Goal: Task Accomplishment & Management: Manage account settings

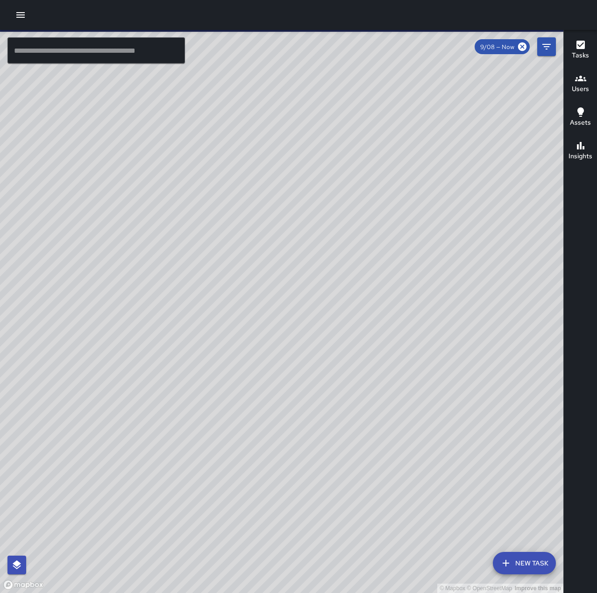
click at [14, 10] on button "button" at bounding box center [20, 15] width 19 height 19
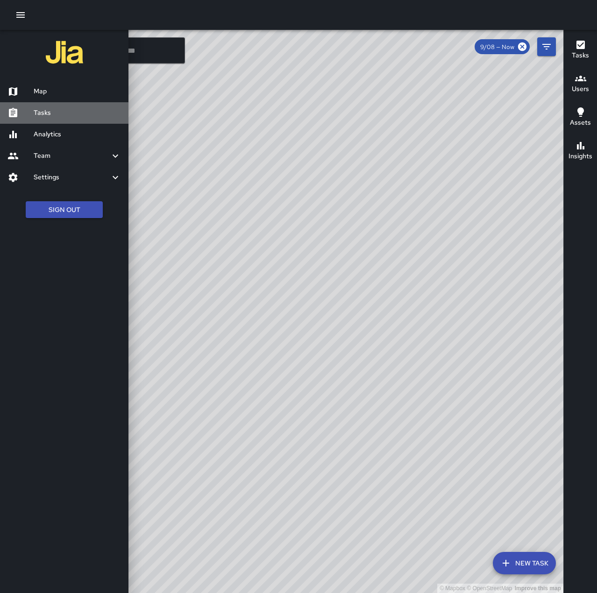
click at [51, 114] on h6 "Tasks" at bounding box center [77, 113] width 87 height 10
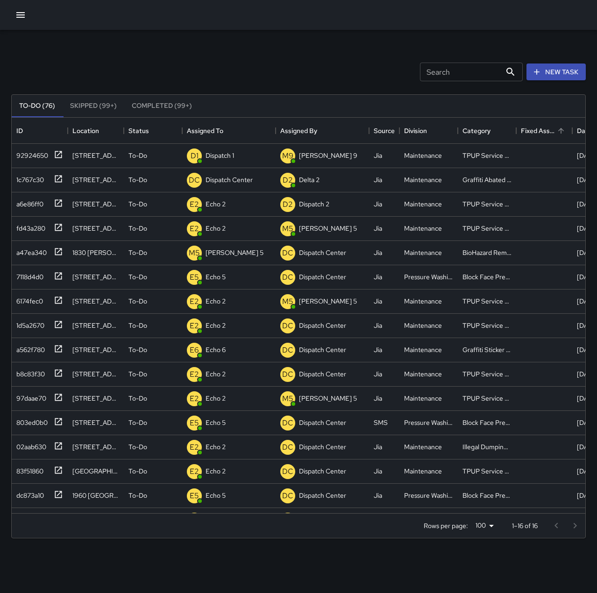
scroll to position [388, 566]
click at [228, 148] on div "D1 Dispatch 1" at bounding box center [210, 156] width 51 height 19
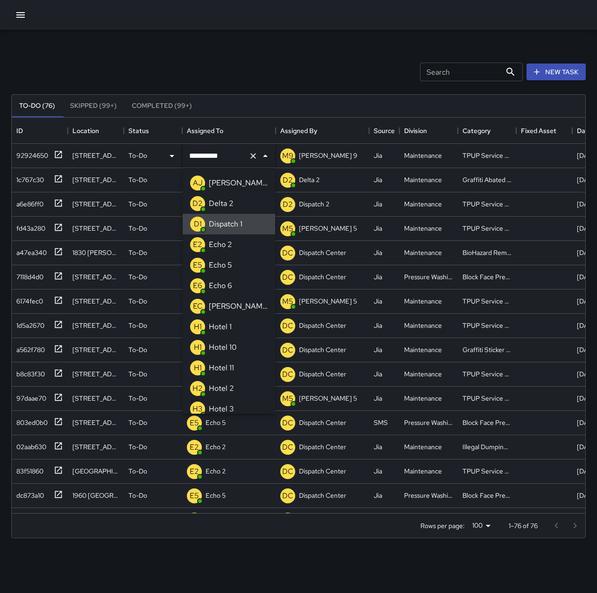
click at [252, 155] on icon "Clear" at bounding box center [252, 155] width 9 height 9
click at [223, 244] on p "Echo 2" at bounding box center [220, 244] width 23 height 11
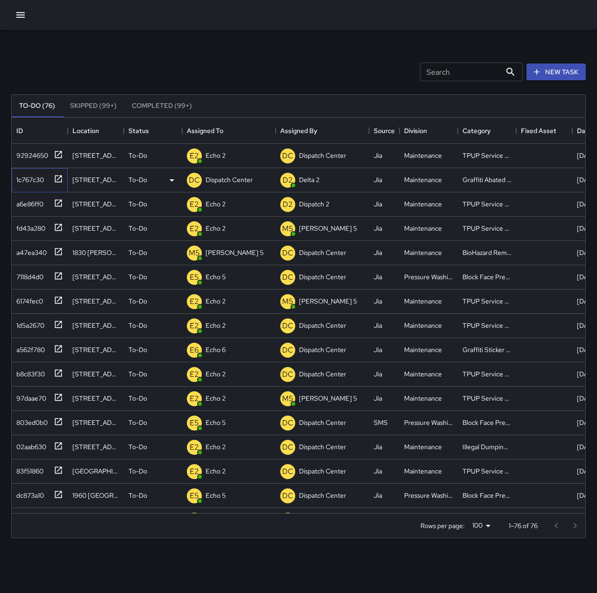
click at [31, 180] on div "1c767c30" at bounding box center [28, 177] width 31 height 13
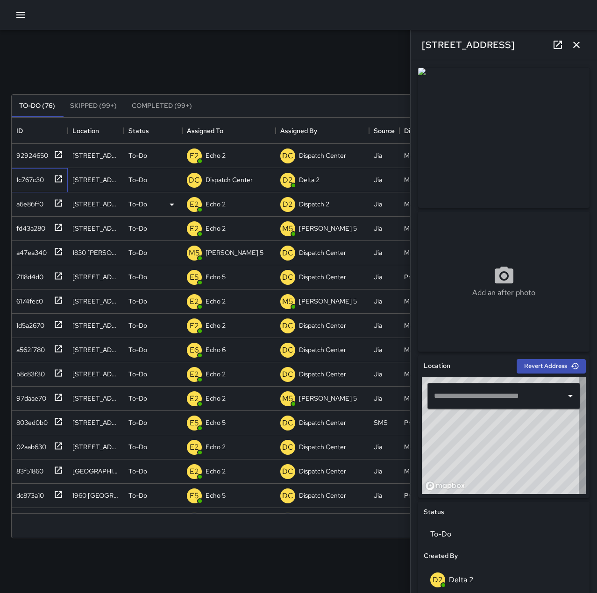
type input "**********"
click at [229, 180] on p "Dispatch Center" at bounding box center [228, 179] width 47 height 9
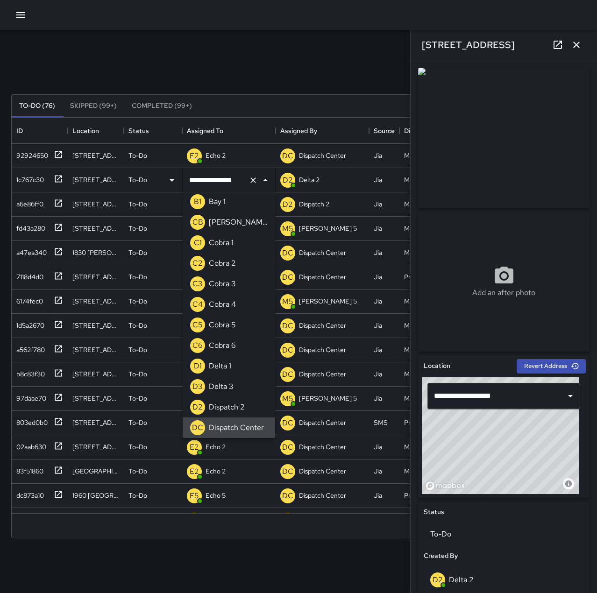
click at [253, 179] on icon "Clear" at bounding box center [252, 180] width 9 height 9
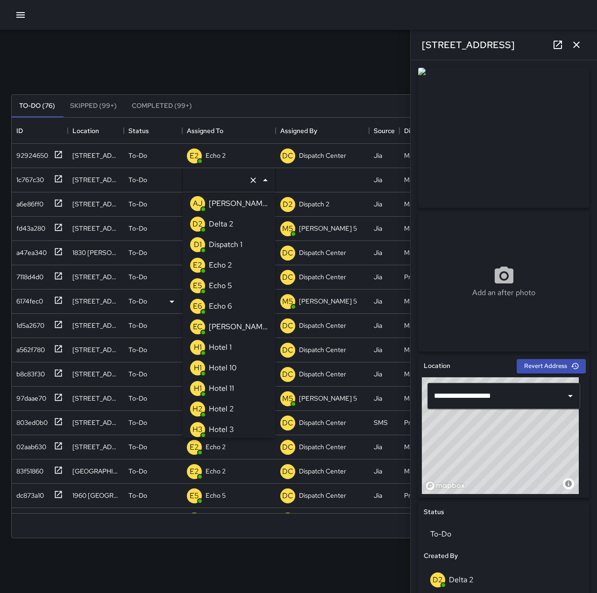
click at [210, 307] on p "Echo 6" at bounding box center [220, 306] width 23 height 11
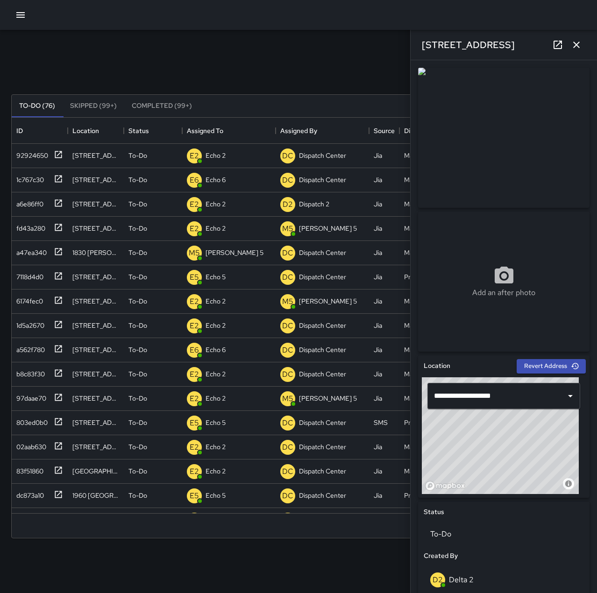
click at [232, 56] on div "Search Search New Task" at bounding box center [298, 72] width 578 height 49
click at [575, 40] on icon "button" at bounding box center [575, 44] width 11 height 11
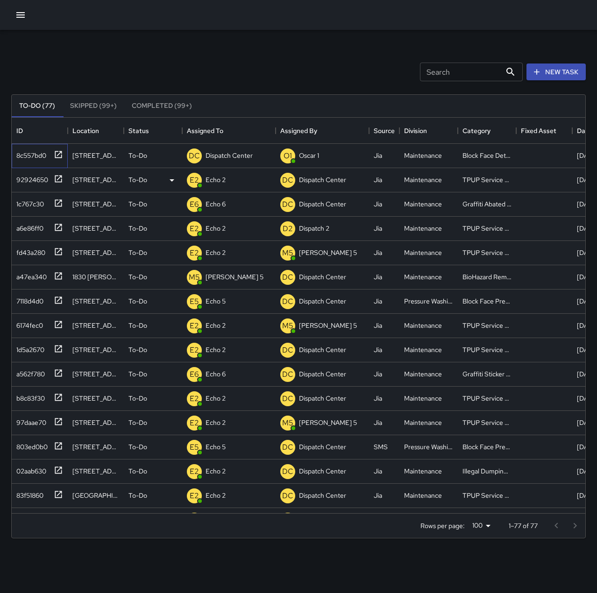
drag, startPoint x: 43, startPoint y: 154, endPoint x: 136, endPoint y: 183, distance: 97.9
click at [43, 154] on div "8c557bd0" at bounding box center [30, 153] width 34 height 13
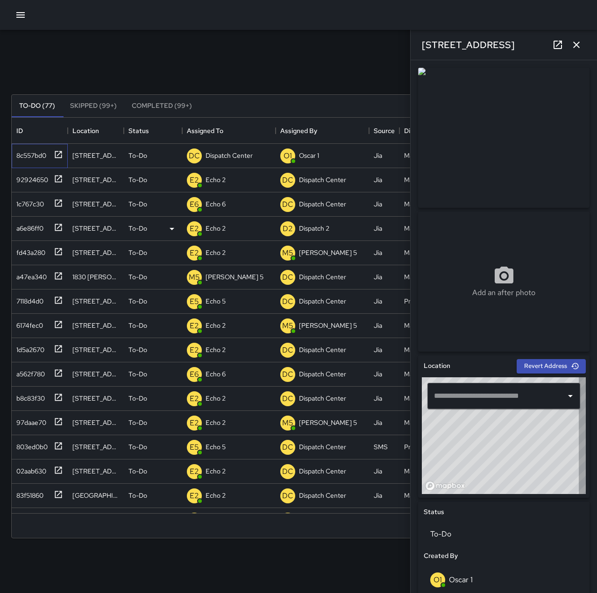
type input "**********"
click at [218, 278] on p "[PERSON_NAME] 5" at bounding box center [234, 276] width 58 height 9
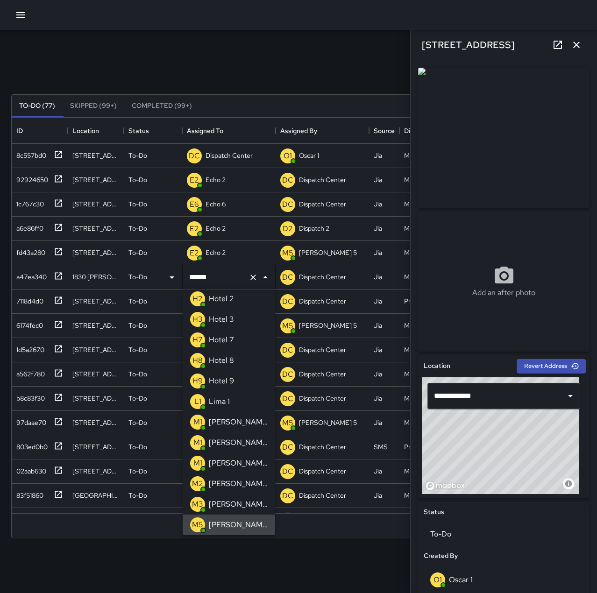
click at [249, 278] on icon "Clear" at bounding box center [252, 277] width 9 height 9
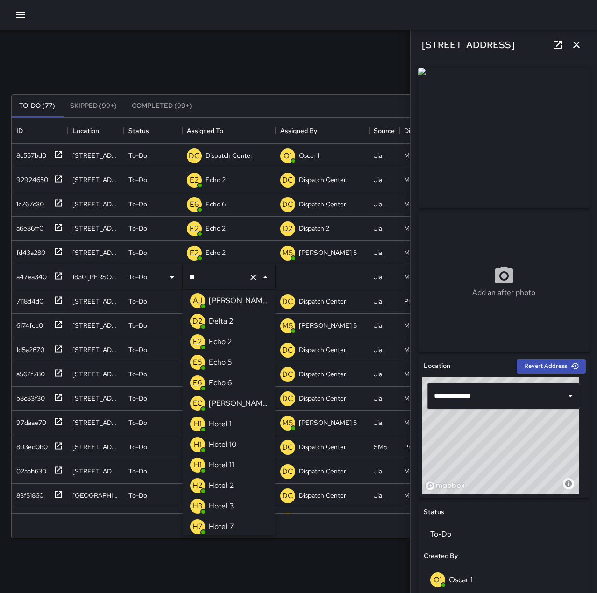
scroll to position [0, 0]
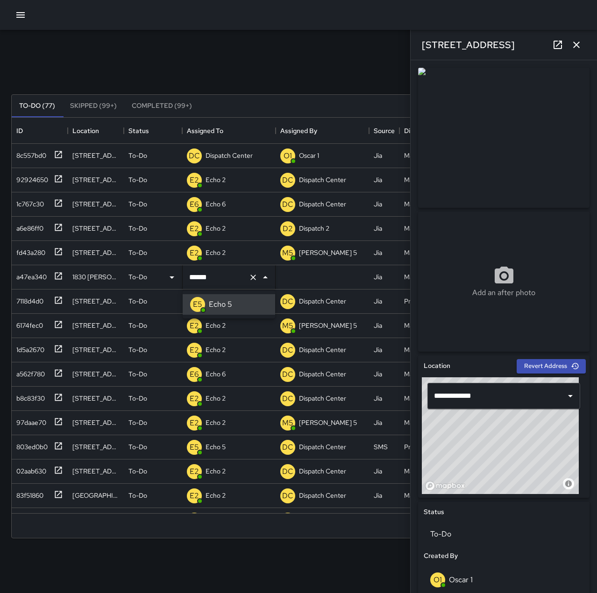
type input "******"
click at [35, 279] on div "a47ea340" at bounding box center [30, 274] width 34 height 13
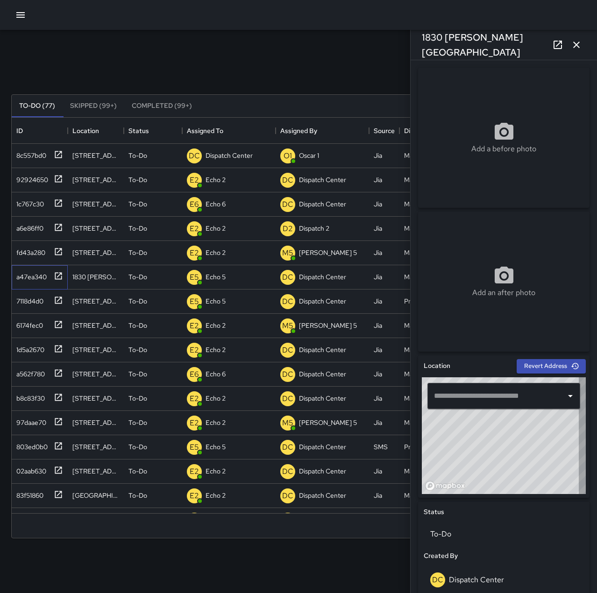
type input "**********"
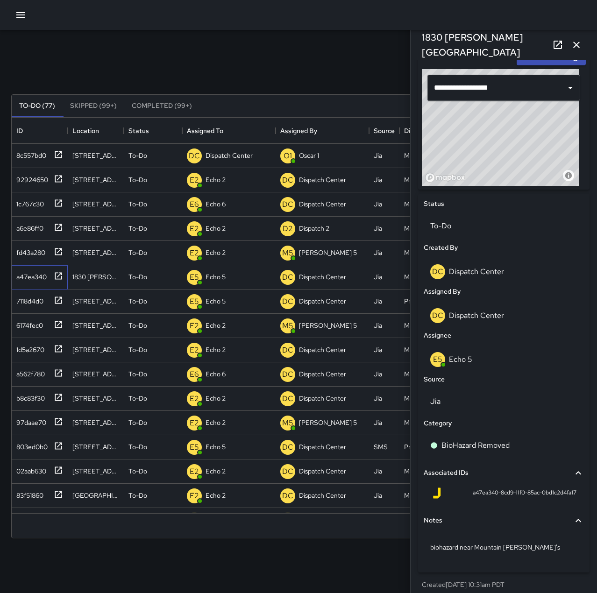
scroll to position [316, 0]
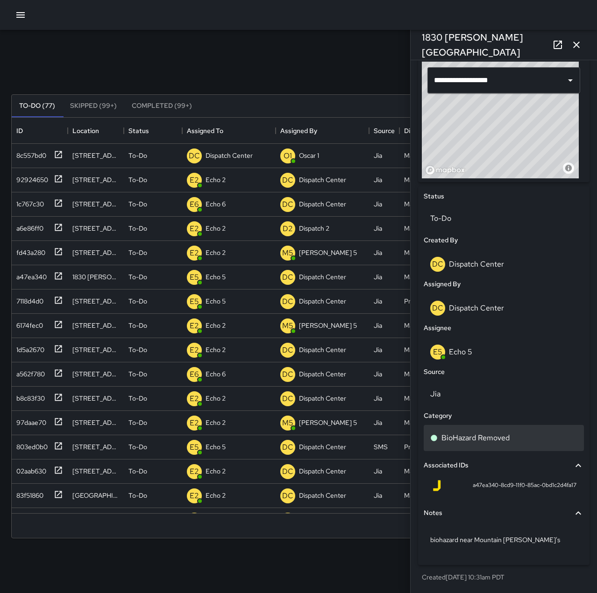
click at [521, 442] on div "BioHazard Removed" at bounding box center [503, 437] width 147 height 11
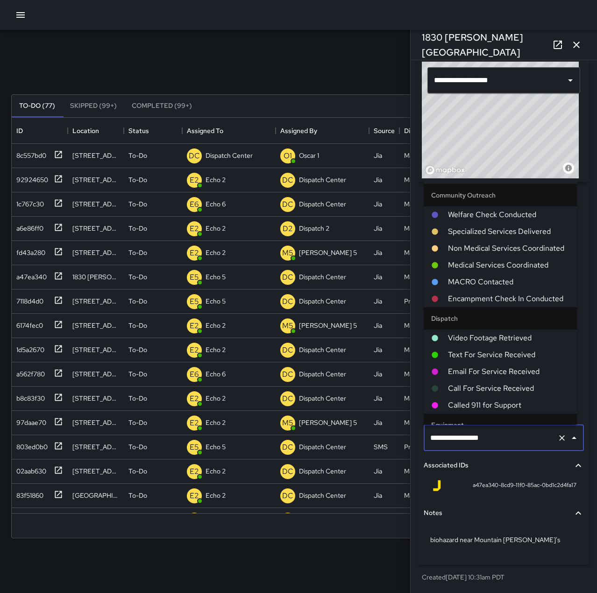
scroll to position [566, 0]
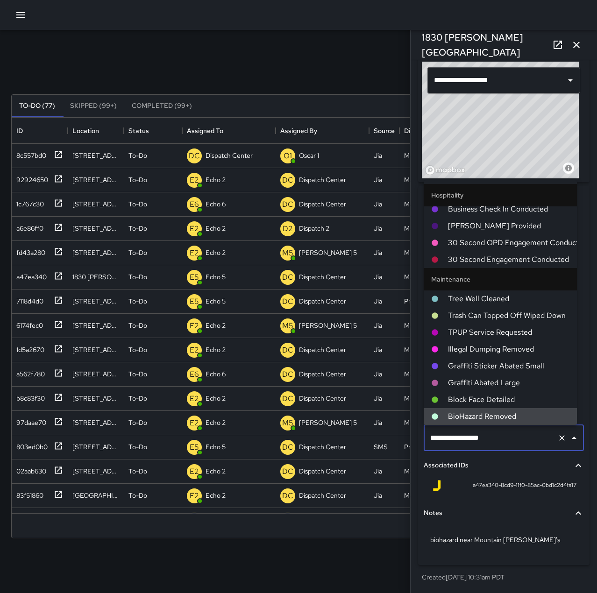
click at [557, 436] on icon "Clear" at bounding box center [561, 437] width 9 height 9
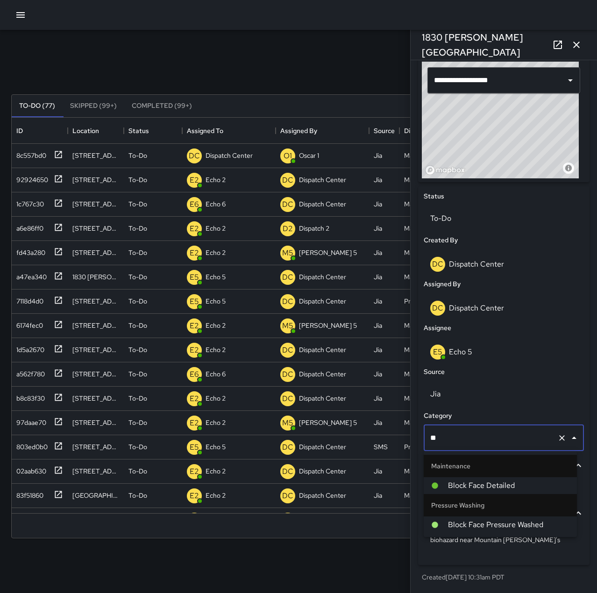
type input "***"
click at [545, 525] on span "Block Face Pressure Washed" at bounding box center [508, 524] width 121 height 11
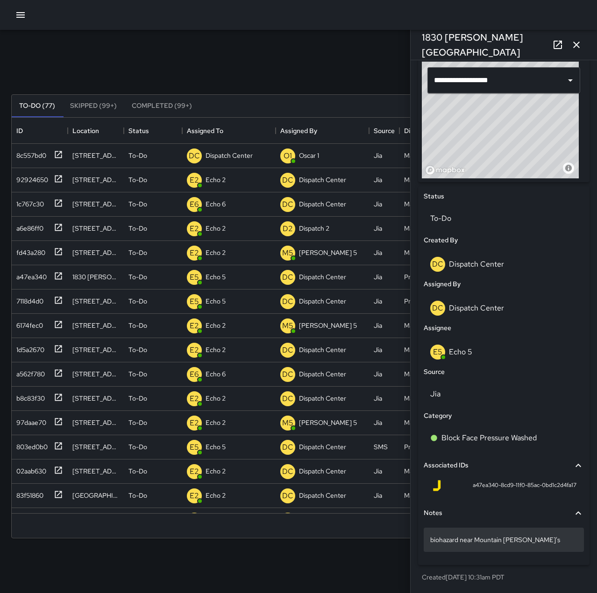
click at [534, 544] on p "biohazard near Mountain Mike's" at bounding box center [503, 539] width 147 height 9
click at [459, 538] on textarea "**********" at bounding box center [500, 539] width 140 height 9
type textarea "**********"
click at [579, 46] on icon "button" at bounding box center [575, 44] width 11 height 11
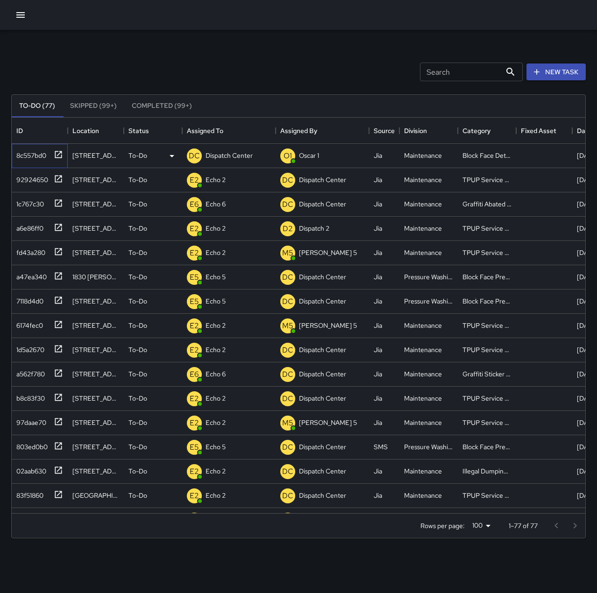
click at [38, 154] on div "8c557bd0" at bounding box center [30, 153] width 34 height 13
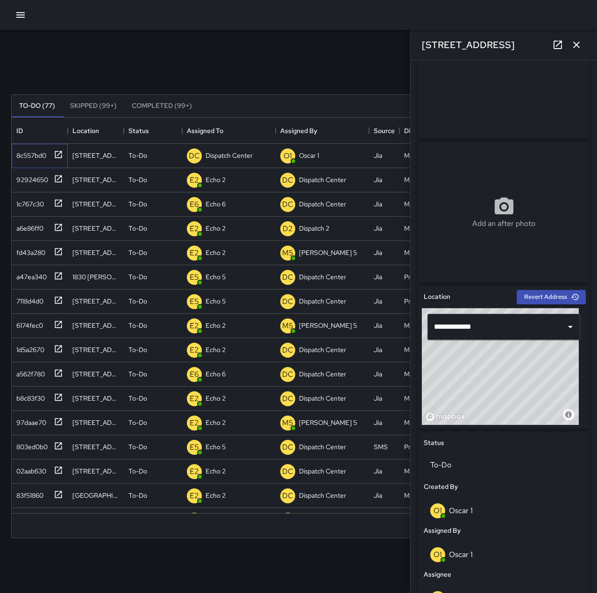
scroll to position [187, 0]
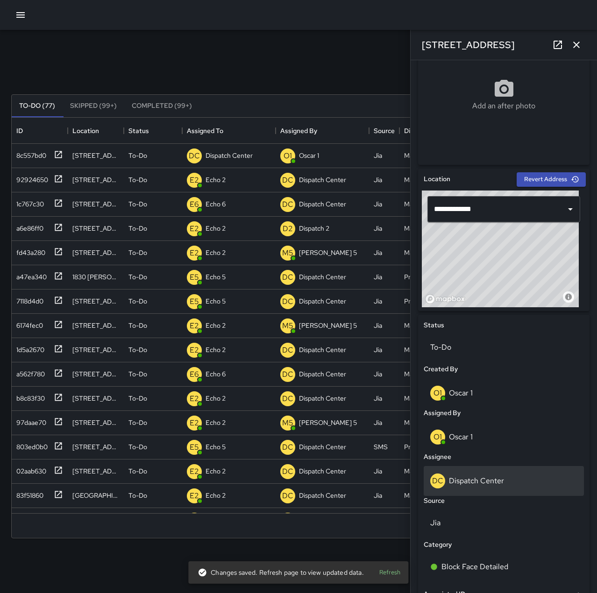
click at [494, 481] on p "Dispatch Center" at bounding box center [476, 481] width 55 height 10
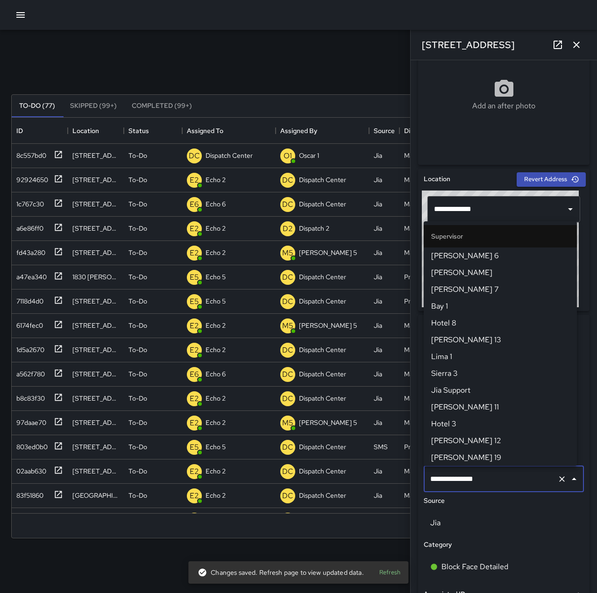
scroll to position [891, 0]
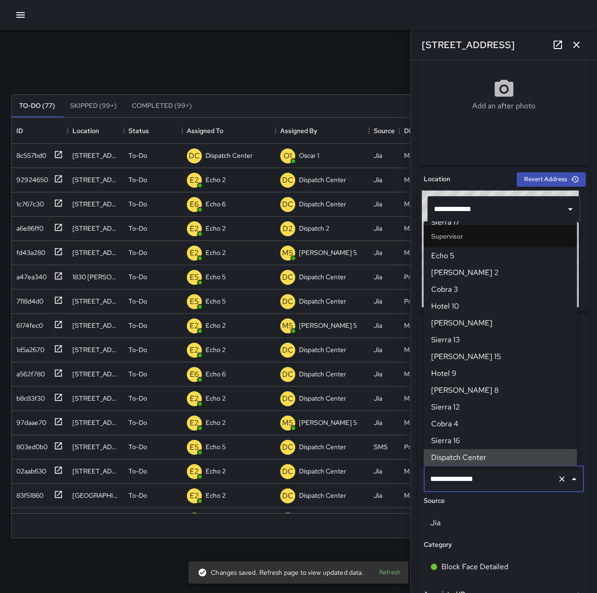
click at [557, 478] on icon "Clear" at bounding box center [561, 478] width 9 height 9
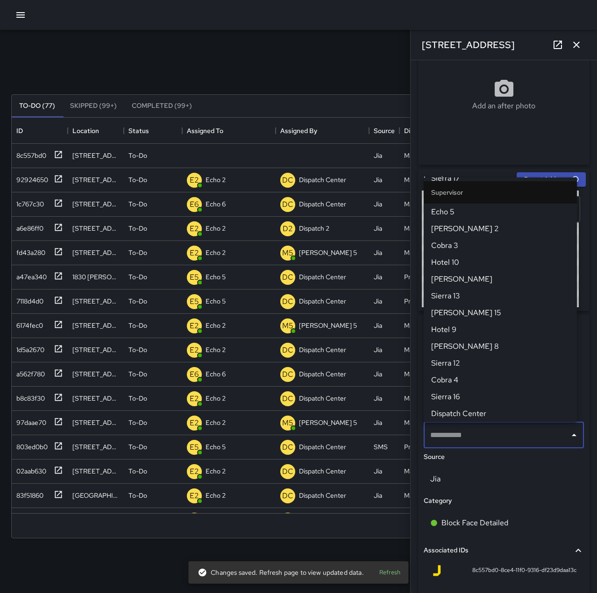
scroll to position [0, 0]
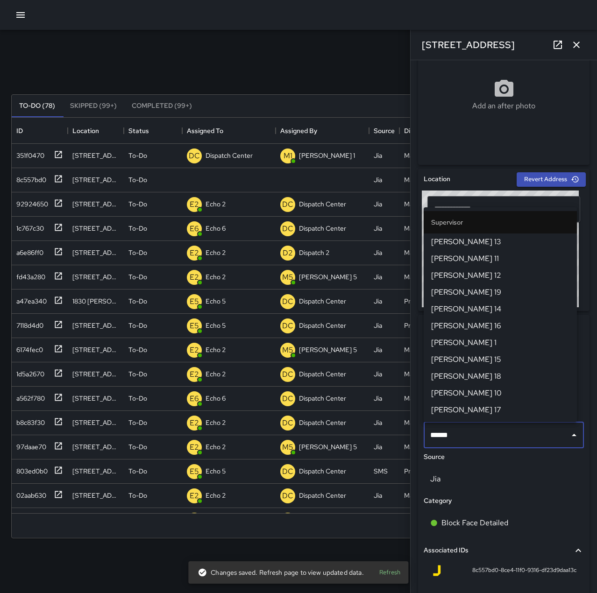
type input "******"
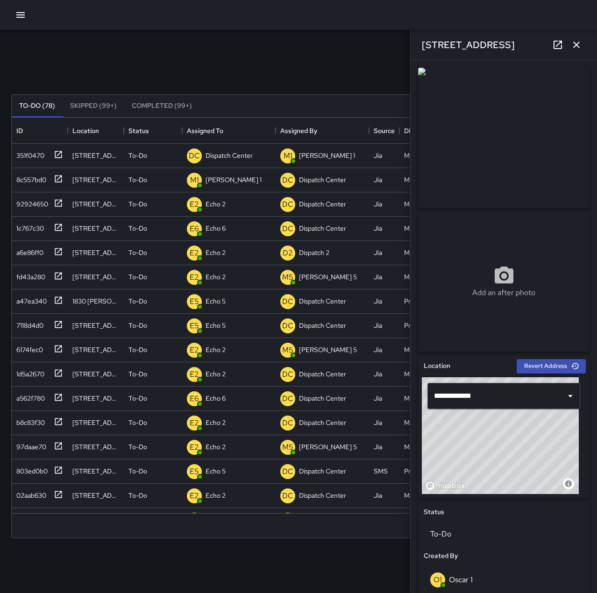
click at [577, 45] on icon "button" at bounding box center [575, 44] width 11 height 11
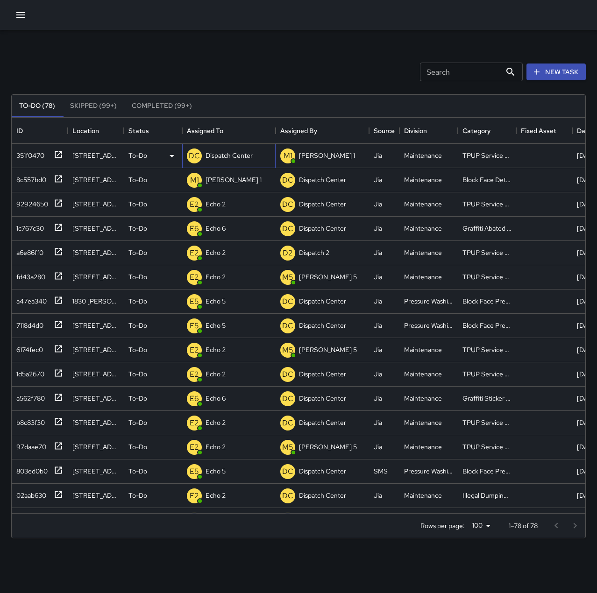
click at [237, 158] on p "Dispatch Center" at bounding box center [228, 155] width 47 height 9
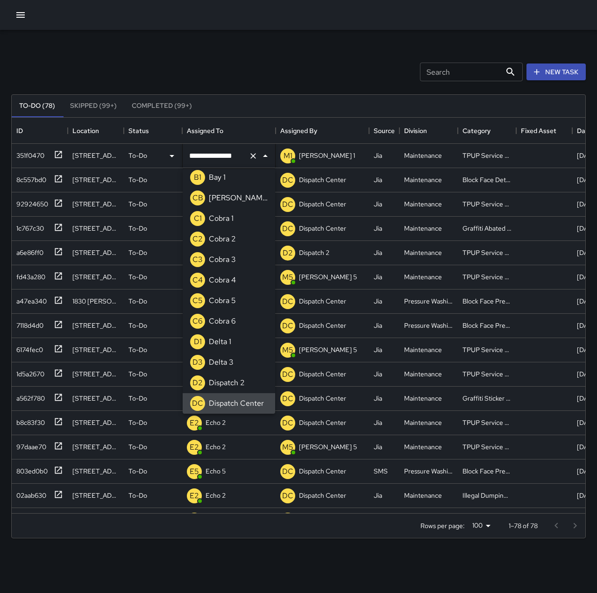
click at [254, 158] on icon "Clear" at bounding box center [252, 155] width 9 height 9
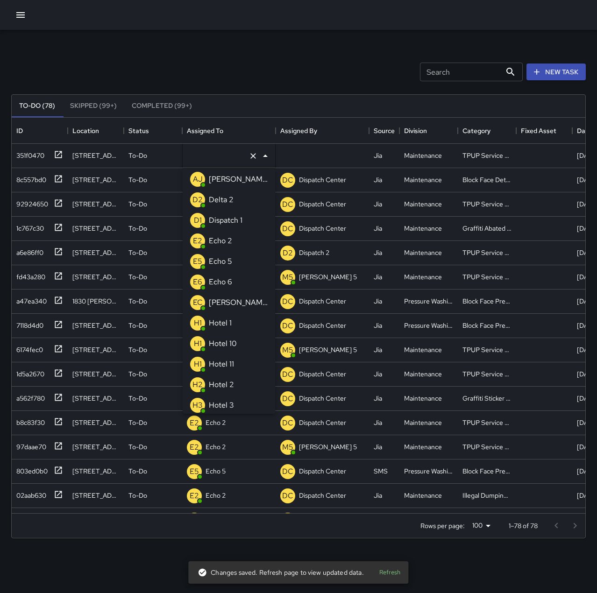
click at [233, 239] on div "Echo 2" at bounding box center [220, 240] width 27 height 15
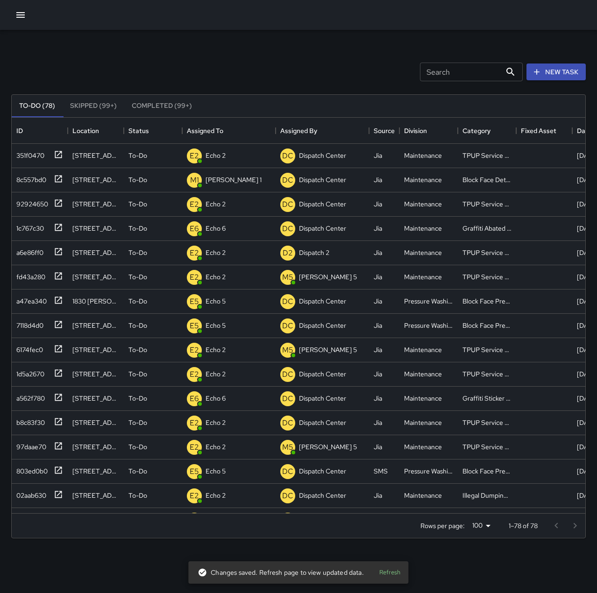
click at [243, 69] on div "Search Search New Task" at bounding box center [298, 72] width 578 height 49
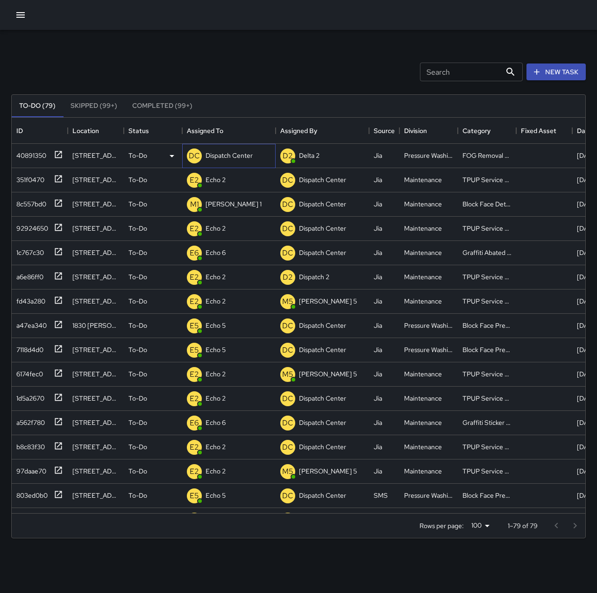
click at [224, 155] on p "Dispatch Center" at bounding box center [228, 155] width 47 height 9
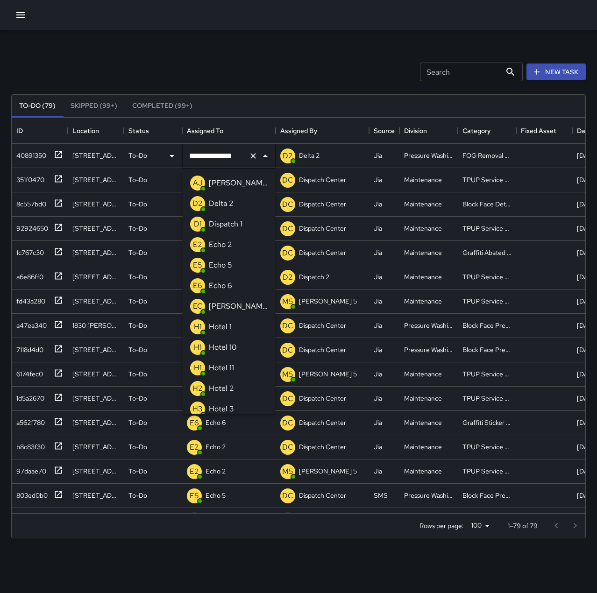
scroll to position [642, 0]
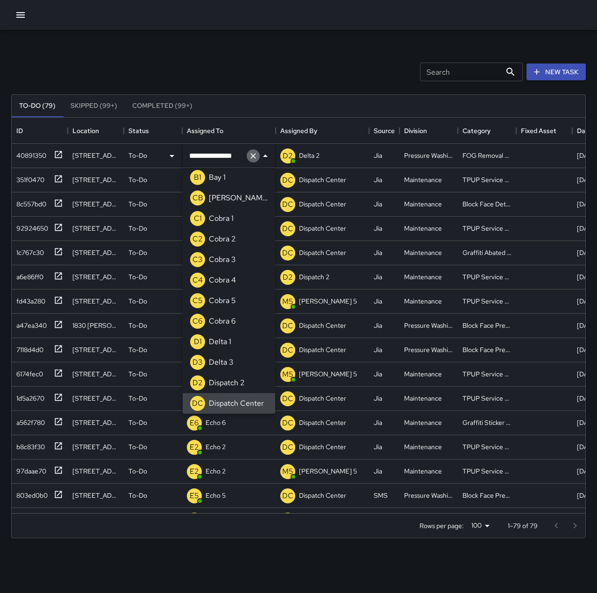
click at [252, 158] on icon "Clear" at bounding box center [252, 155] width 9 height 9
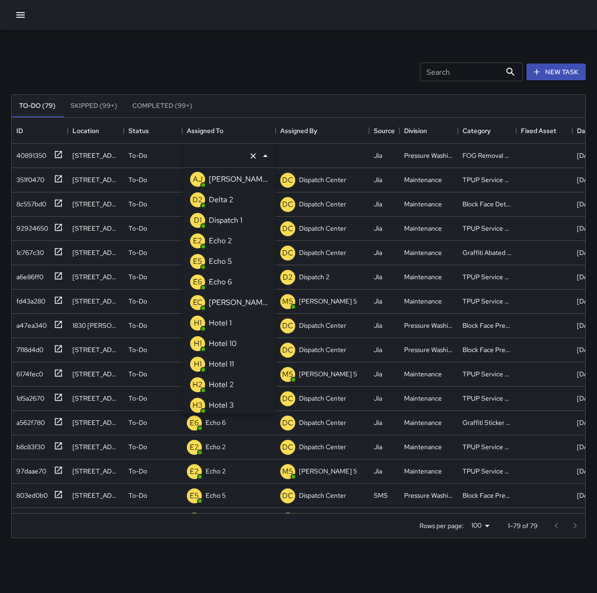
click at [238, 258] on li "E5 Echo 5" at bounding box center [229, 261] width 92 height 21
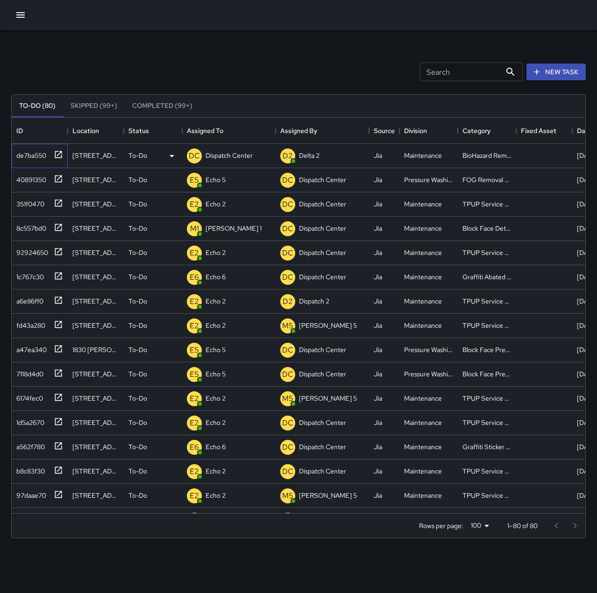
click at [42, 154] on div "de7ba550" at bounding box center [30, 153] width 34 height 13
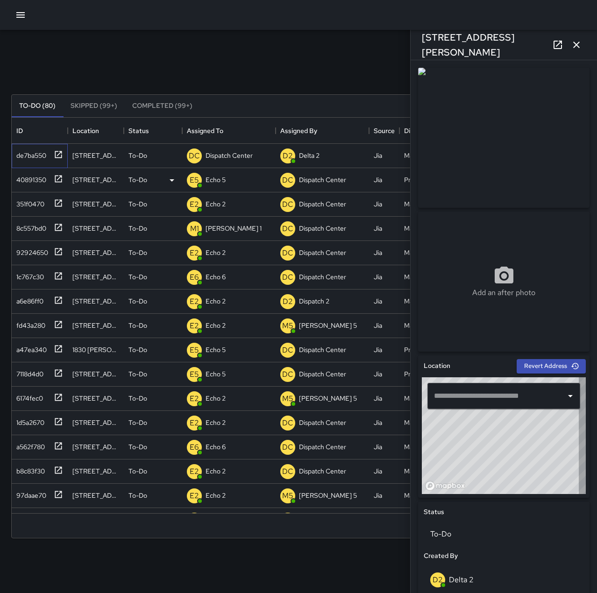
type input "**********"
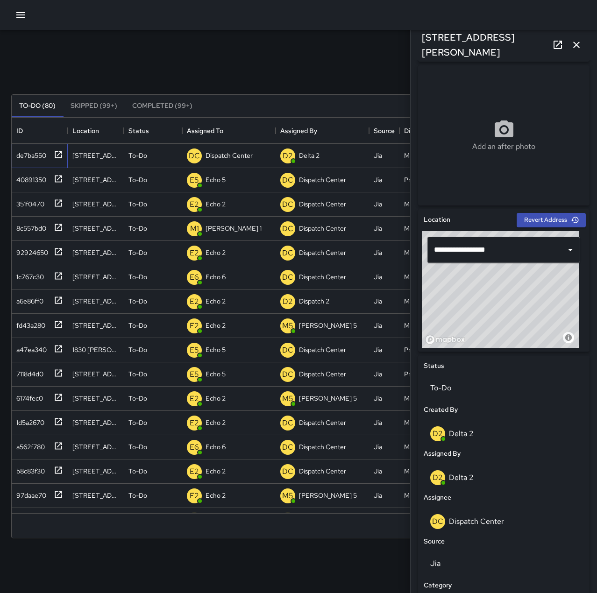
scroll to position [187, 0]
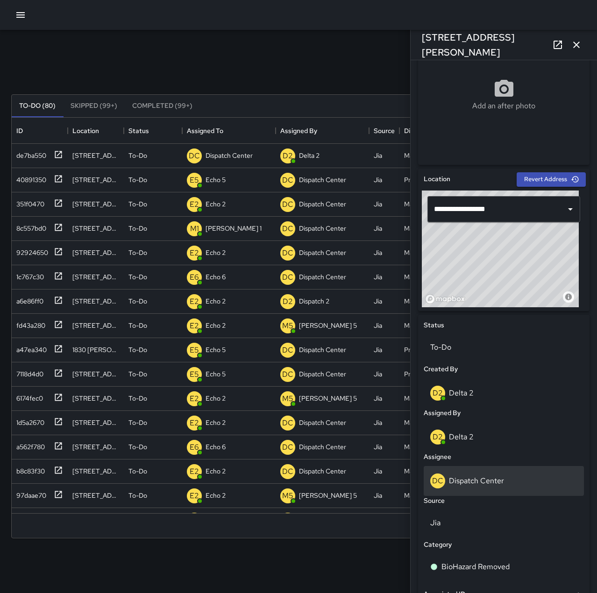
click at [496, 478] on p "Dispatch Center" at bounding box center [476, 481] width 55 height 10
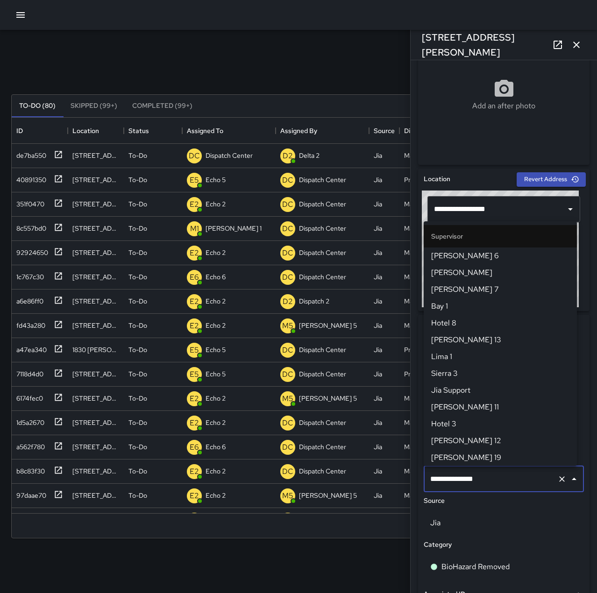
scroll to position [891, 0]
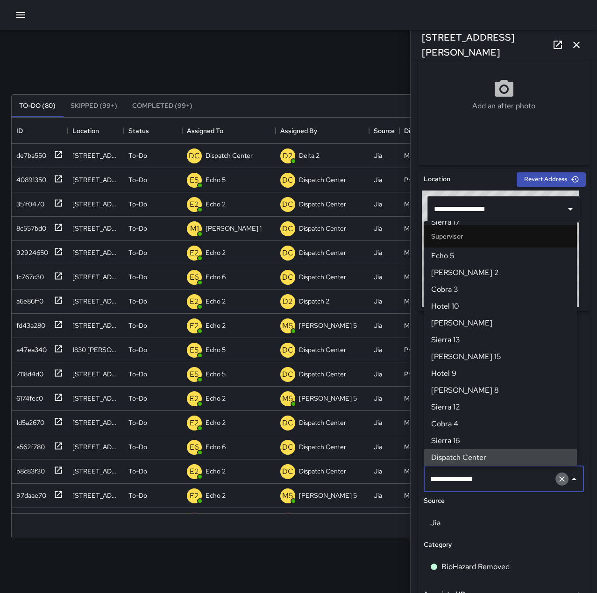
click at [557, 480] on icon "Clear" at bounding box center [561, 478] width 9 height 9
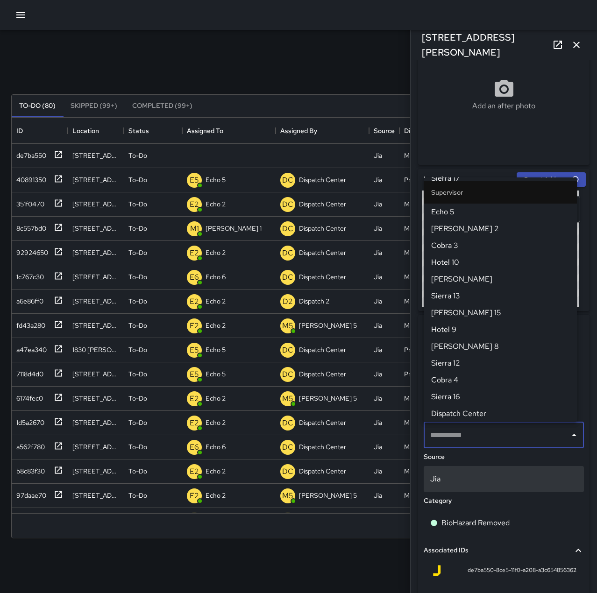
scroll to position [0, 0]
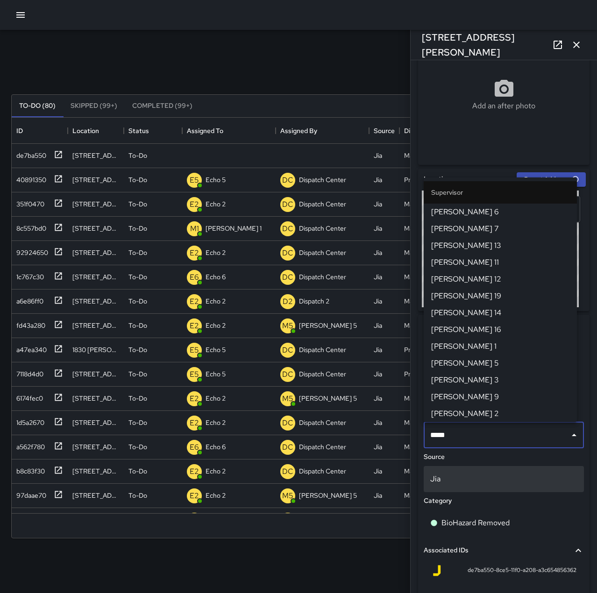
type input "******"
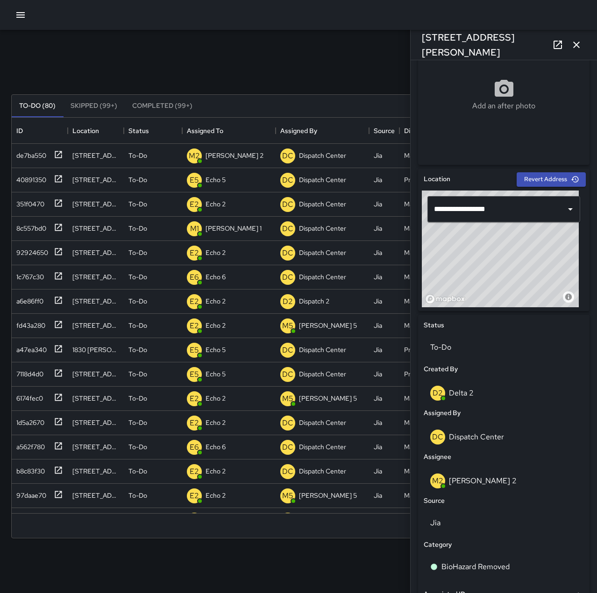
click at [577, 45] on icon "button" at bounding box center [576, 45] width 7 height 7
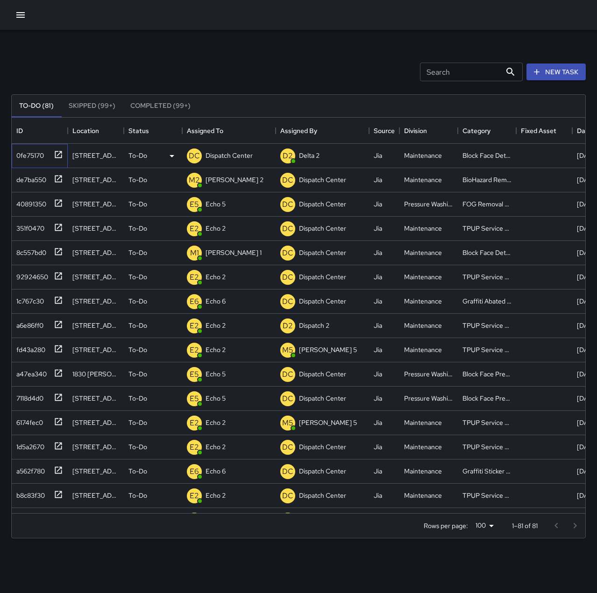
click at [23, 154] on div "0fe75170" at bounding box center [28, 153] width 31 height 13
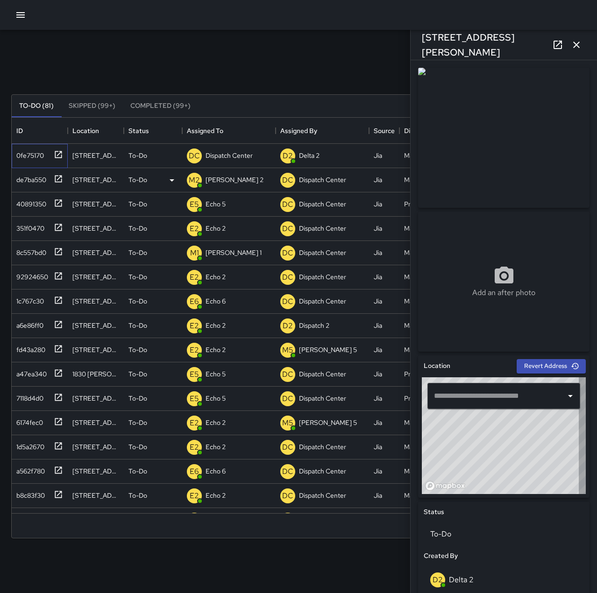
type input "**********"
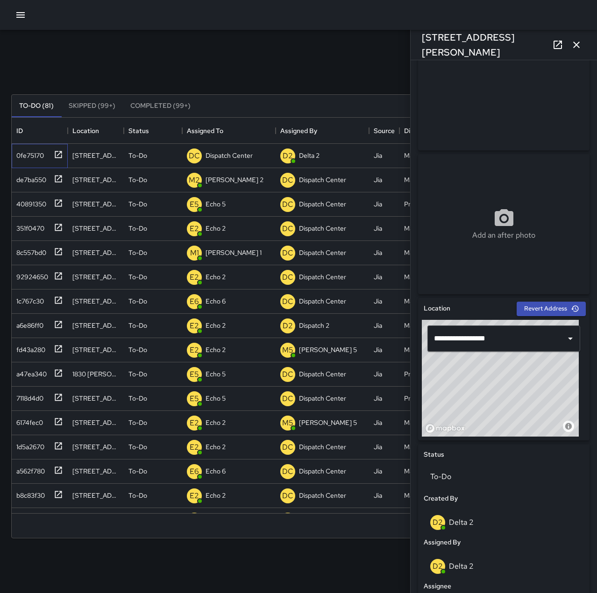
scroll to position [187, 0]
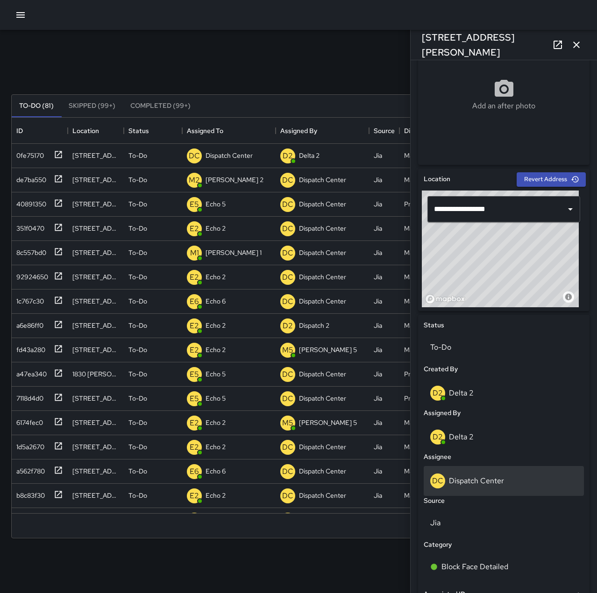
click at [485, 486] on div "DC Dispatch Center" at bounding box center [503, 480] width 147 height 15
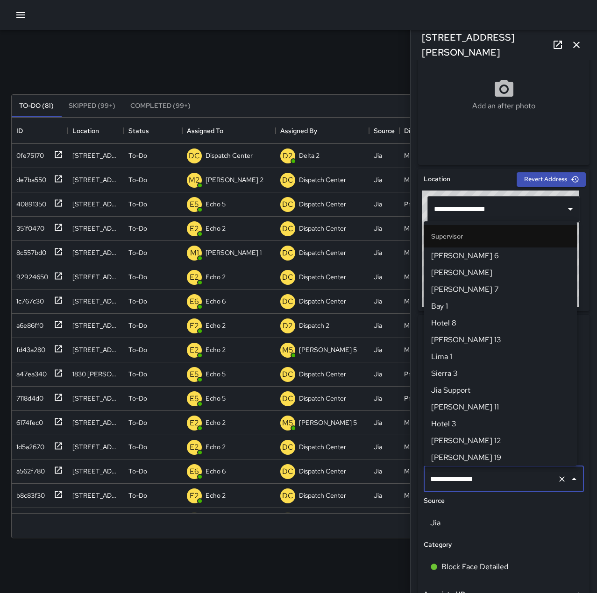
scroll to position [891, 0]
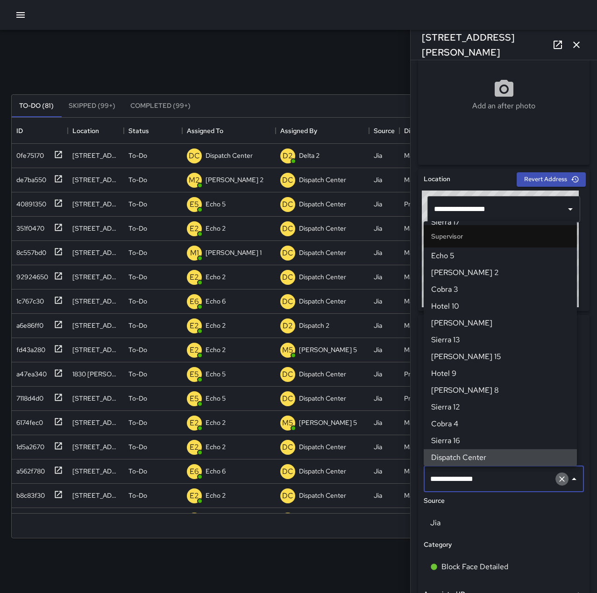
click at [557, 480] on icon "Clear" at bounding box center [561, 478] width 9 height 9
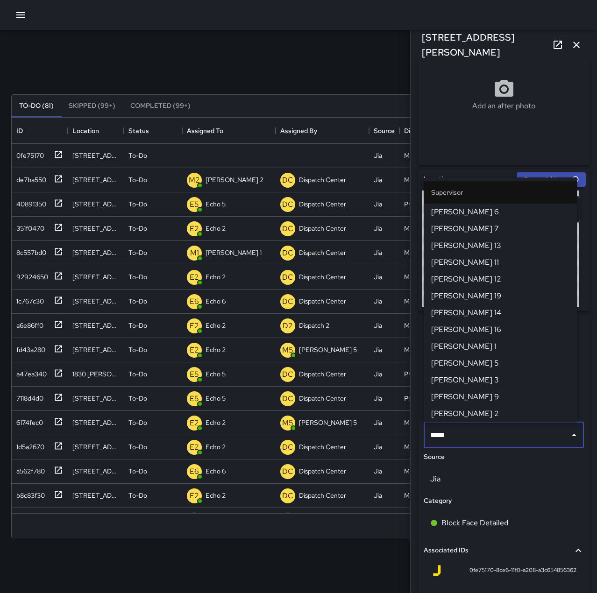
type input "******"
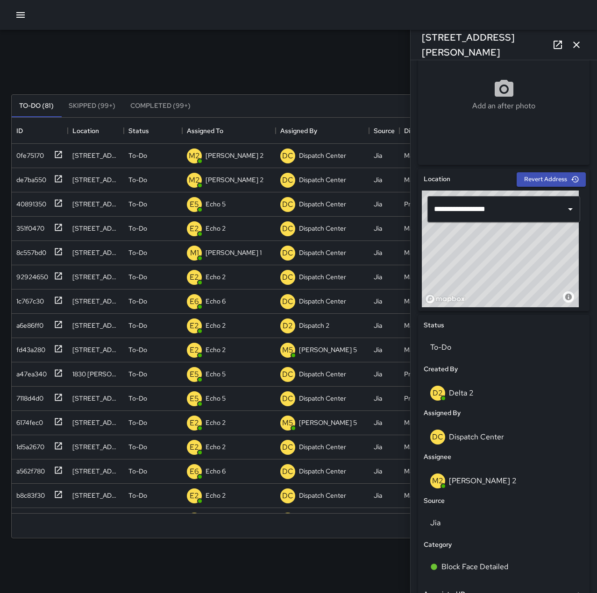
click at [577, 49] on icon "button" at bounding box center [575, 44] width 11 height 11
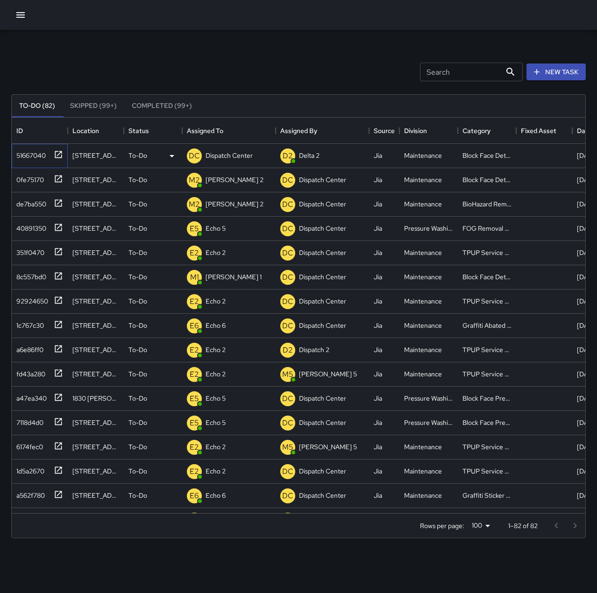
click at [28, 154] on div "51667040" at bounding box center [29, 153] width 33 height 13
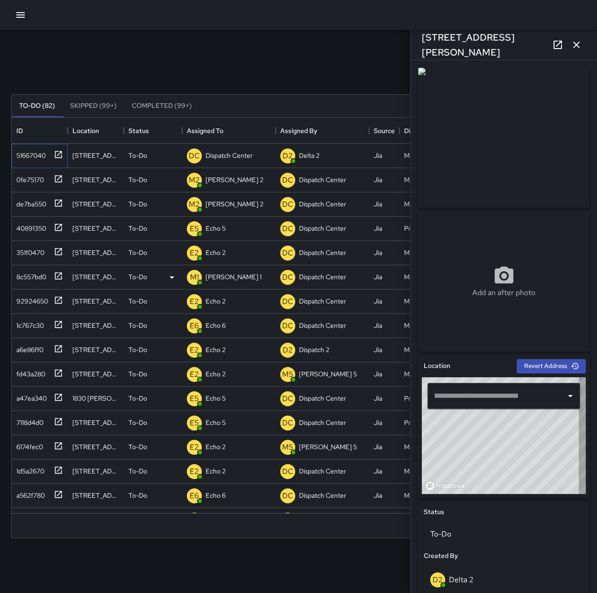
type input "**********"
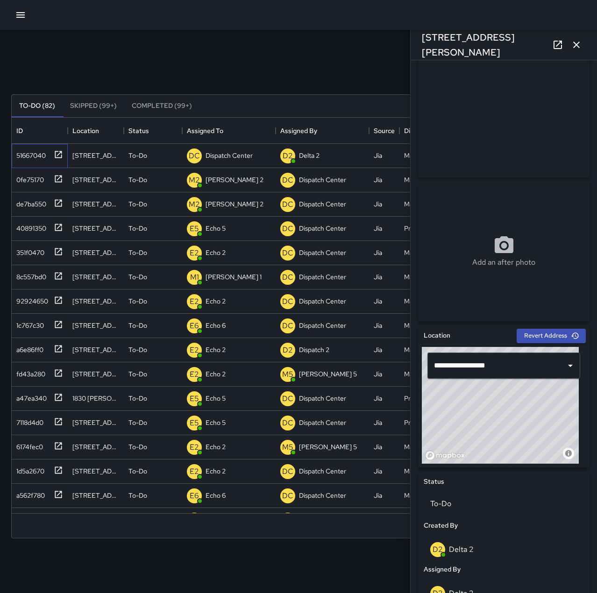
scroll to position [187, 0]
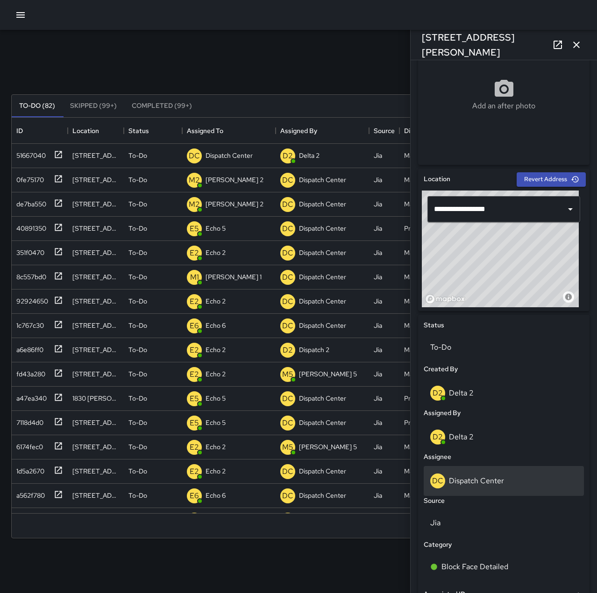
click at [498, 482] on p "Dispatch Center" at bounding box center [476, 481] width 55 height 10
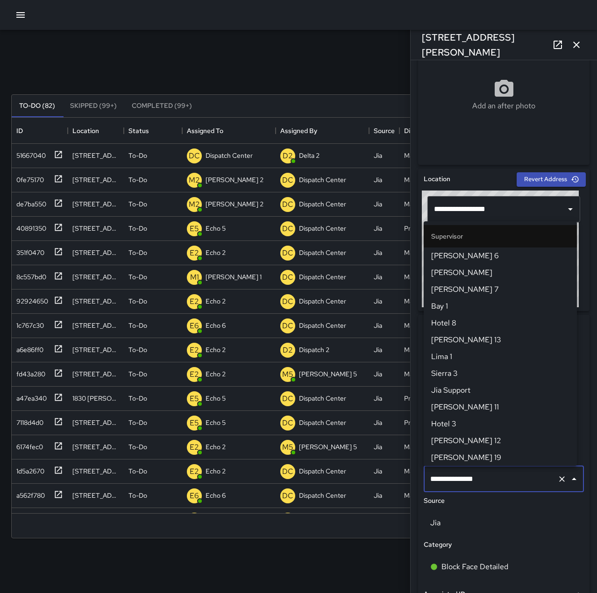
scroll to position [891, 0]
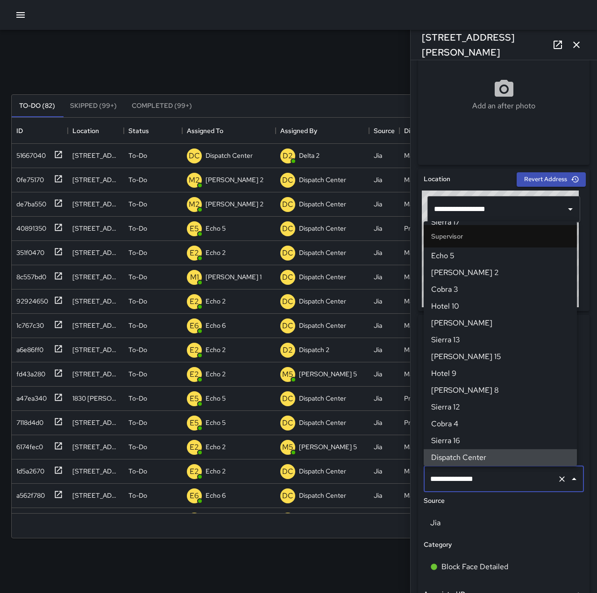
click at [557, 478] on icon "Clear" at bounding box center [561, 478] width 9 height 9
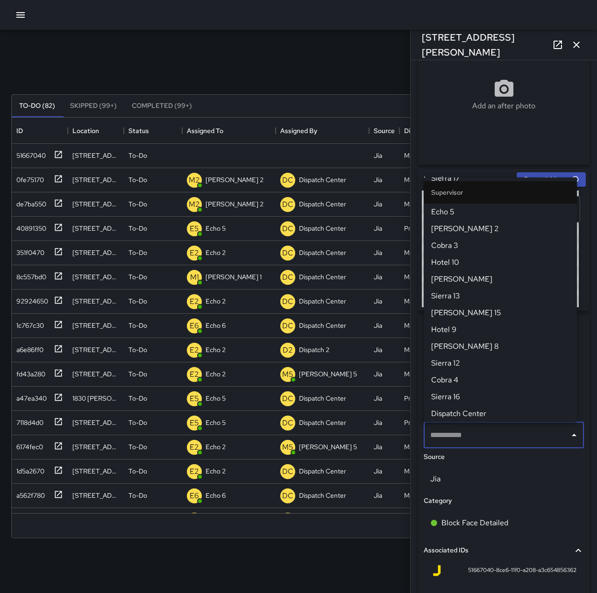
scroll to position [0, 0]
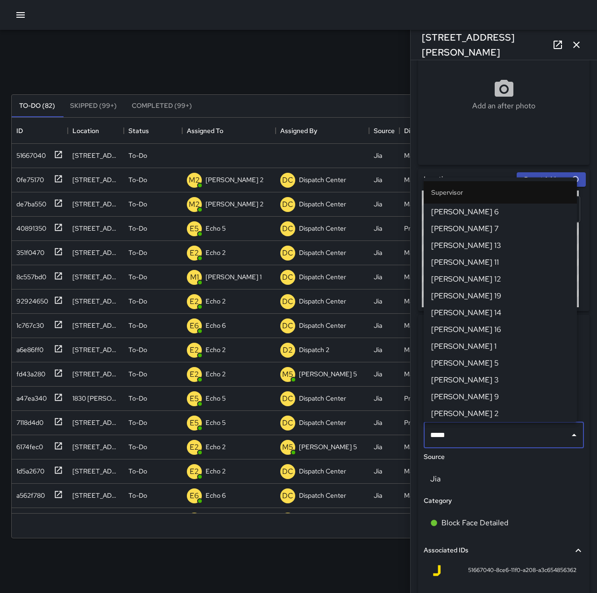
type input "******"
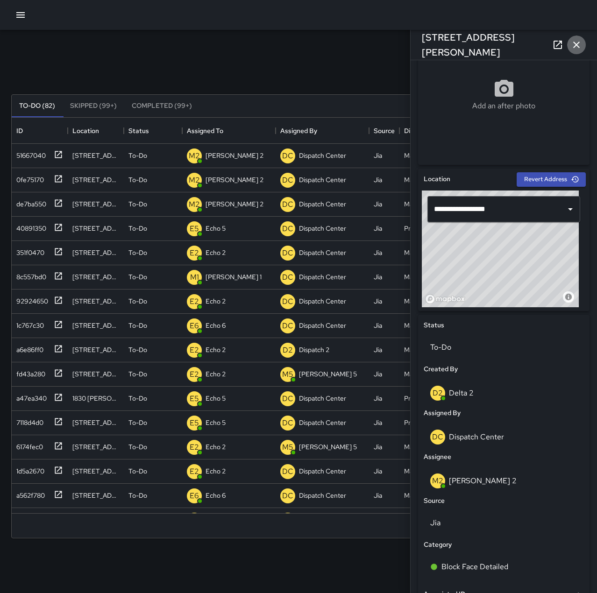
click at [579, 44] on icon "button" at bounding box center [575, 44] width 11 height 11
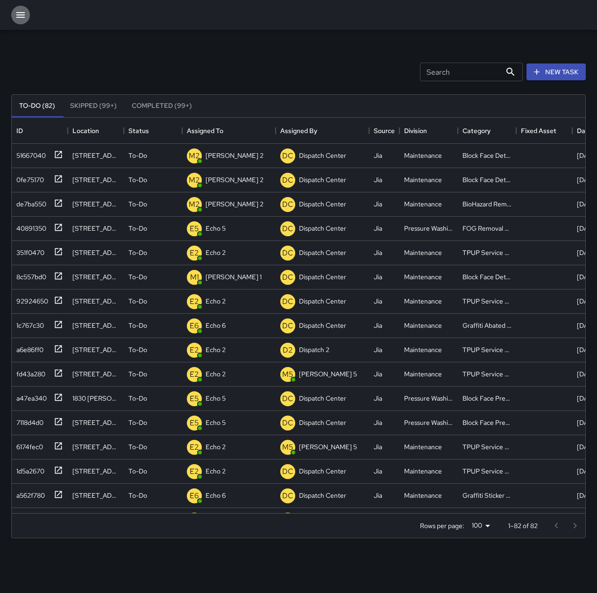
click at [20, 18] on icon "button" at bounding box center [20, 15] width 8 height 6
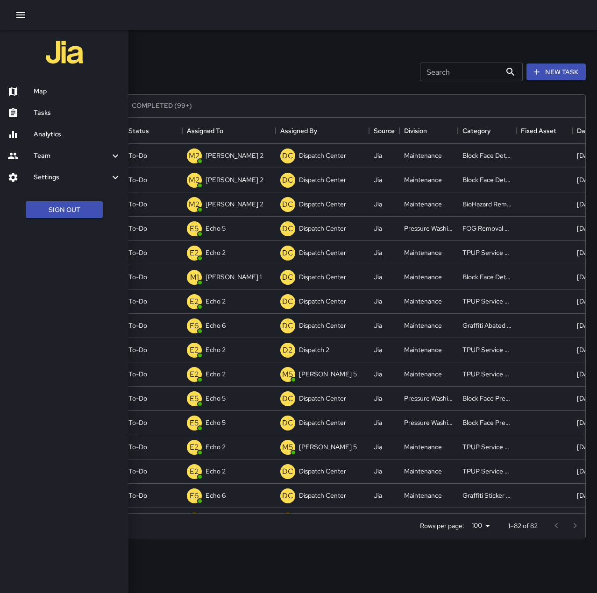
click at [37, 93] on h6 "Map" at bounding box center [77, 91] width 87 height 10
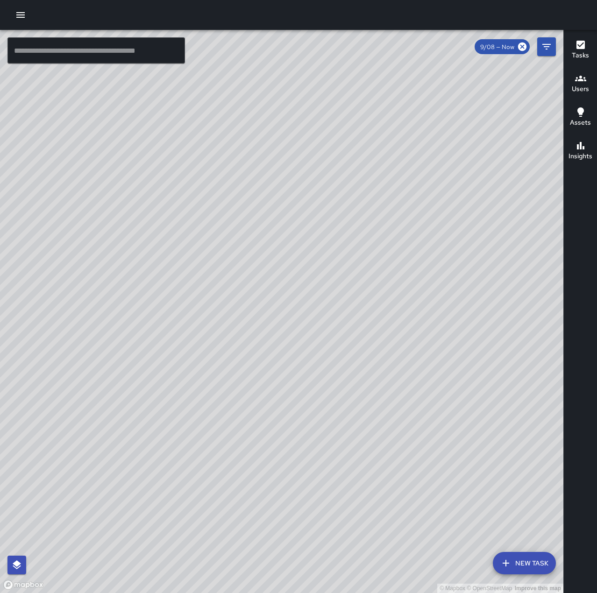
drag, startPoint x: 377, startPoint y: 286, endPoint x: 308, endPoint y: 514, distance: 238.5
click at [308, 514] on div "© Mapbox © OpenStreetMap Improve this map" at bounding box center [281, 311] width 563 height 563
click at [140, 52] on input "text" at bounding box center [95, 50] width 177 height 26
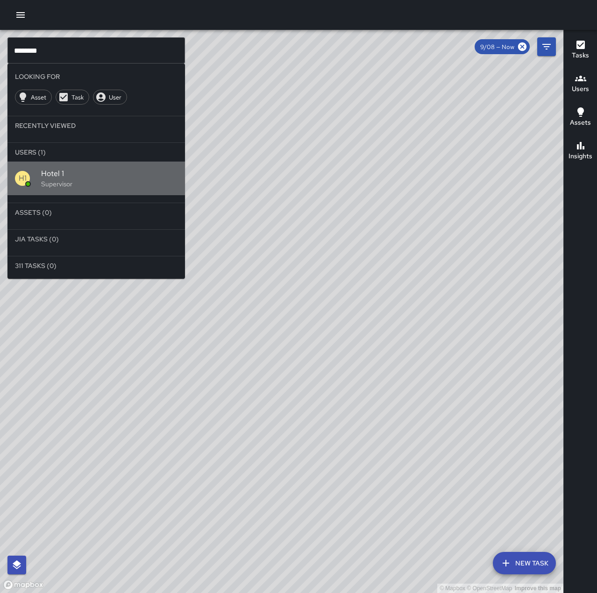
click at [107, 176] on span "Hotel 1" at bounding box center [109, 173] width 136 height 11
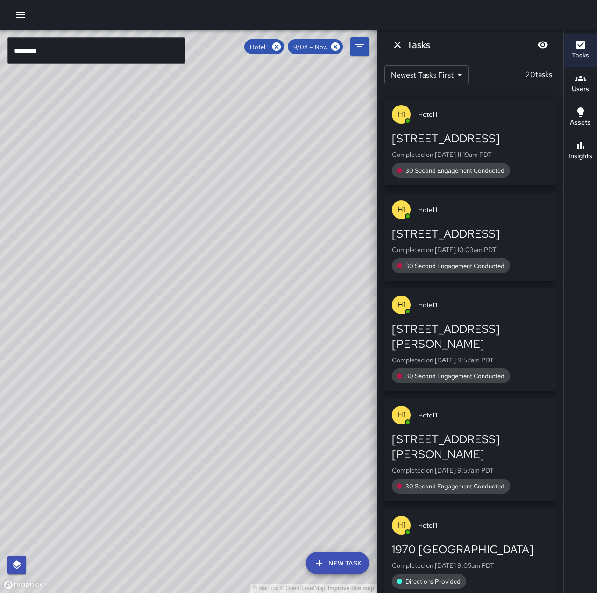
click at [101, 53] on input "*******" at bounding box center [95, 50] width 177 height 26
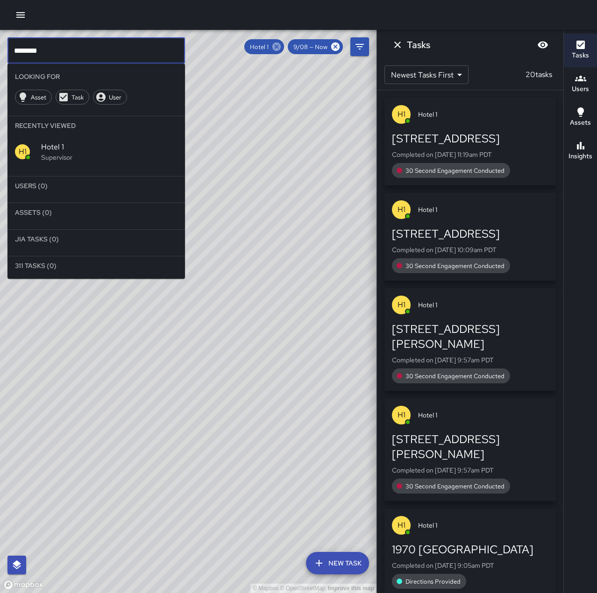
click at [278, 42] on icon at bounding box center [276, 46] width 8 height 8
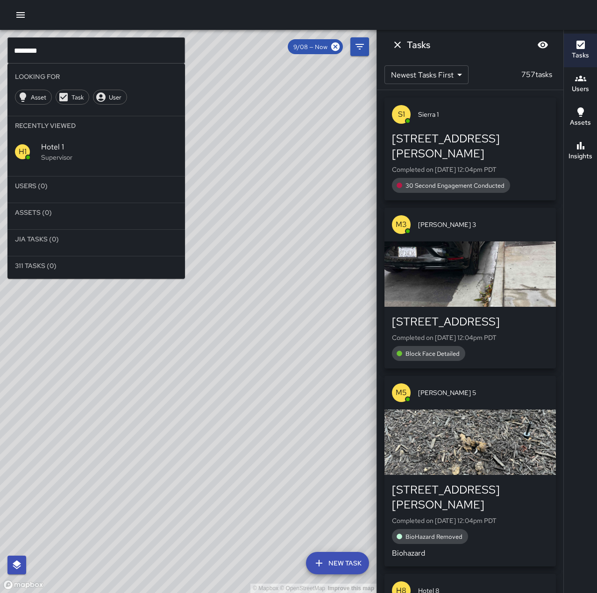
click at [42, 49] on input "*******" at bounding box center [95, 50] width 177 height 26
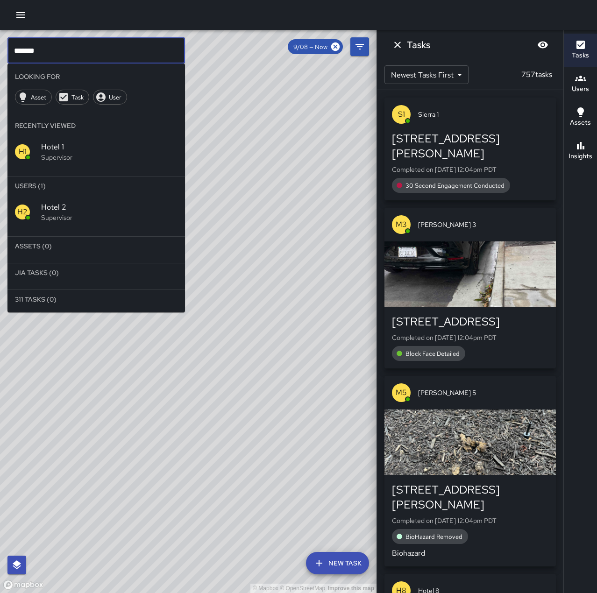
click at [94, 213] on p "Supervisor" at bounding box center [109, 217] width 136 height 9
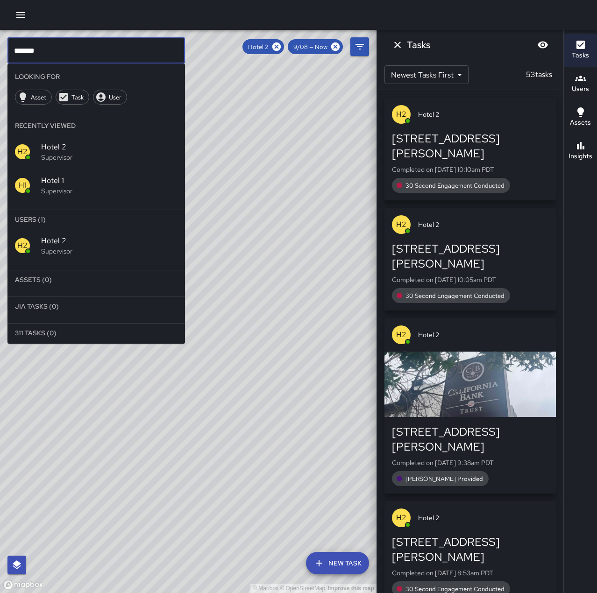
click at [89, 51] on input "*******" at bounding box center [95, 50] width 177 height 26
click at [276, 45] on icon at bounding box center [276, 47] width 10 height 10
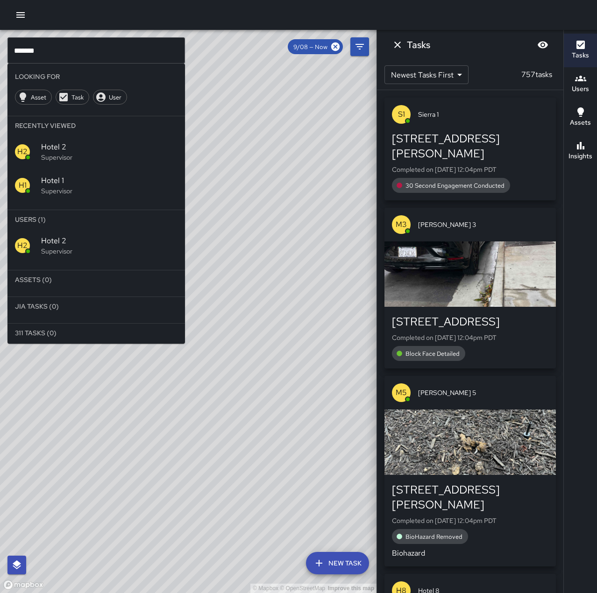
click at [53, 52] on input "*******" at bounding box center [95, 50] width 177 height 26
click at [81, 235] on span "Hotel 3" at bounding box center [109, 240] width 136 height 11
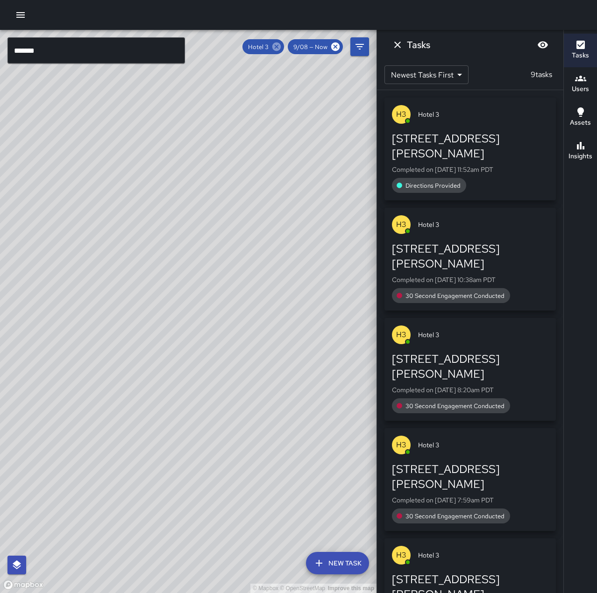
click at [275, 48] on icon at bounding box center [276, 46] width 8 height 8
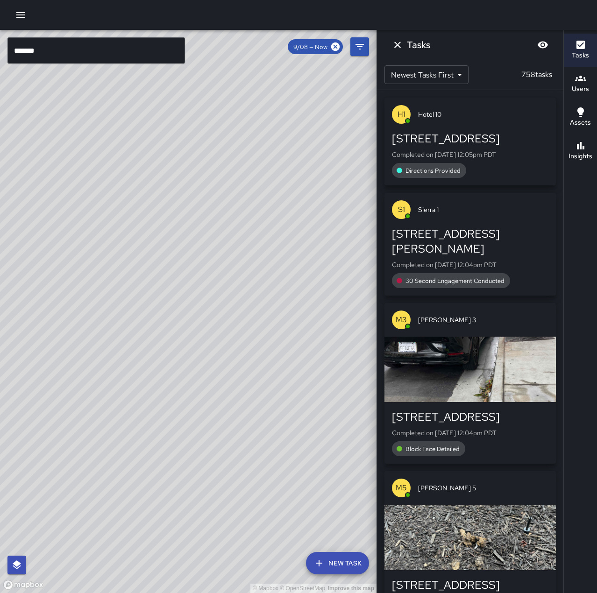
click at [83, 49] on input "*******" at bounding box center [95, 50] width 177 height 26
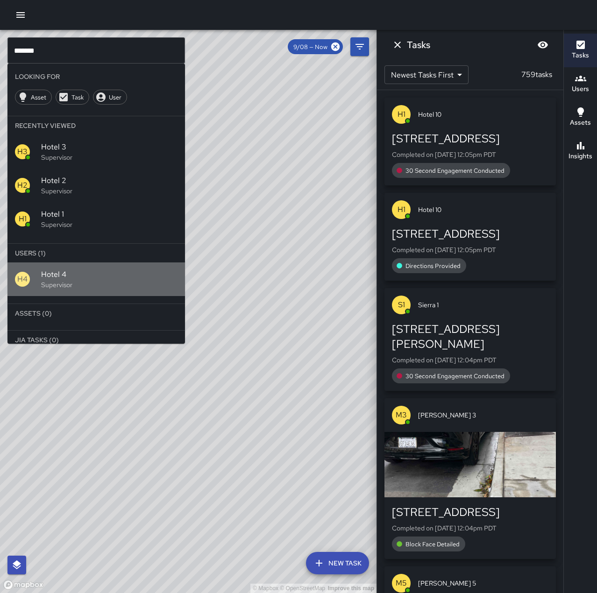
click at [104, 280] on p "Supervisor" at bounding box center [109, 284] width 136 height 9
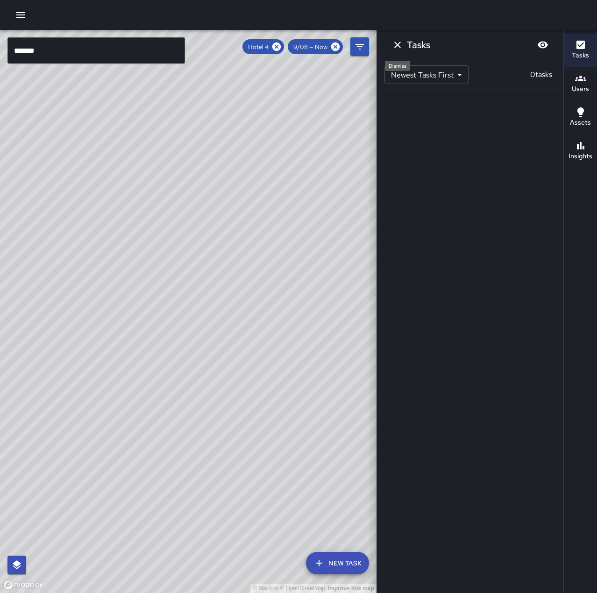
click at [399, 47] on icon "Dismiss" at bounding box center [397, 44] width 11 height 11
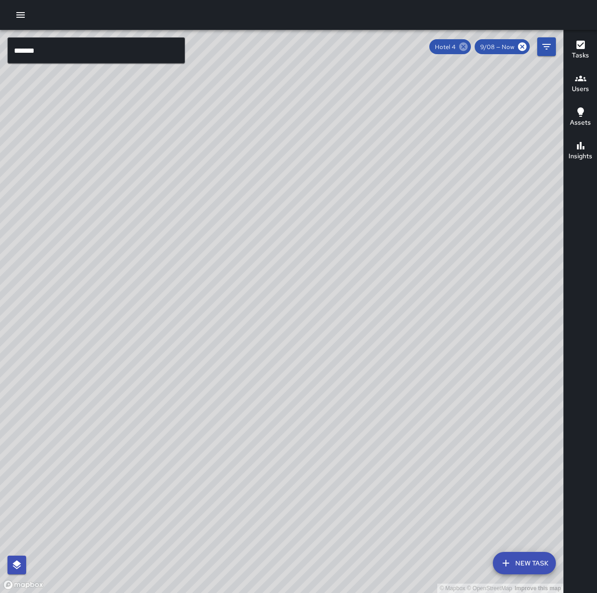
click at [467, 47] on icon at bounding box center [463, 46] width 8 height 8
drag, startPoint x: 385, startPoint y: 154, endPoint x: 415, endPoint y: 383, distance: 230.6
click at [386, 410] on div "© Mapbox © OpenStreetMap Improve this map" at bounding box center [281, 311] width 563 height 563
drag, startPoint x: 442, startPoint y: 204, endPoint x: 374, endPoint y: 165, distance: 78.6
click at [374, 165] on div "© Mapbox © OpenStreetMap Improve this map" at bounding box center [281, 311] width 563 height 563
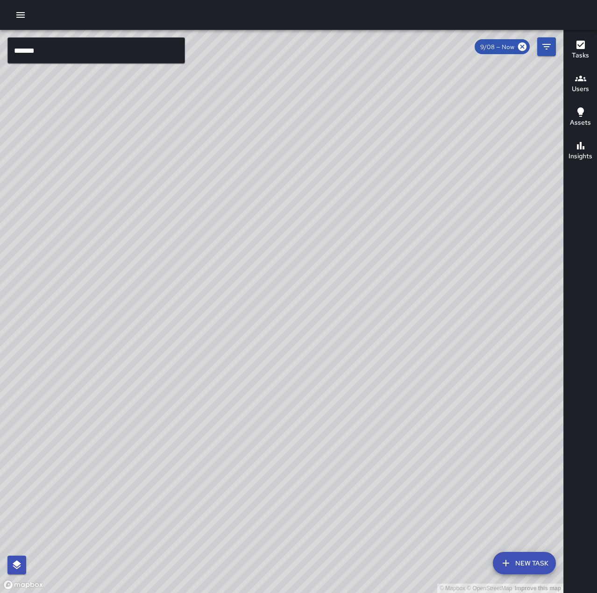
click at [56, 52] on input "*******" at bounding box center [95, 50] width 177 height 26
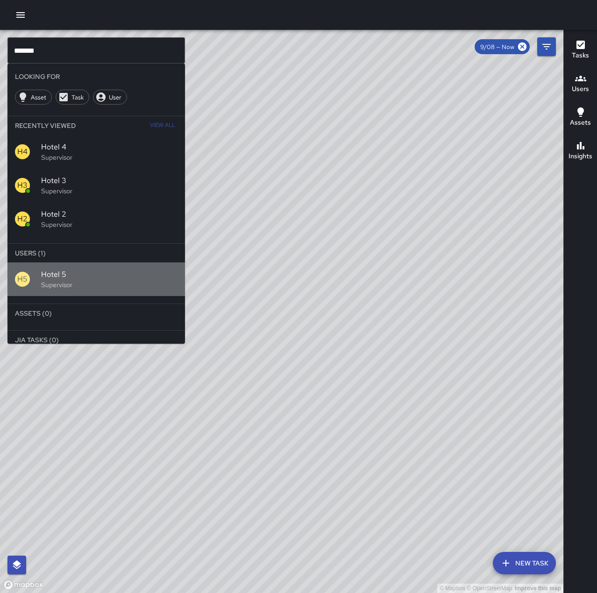
click at [116, 273] on span "Hotel 5" at bounding box center [109, 274] width 136 height 11
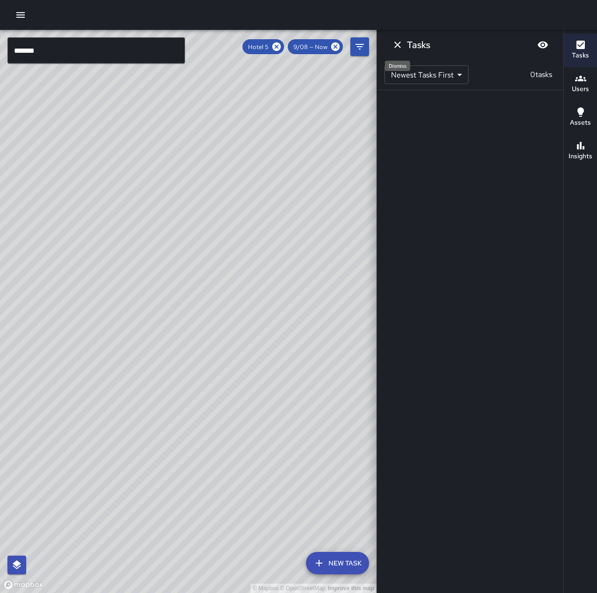
click at [397, 45] on icon "Dismiss" at bounding box center [397, 45] width 7 height 7
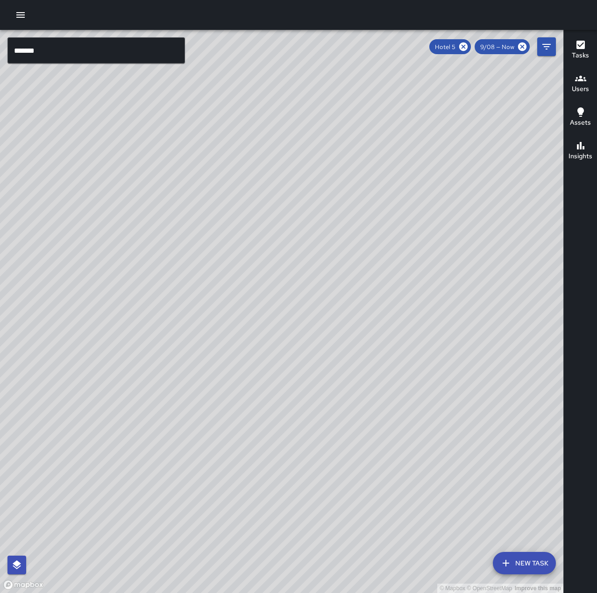
click at [58, 38] on input "*******" at bounding box center [95, 50] width 177 height 26
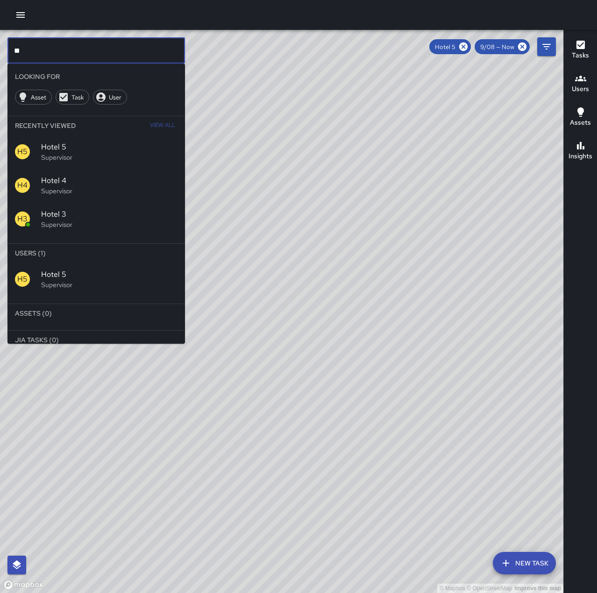
type input "*"
click at [462, 48] on icon at bounding box center [463, 47] width 10 height 10
click at [86, 47] on input "**" at bounding box center [95, 50] width 177 height 26
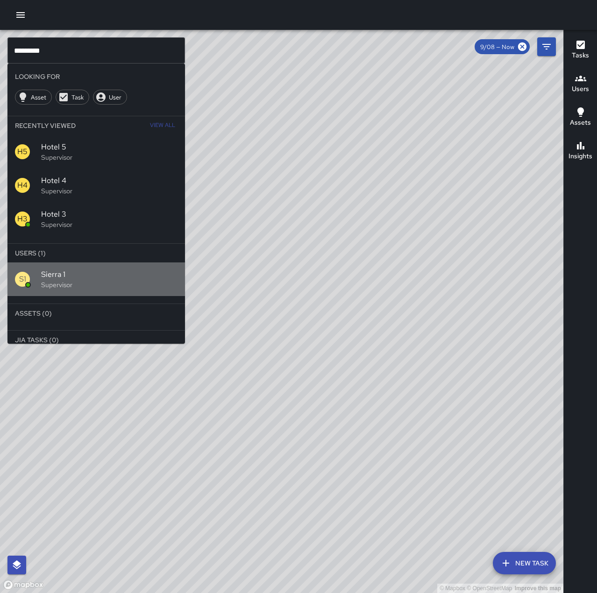
click at [98, 281] on p "Supervisor" at bounding box center [109, 284] width 136 height 9
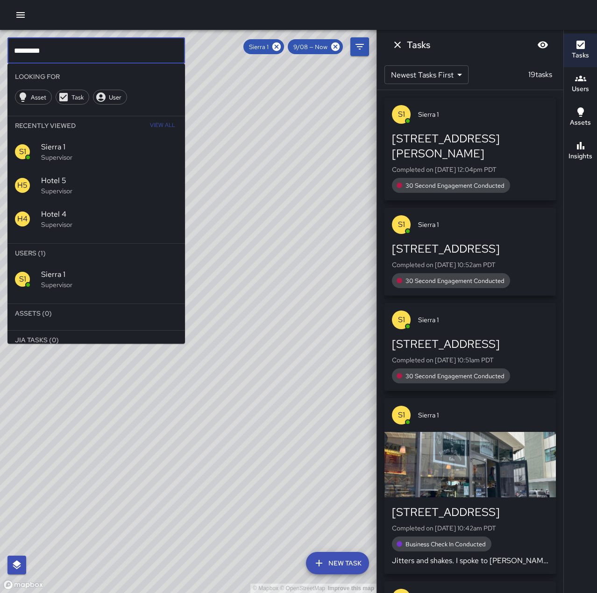
click at [116, 47] on input "********" at bounding box center [95, 50] width 177 height 26
drag, startPoint x: 281, startPoint y: 48, endPoint x: 189, endPoint y: 48, distance: 92.4
click at [281, 48] on icon at bounding box center [276, 46] width 8 height 8
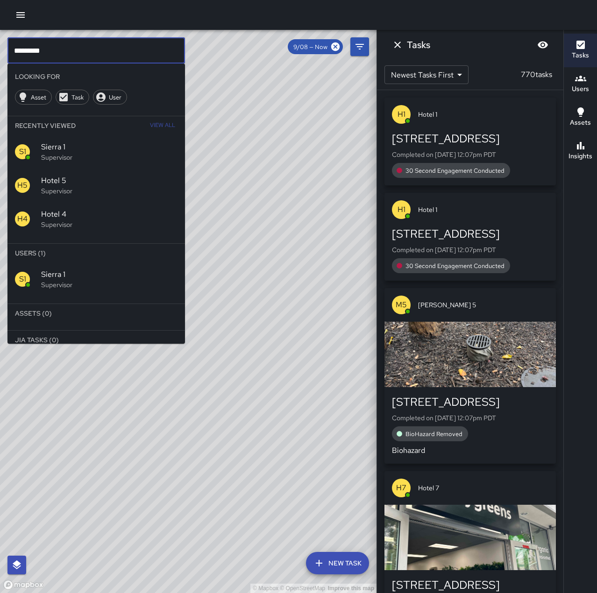
click at [97, 49] on input "********" at bounding box center [95, 50] width 177 height 26
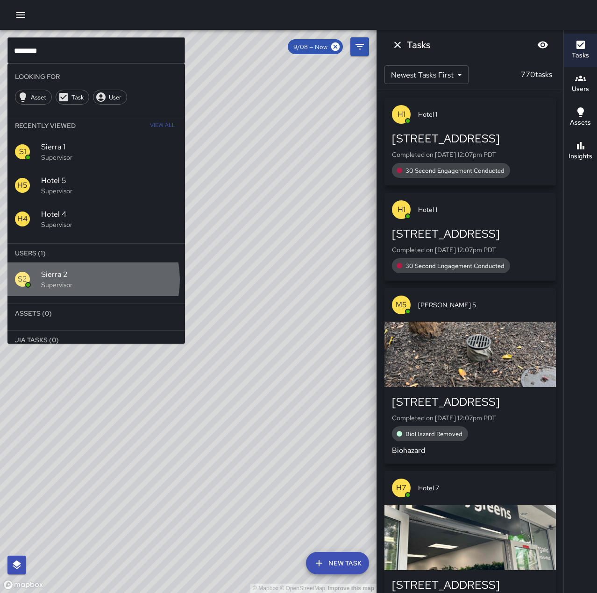
click at [79, 280] on span "Sierra 2" at bounding box center [109, 274] width 136 height 11
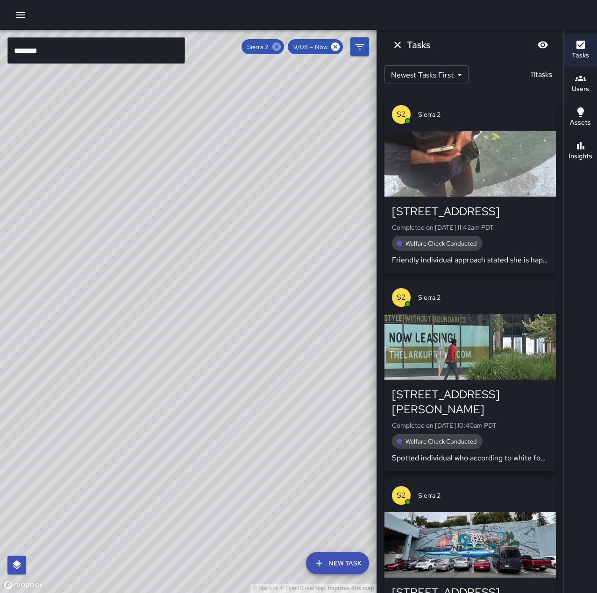
click at [275, 46] on icon at bounding box center [276, 46] width 8 height 8
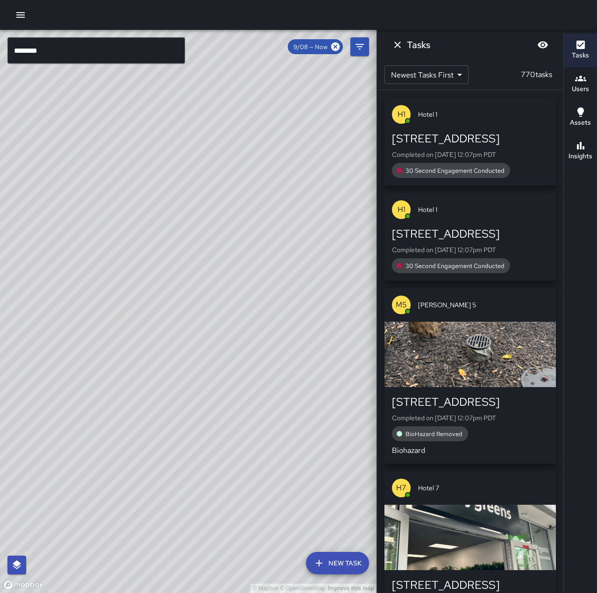
click at [60, 49] on input "********" at bounding box center [95, 50] width 177 height 26
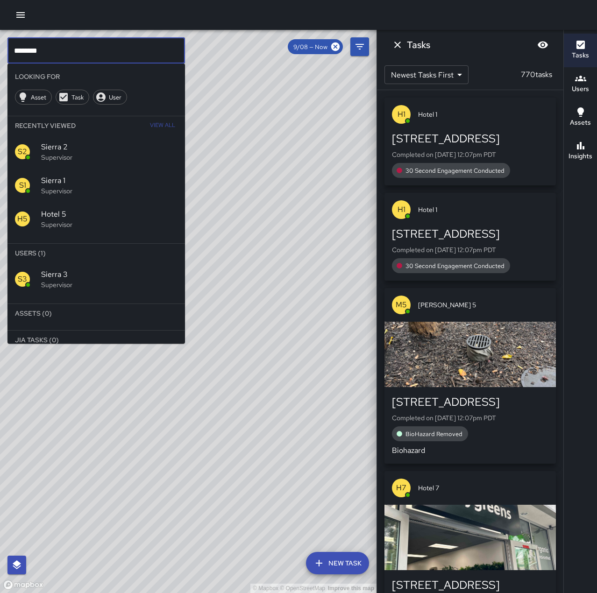
click at [96, 274] on span "Sierra 3" at bounding box center [109, 274] width 136 height 11
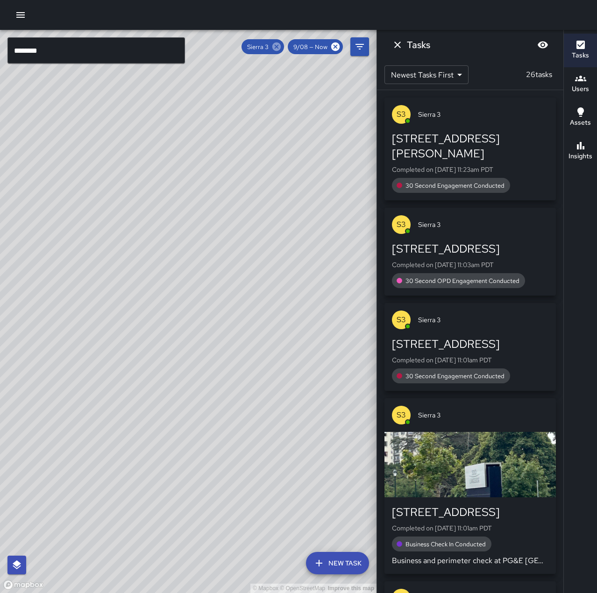
click at [275, 45] on icon at bounding box center [276, 47] width 10 height 10
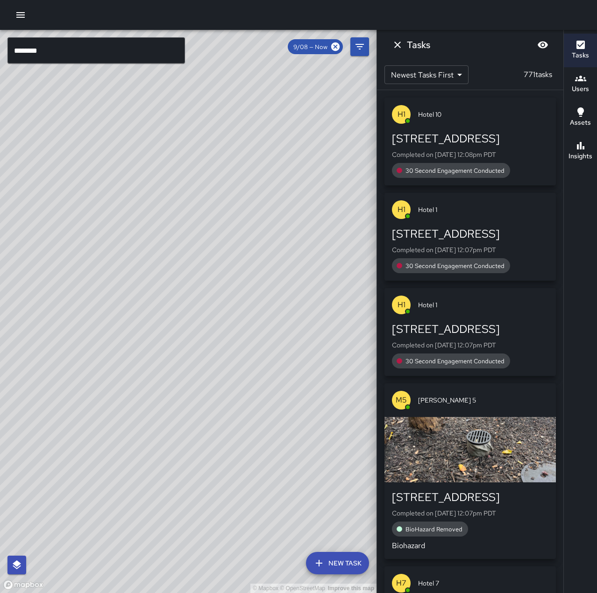
click at [78, 51] on input "********" at bounding box center [95, 50] width 177 height 26
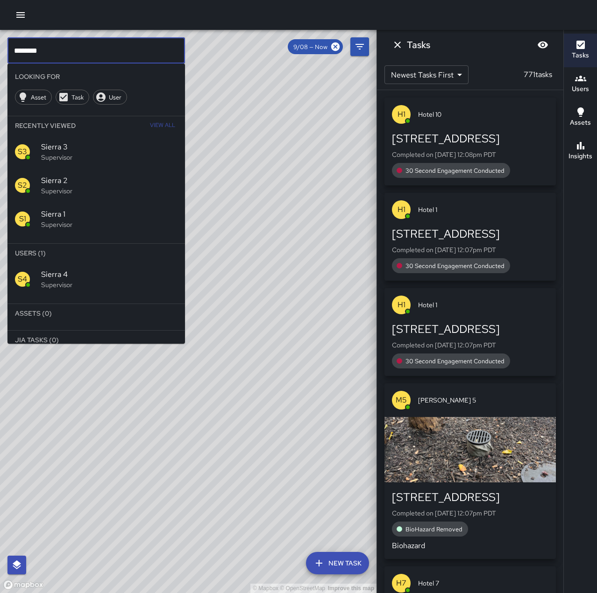
click at [72, 271] on span "Sierra 4" at bounding box center [109, 274] width 136 height 11
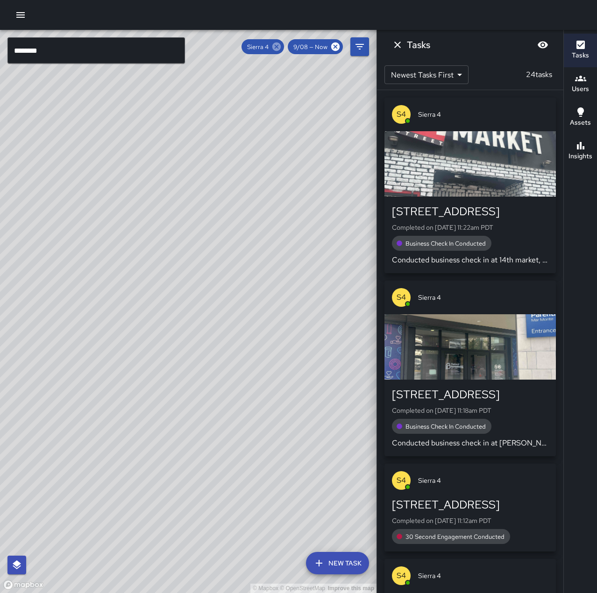
click at [278, 46] on icon at bounding box center [276, 47] width 10 height 10
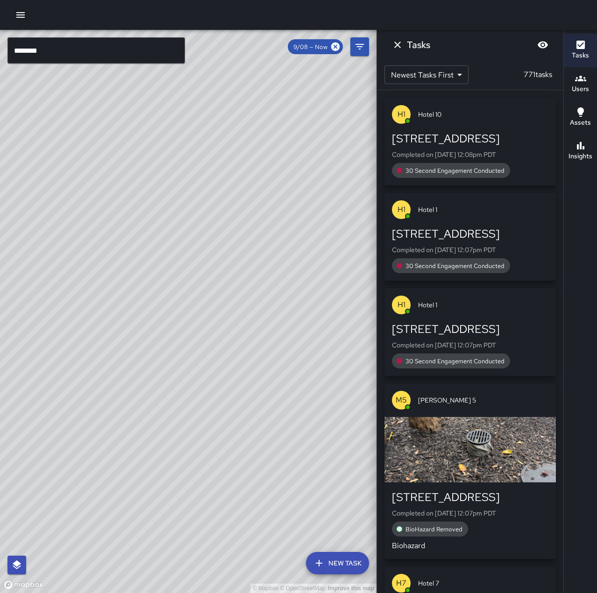
click at [61, 44] on input "********" at bounding box center [95, 50] width 177 height 26
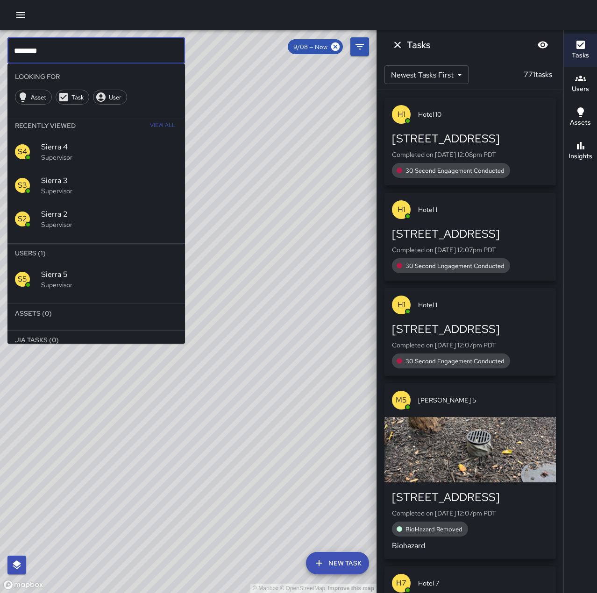
click at [65, 277] on span "Sierra 5" at bounding box center [109, 274] width 136 height 11
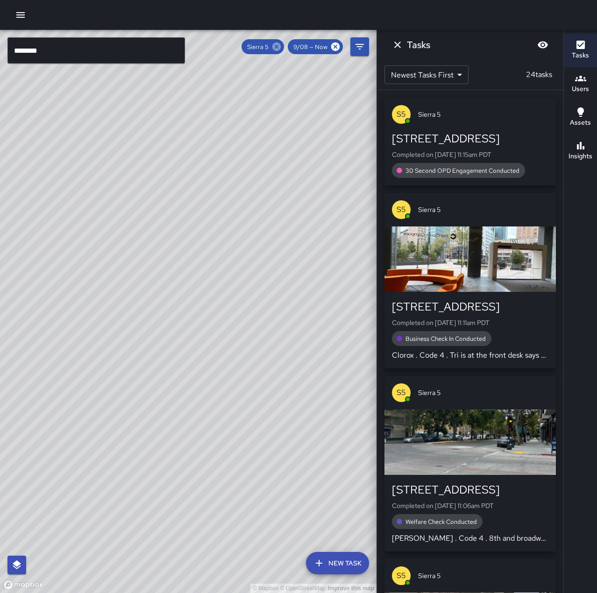
click at [277, 46] on icon at bounding box center [276, 46] width 8 height 8
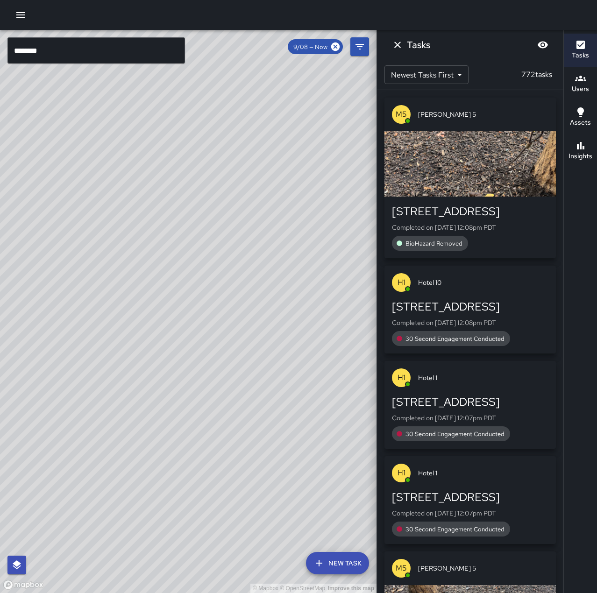
click at [64, 61] on input "********" at bounding box center [95, 50] width 177 height 26
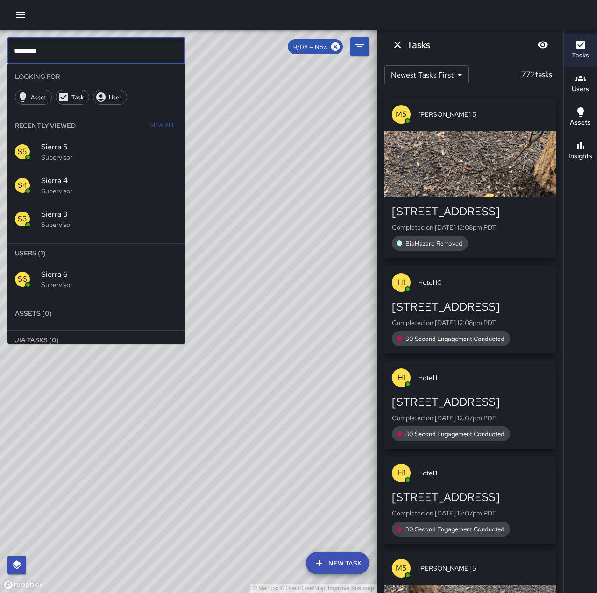
type input "********"
click at [109, 275] on span "Sierra 6" at bounding box center [109, 274] width 136 height 11
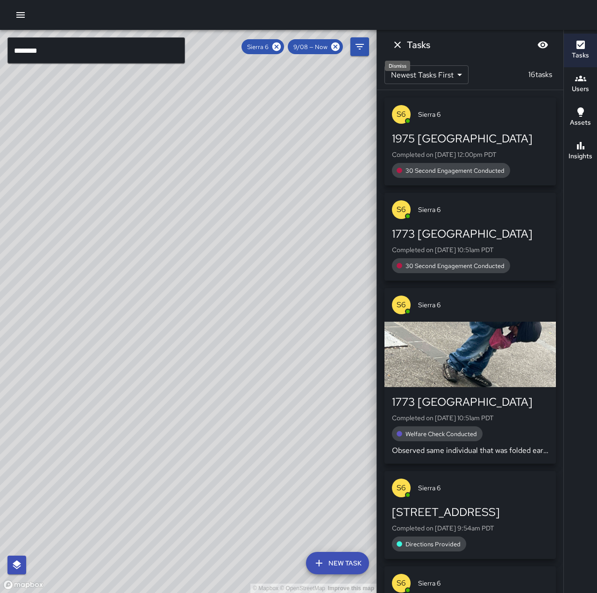
click at [397, 42] on icon "Dismiss" at bounding box center [397, 44] width 11 height 11
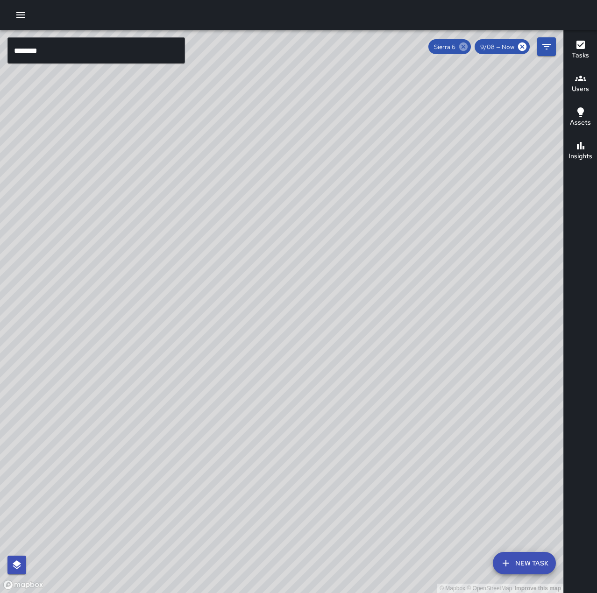
click at [463, 46] on icon at bounding box center [463, 47] width 10 height 10
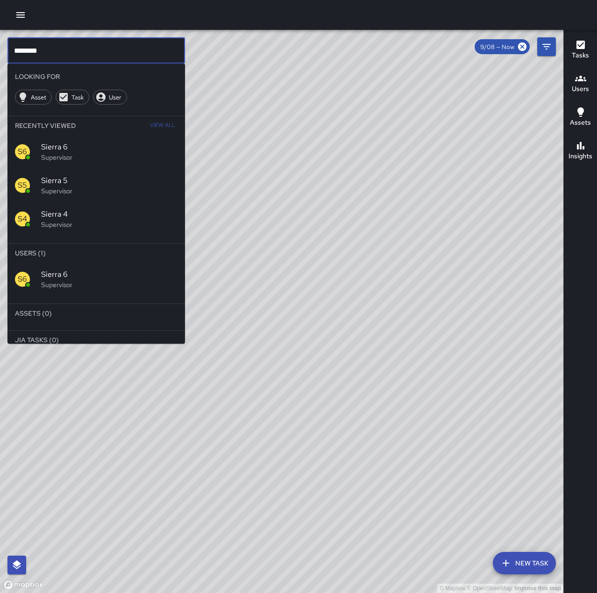
drag, startPoint x: 76, startPoint y: 49, endPoint x: -17, endPoint y: 53, distance: 93.0
click at [0, 53] on html "© Mapbox © OpenStreetMap Improve this map ******** ​ Looking For Asset Task Use…" at bounding box center [298, 296] width 597 height 593
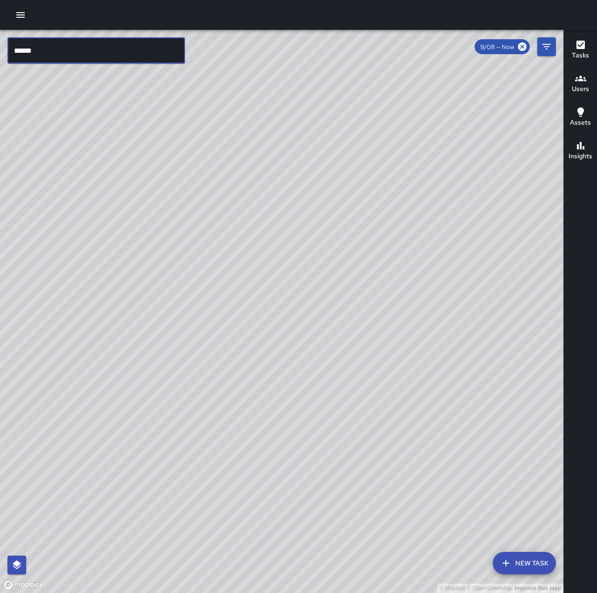
type input "******"
click at [27, 15] on button "button" at bounding box center [20, 15] width 19 height 19
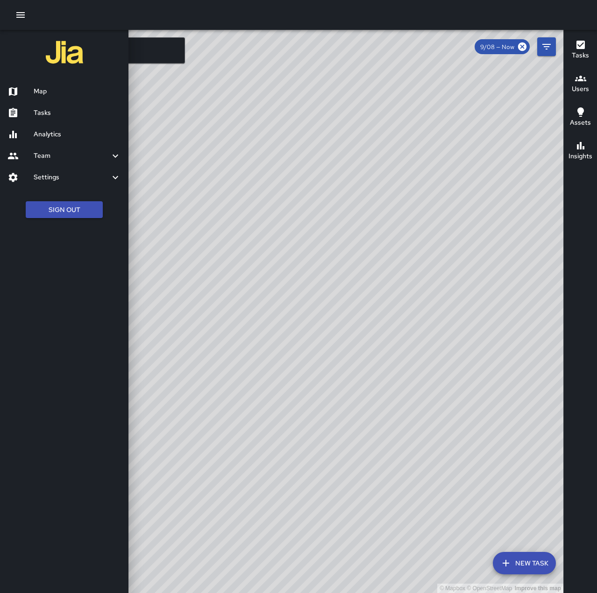
click at [49, 90] on h6 "Map" at bounding box center [77, 91] width 87 height 10
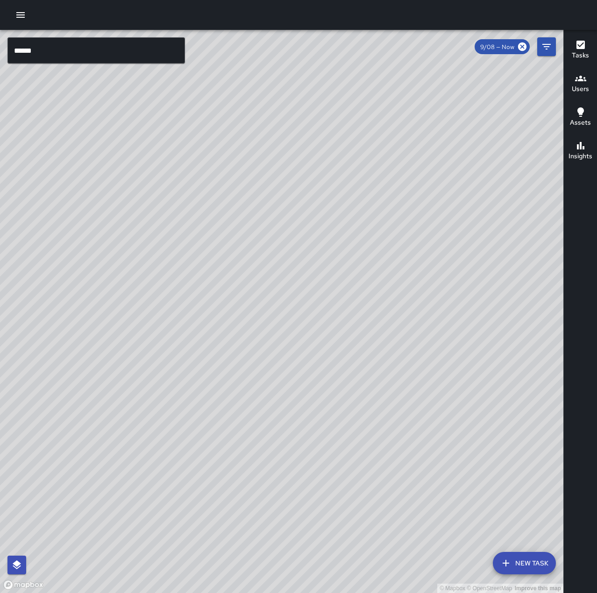
click at [50, 48] on input "******" at bounding box center [95, 50] width 177 height 26
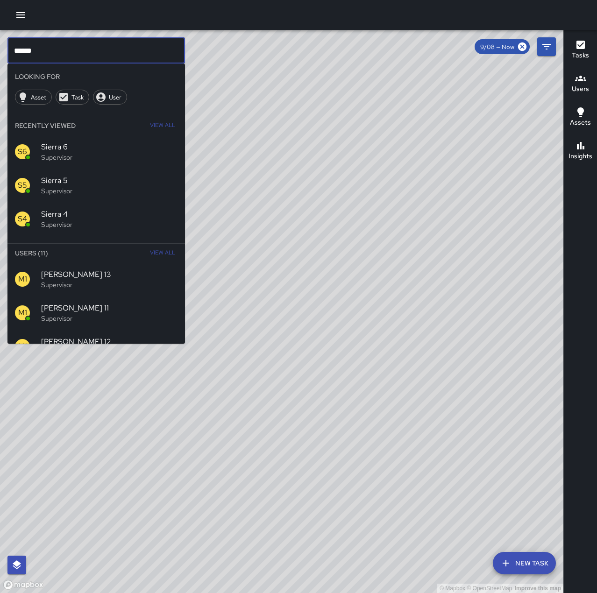
click at [79, 49] on input "******" at bounding box center [95, 50] width 177 height 26
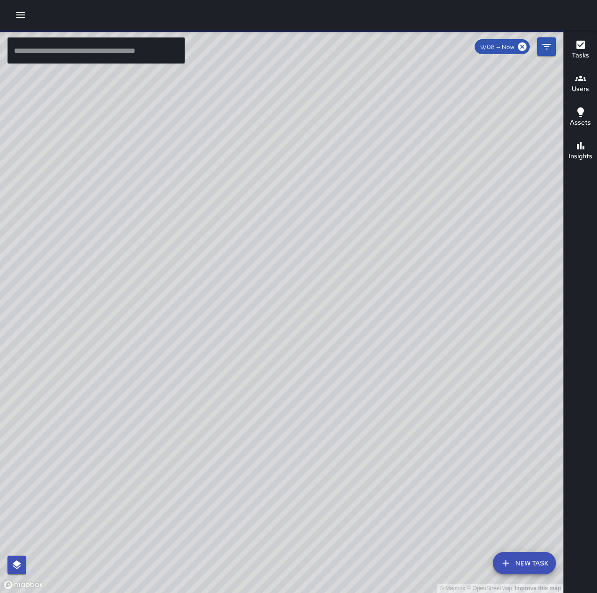
click at [96, 49] on input "text" at bounding box center [95, 50] width 177 height 26
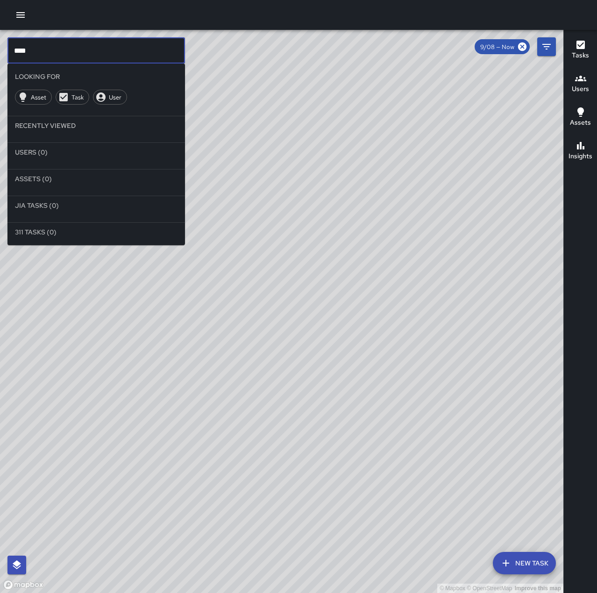
type input "***"
click at [21, 12] on icon "button" at bounding box center [20, 15] width 8 height 6
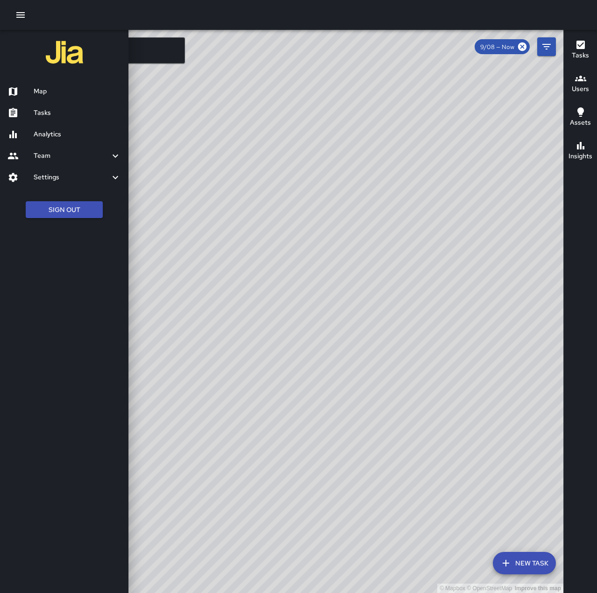
click at [44, 113] on h6 "Tasks" at bounding box center [77, 113] width 87 height 10
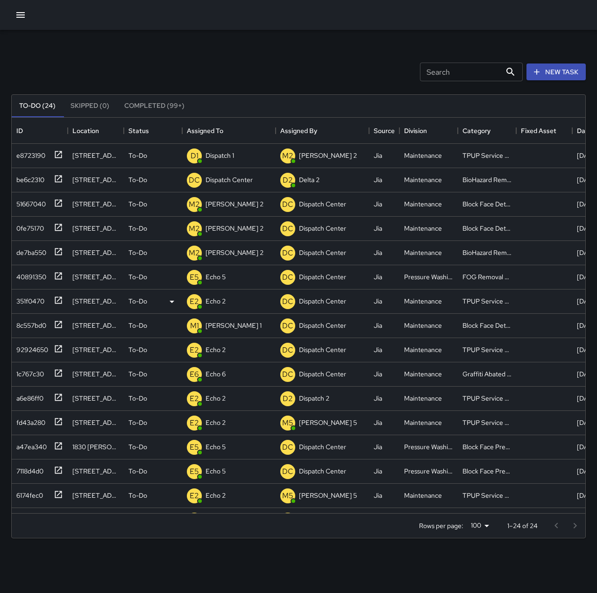
scroll to position [388, 566]
click at [227, 159] on p "Dispatch 1" at bounding box center [219, 155] width 28 height 9
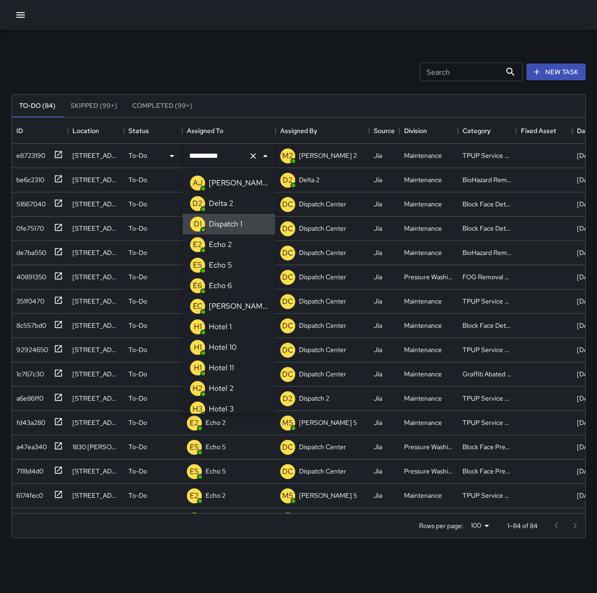
click at [253, 158] on icon "Clear" at bounding box center [252, 155] width 9 height 9
click at [229, 239] on p "Echo 2" at bounding box center [220, 244] width 23 height 11
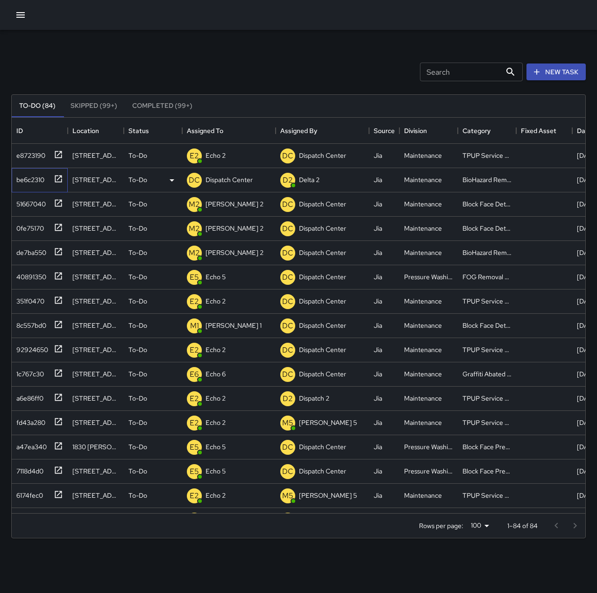
click at [25, 179] on div "be6c2310" at bounding box center [29, 177] width 32 height 13
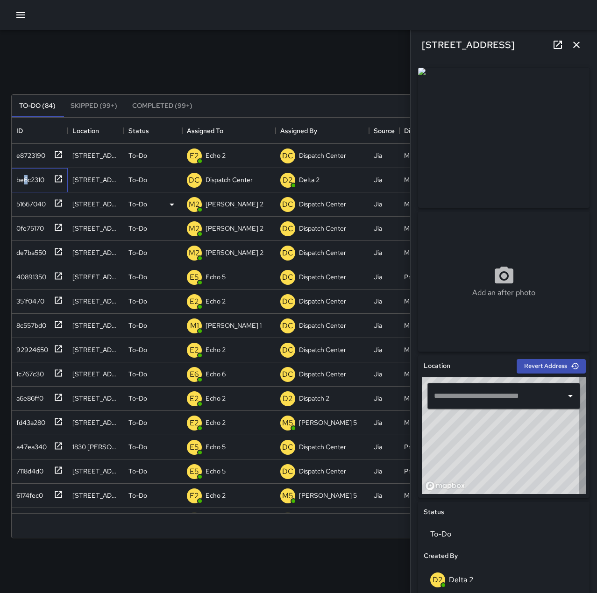
type input "**********"
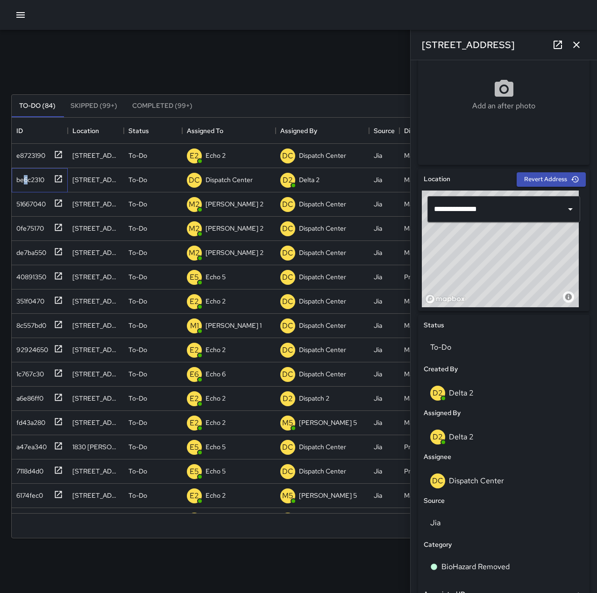
scroll to position [316, 0]
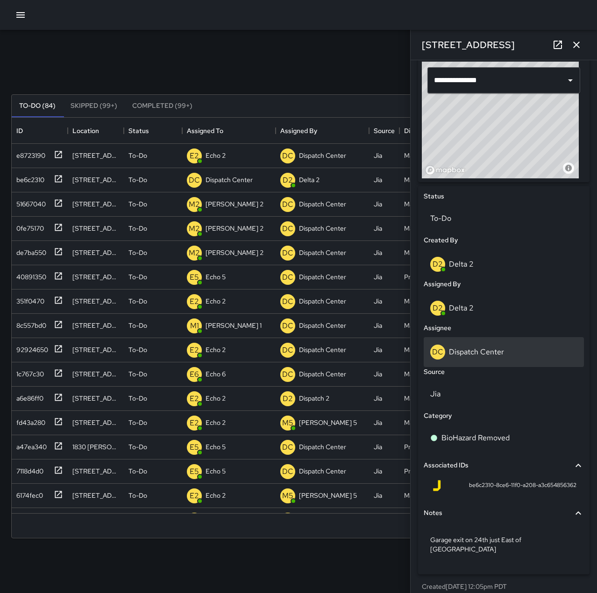
click at [486, 348] on p "Dispatch Center" at bounding box center [476, 352] width 55 height 10
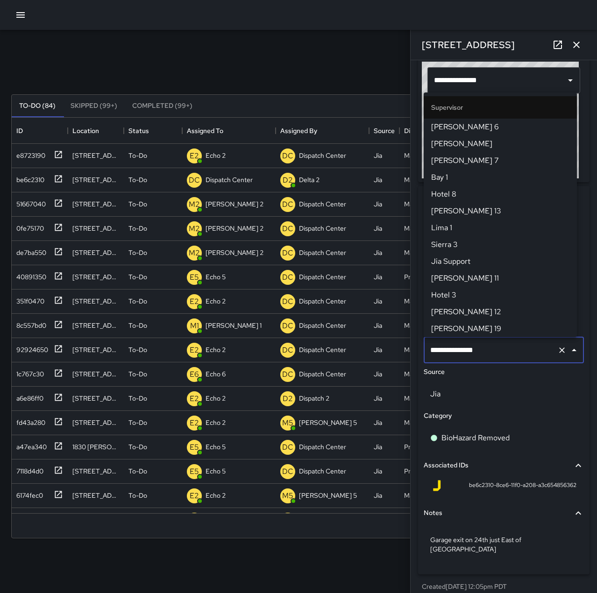
scroll to position [891, 0]
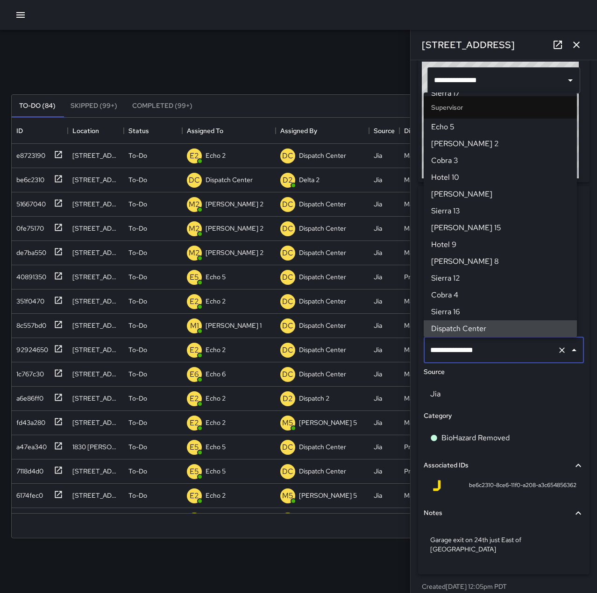
click at [555, 356] on div at bounding box center [567, 350] width 24 height 13
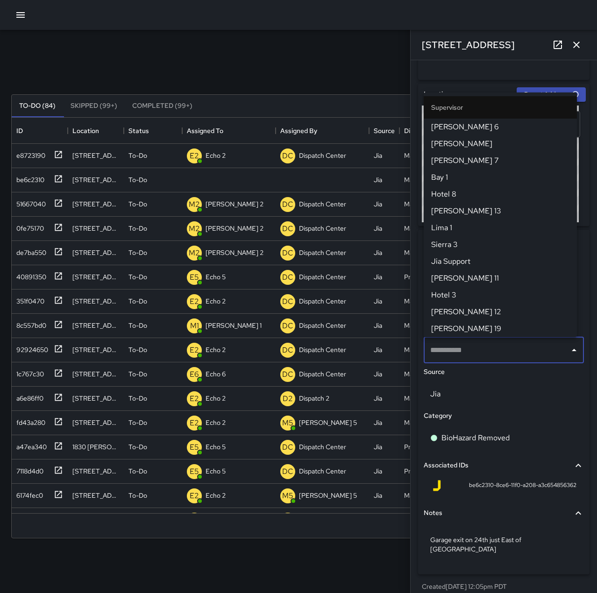
click at [528, 351] on input "text" at bounding box center [497, 350] width 138 height 18
click at [318, 63] on div "Search Search New Task" at bounding box center [298, 72] width 578 height 49
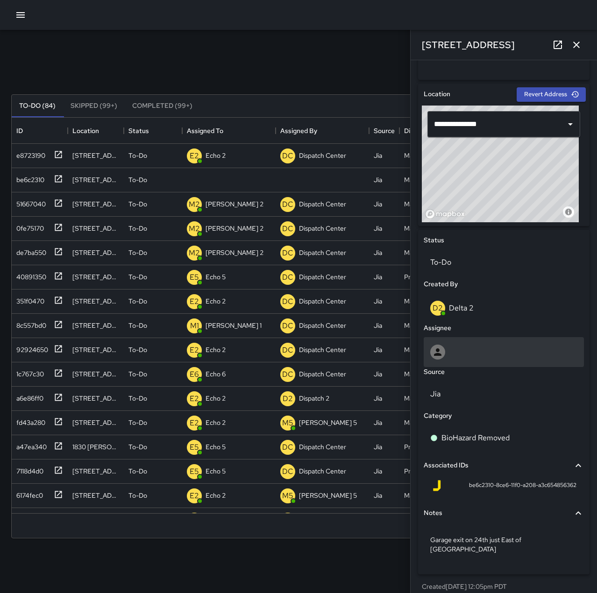
click at [481, 354] on div at bounding box center [503, 352] width 147 height 15
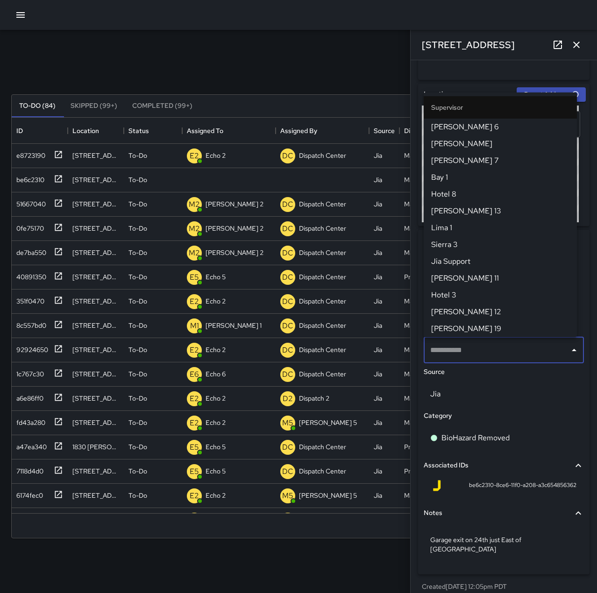
click at [532, 353] on input "text" at bounding box center [497, 350] width 138 height 18
type input "*"
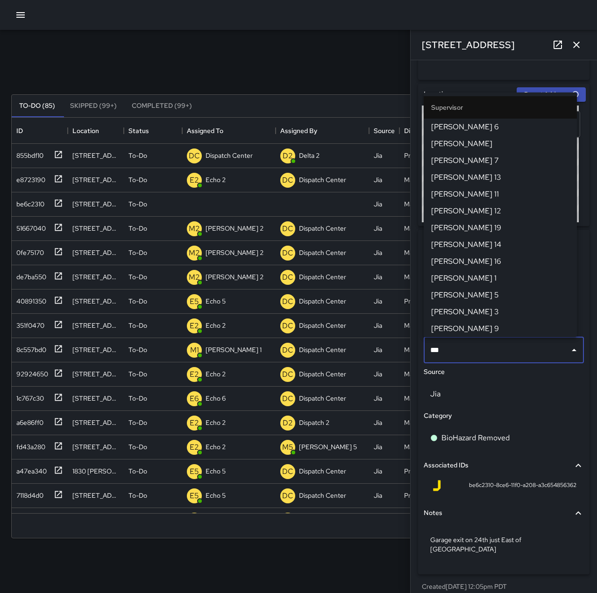
scroll to position [388, 566]
type input "****"
click at [456, 329] on span "[PERSON_NAME] 2" at bounding box center [500, 328] width 138 height 11
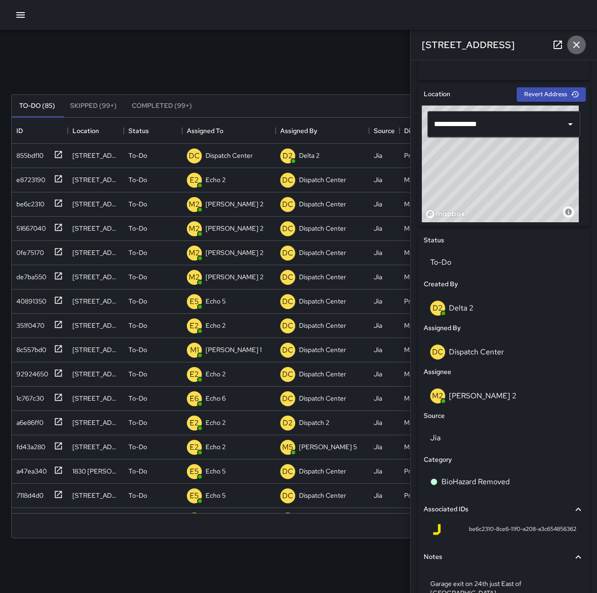
click at [577, 47] on icon "button" at bounding box center [575, 44] width 11 height 11
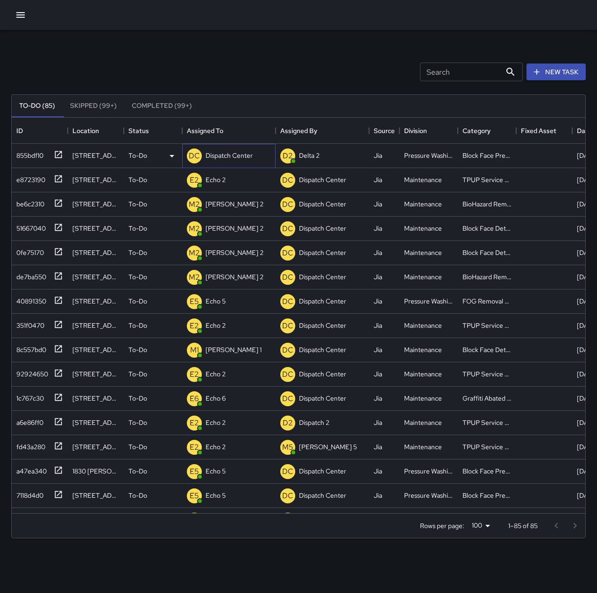
click at [221, 161] on div "Dispatch Center" at bounding box center [229, 155] width 51 height 13
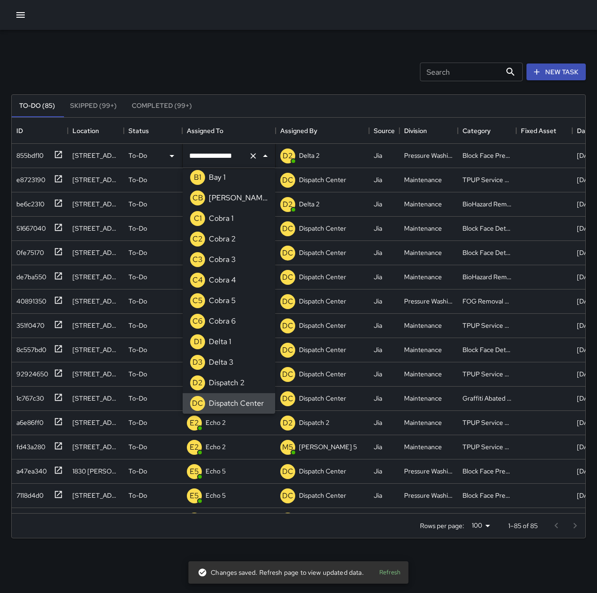
click at [251, 157] on icon "Clear" at bounding box center [253, 156] width 6 height 6
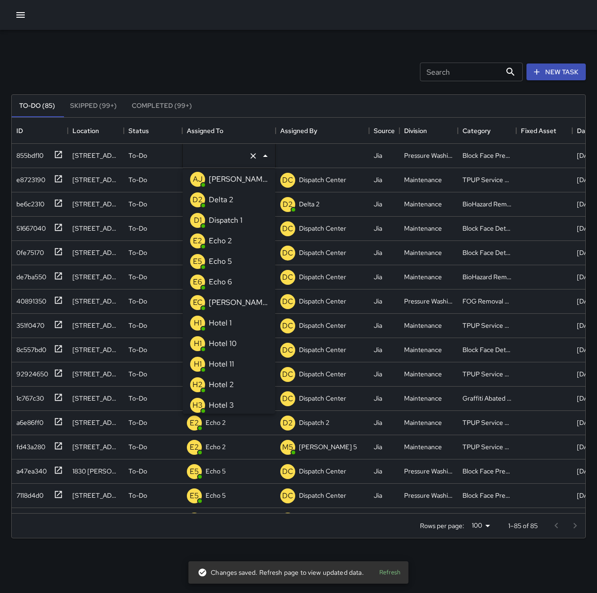
click at [237, 283] on li "E6 Echo 6" at bounding box center [229, 282] width 92 height 21
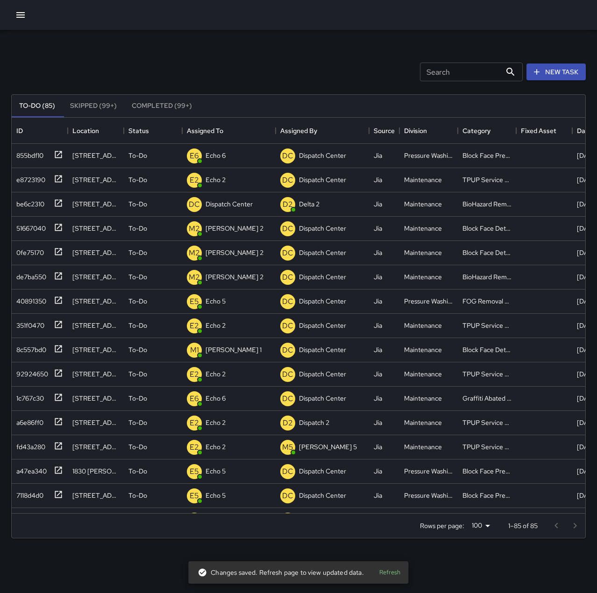
click at [221, 60] on div "Search Search New Task" at bounding box center [298, 72] width 578 height 49
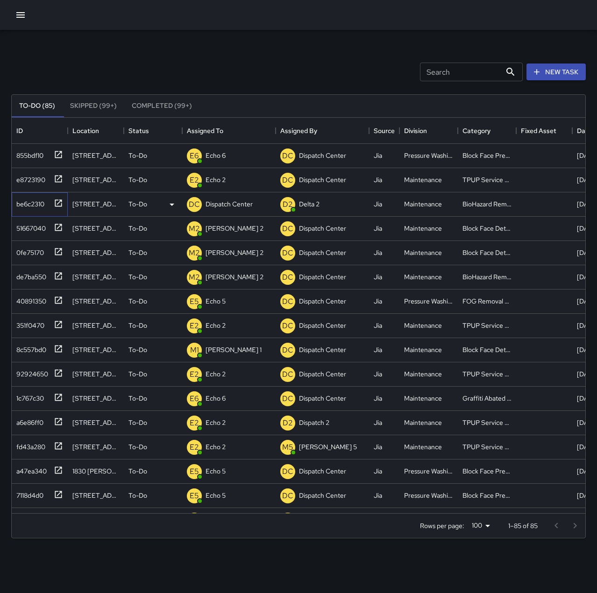
click at [32, 200] on div "be6c2310" at bounding box center [29, 202] width 32 height 13
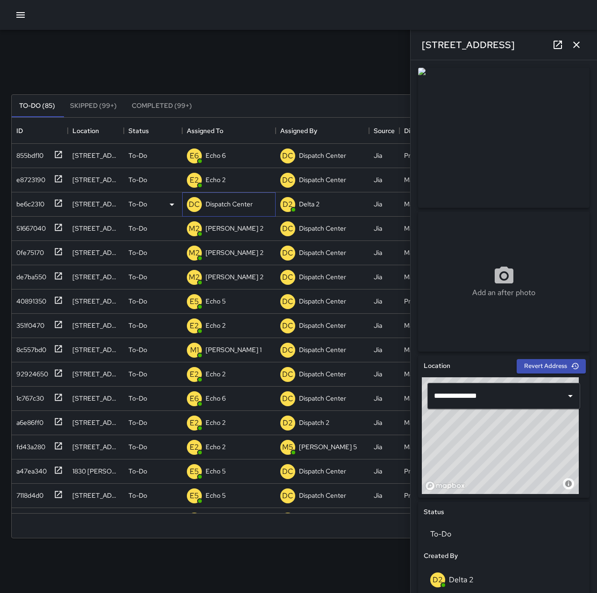
click at [222, 204] on p "Dispatch Center" at bounding box center [228, 203] width 47 height 9
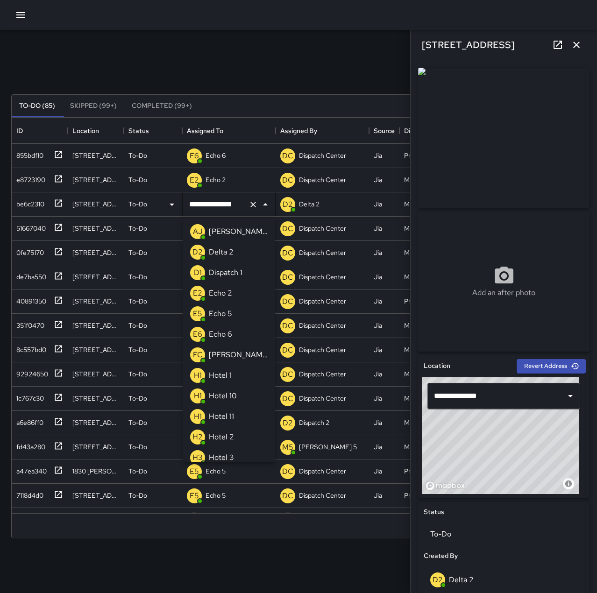
scroll to position [642, 0]
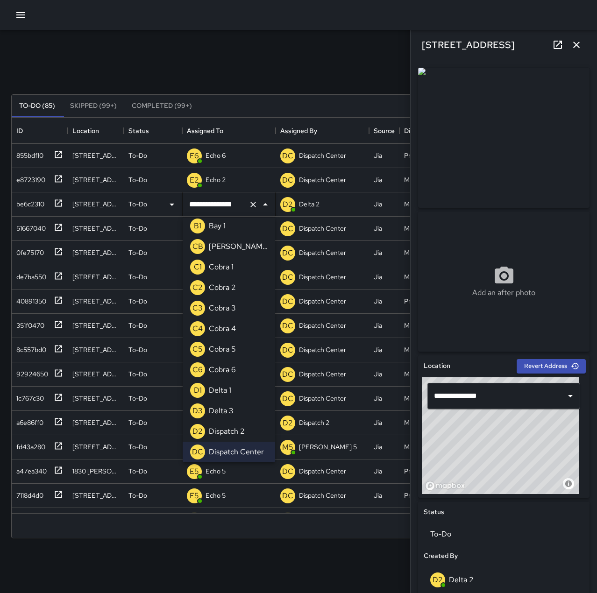
click at [253, 204] on icon "Clear" at bounding box center [253, 205] width 6 height 6
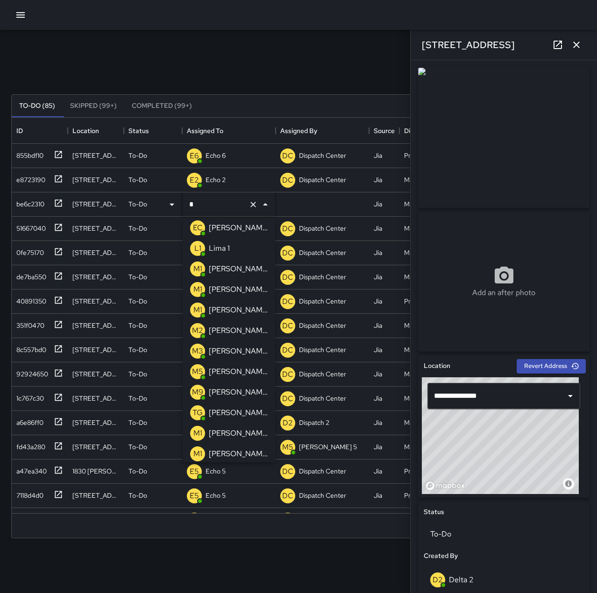
scroll to position [0, 0]
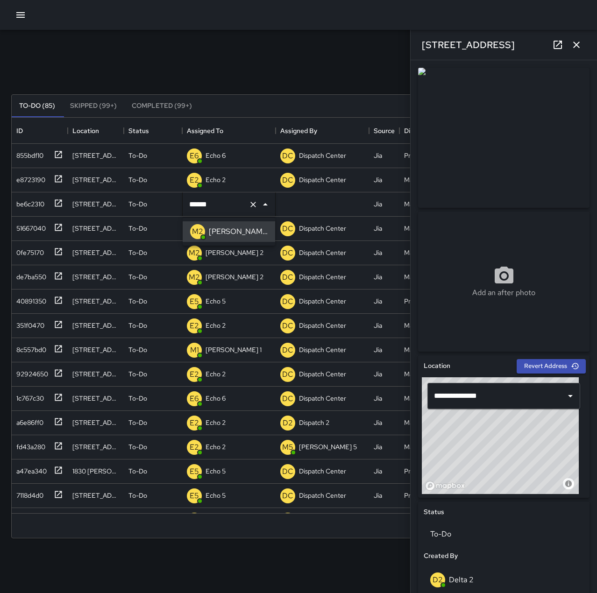
type input "******"
click at [578, 43] on icon "button" at bounding box center [575, 44] width 11 height 11
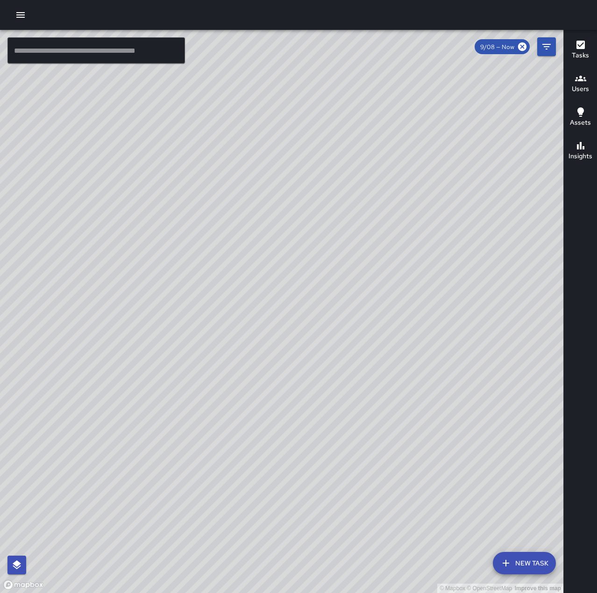
click at [18, 11] on icon "button" at bounding box center [20, 14] width 11 height 11
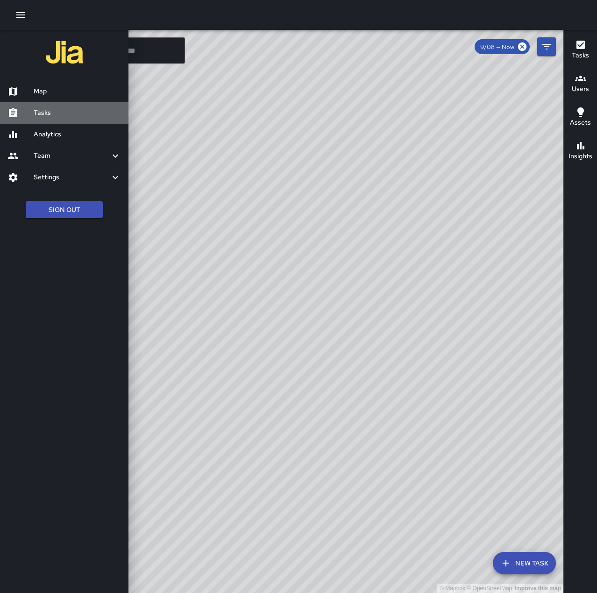
click at [71, 114] on h6 "Tasks" at bounding box center [77, 113] width 87 height 10
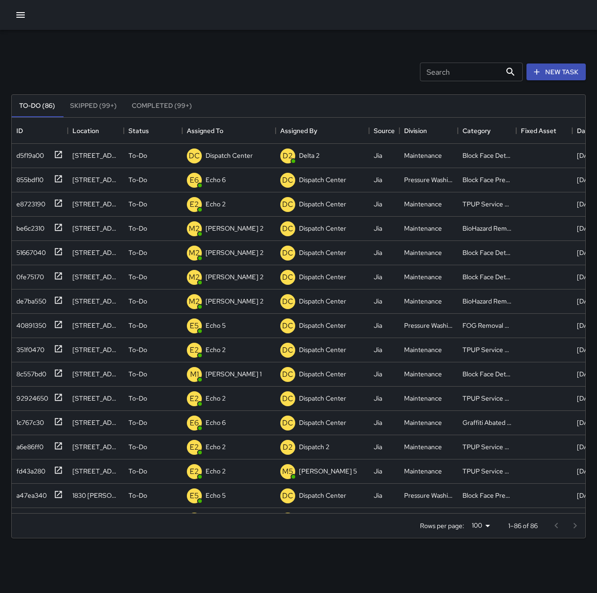
scroll to position [388, 566]
click at [28, 150] on div "d5f19a00" at bounding box center [28, 153] width 31 height 13
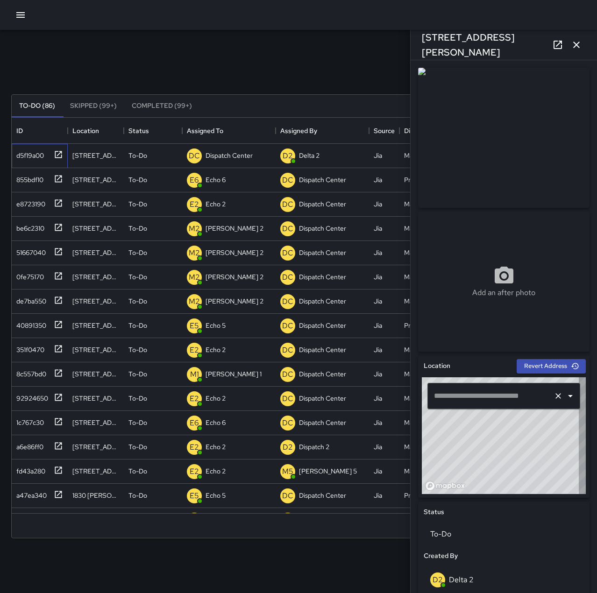
type input "**********"
click at [229, 156] on p "Dispatch Center" at bounding box center [228, 155] width 47 height 9
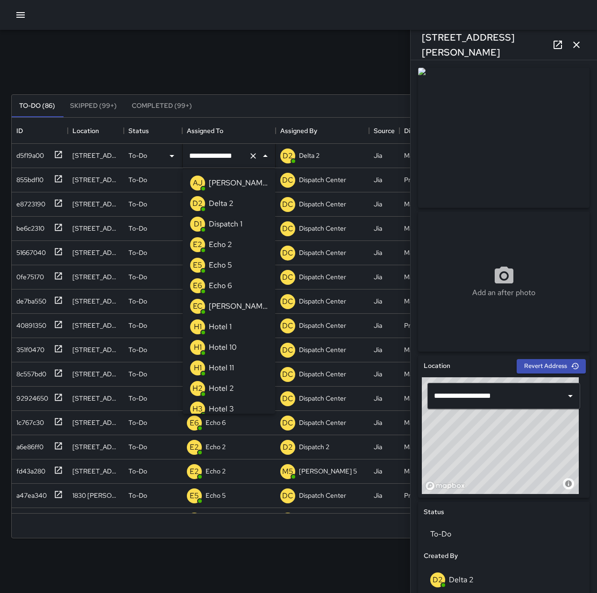
scroll to position [642, 0]
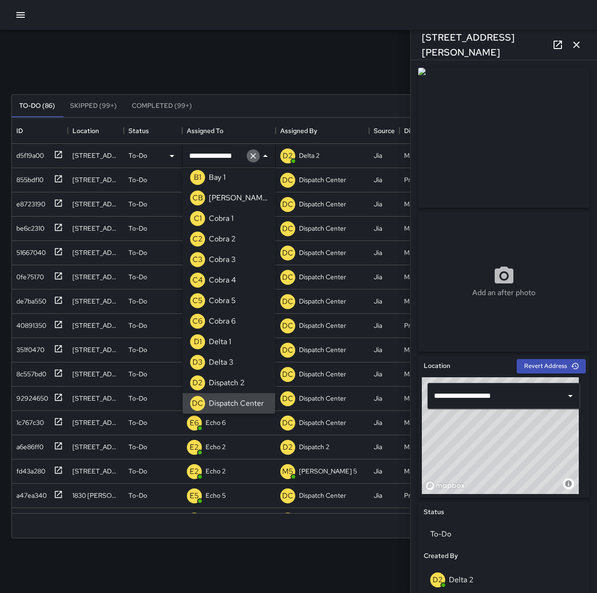
click at [251, 158] on icon "Clear" at bounding box center [253, 156] width 6 height 6
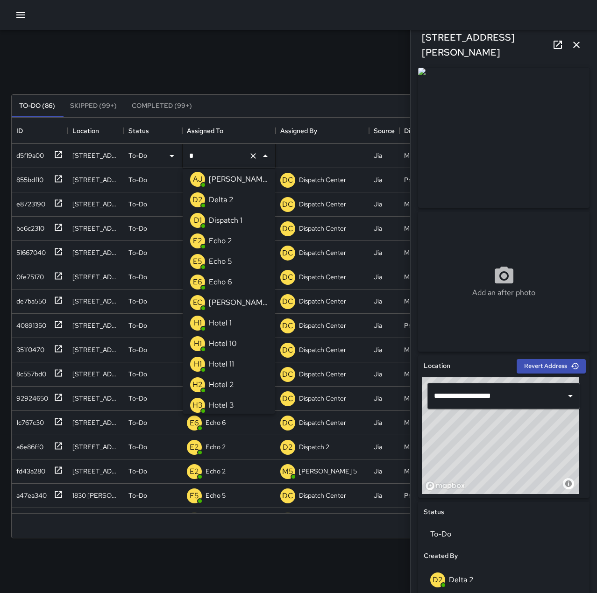
scroll to position [0, 0]
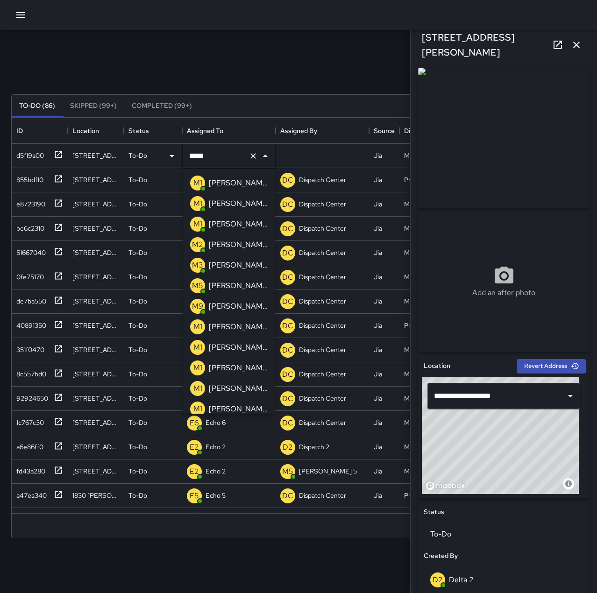
type input "******"
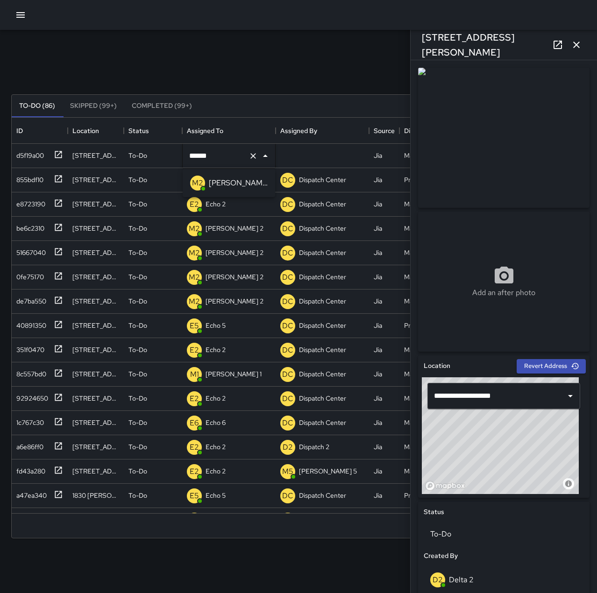
click at [259, 188] on li "M2 [PERSON_NAME] 2" at bounding box center [229, 183] width 92 height 21
click at [579, 43] on icon "button" at bounding box center [575, 44] width 11 height 11
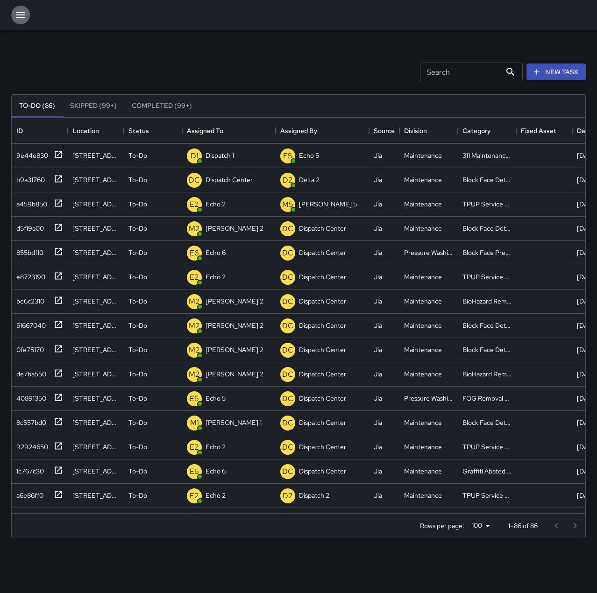
click at [21, 18] on icon "button" at bounding box center [20, 15] width 8 height 6
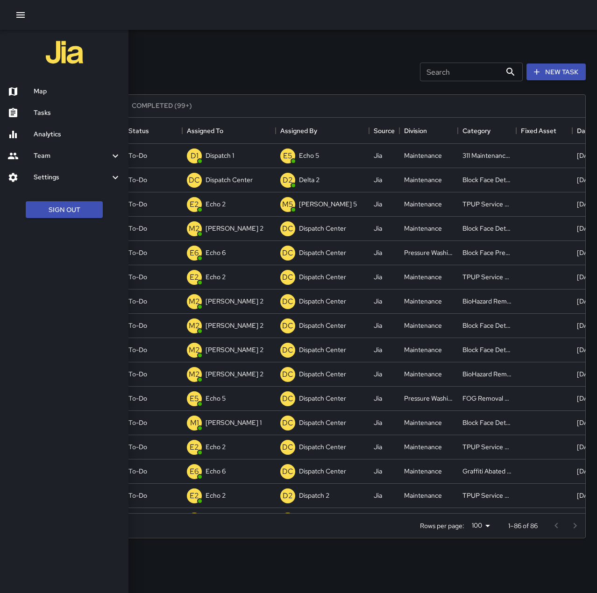
click at [49, 92] on h6 "Map" at bounding box center [77, 91] width 87 height 10
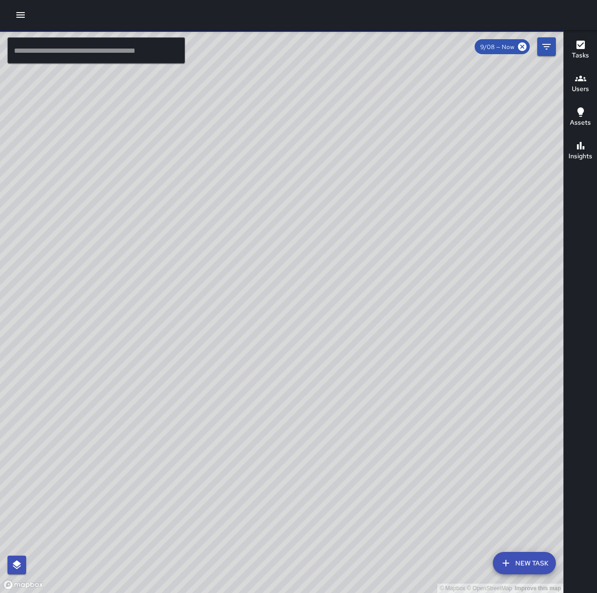
drag, startPoint x: 286, startPoint y: 277, endPoint x: 398, endPoint y: 394, distance: 161.8
click at [398, 394] on div "© Mapbox © OpenStreetMap Improve this map" at bounding box center [281, 311] width 563 height 563
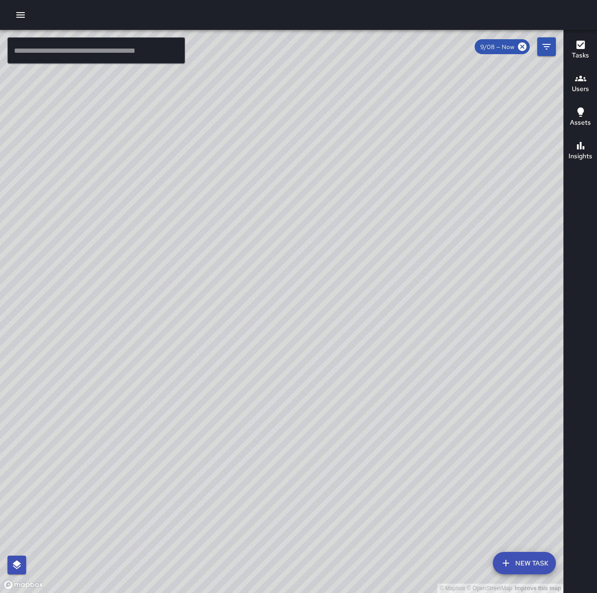
drag, startPoint x: 369, startPoint y: 366, endPoint x: 381, endPoint y: 362, distance: 13.0
click at [381, 362] on div "© Mapbox © OpenStreetMap Improve this map" at bounding box center [281, 311] width 563 height 563
click at [22, 15] on icon "button" at bounding box center [20, 15] width 8 height 6
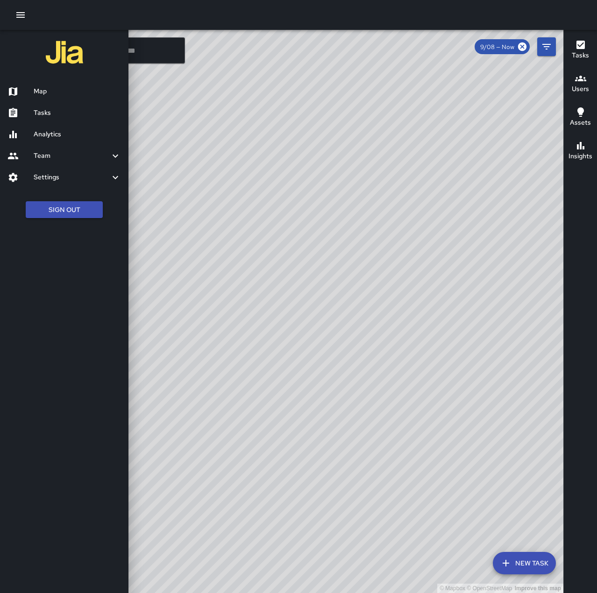
click at [54, 104] on div "Tasks" at bounding box center [64, 112] width 128 height 21
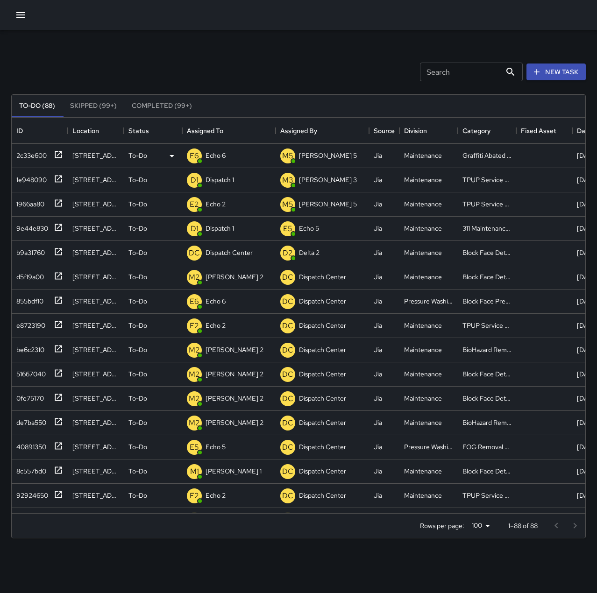
scroll to position [388, 566]
click at [220, 181] on p "Dispatch 1" at bounding box center [219, 179] width 28 height 9
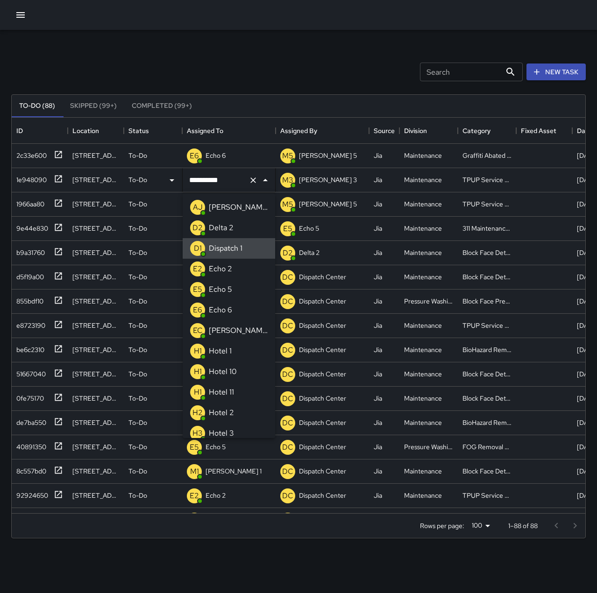
click at [253, 181] on icon "Clear" at bounding box center [252, 180] width 9 height 9
click at [223, 268] on p "Echo 2" at bounding box center [220, 268] width 23 height 11
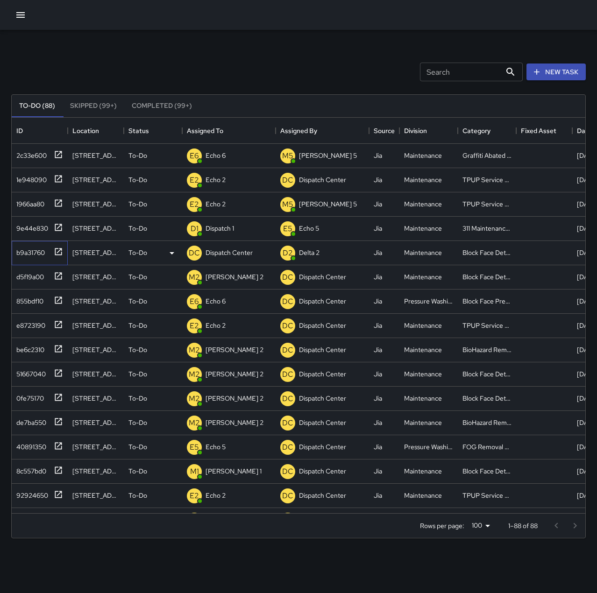
click at [37, 252] on div "b9a31760" at bounding box center [29, 250] width 32 height 13
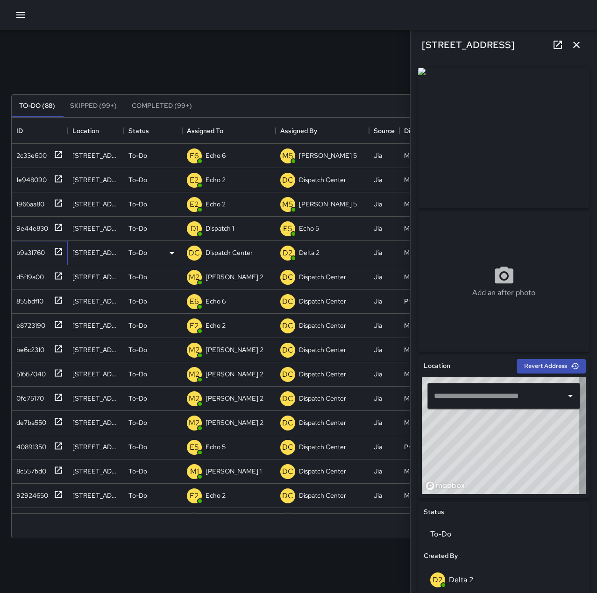
type input "**********"
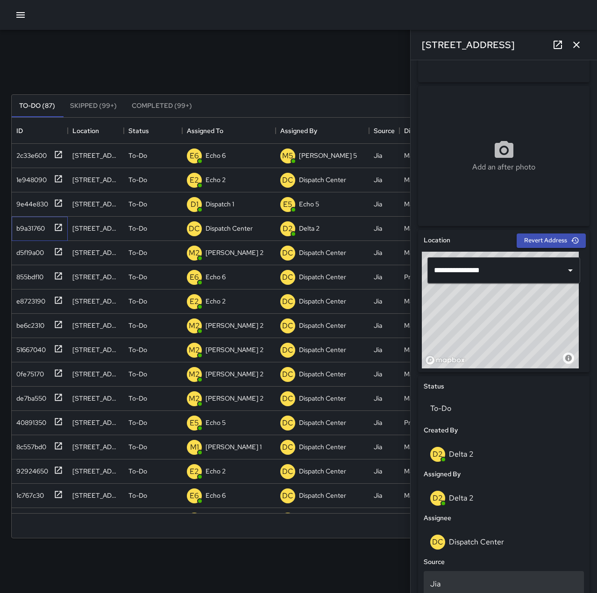
scroll to position [140, 0]
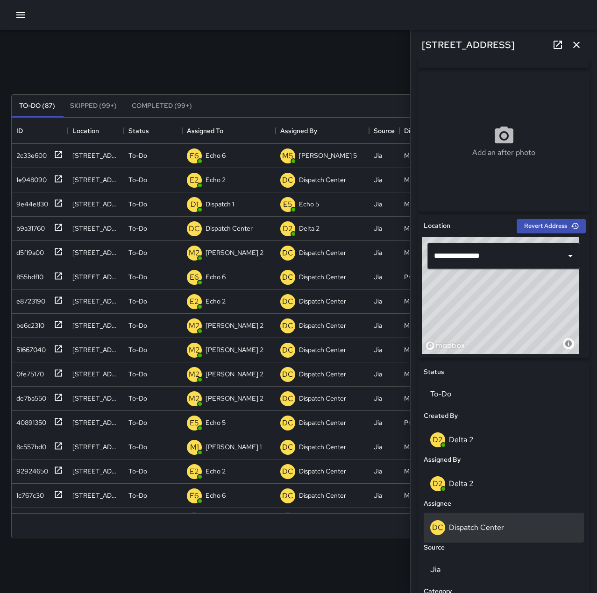
click at [504, 528] on div "DC Dispatch Center" at bounding box center [503, 527] width 147 height 15
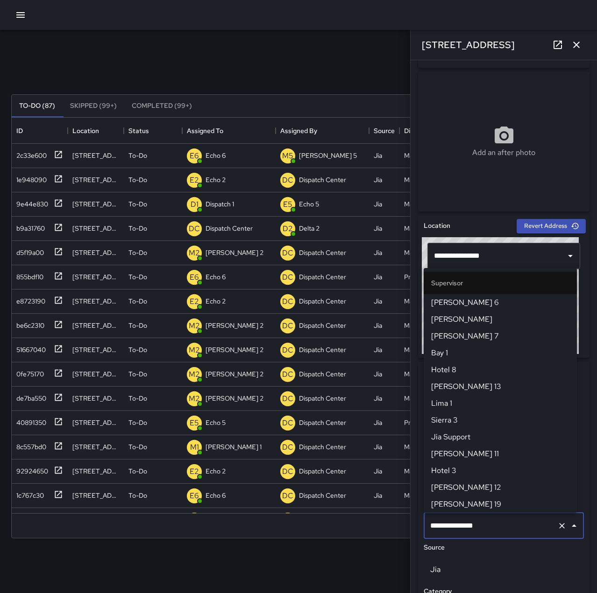
scroll to position [891, 0]
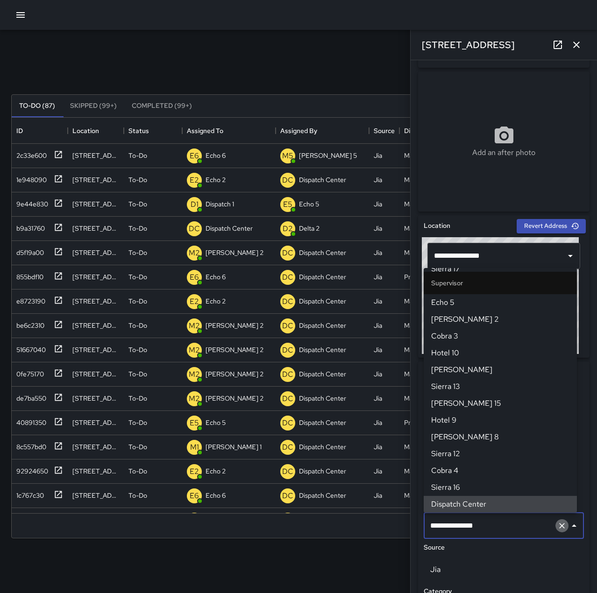
click at [557, 522] on icon "Clear" at bounding box center [561, 525] width 9 height 9
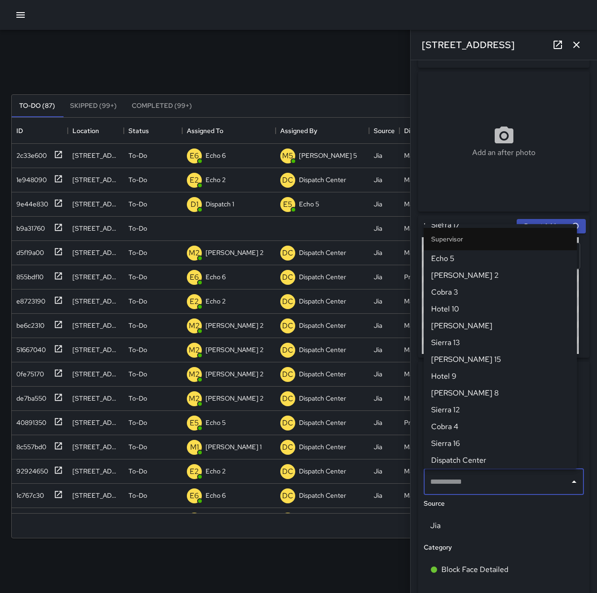
scroll to position [0, 0]
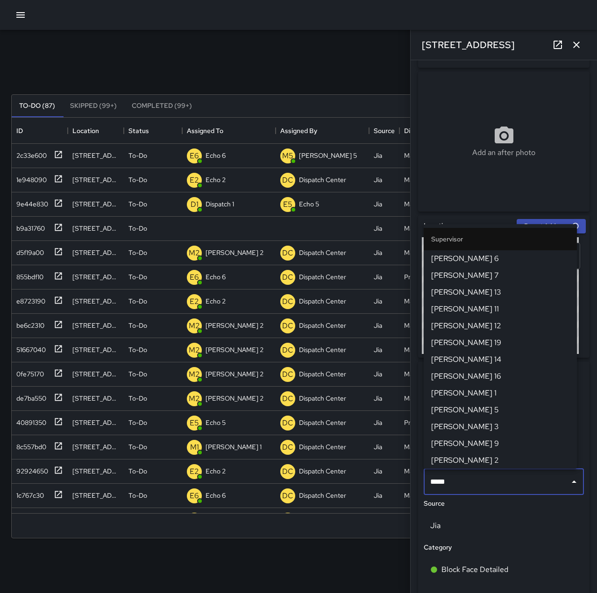
type input "******"
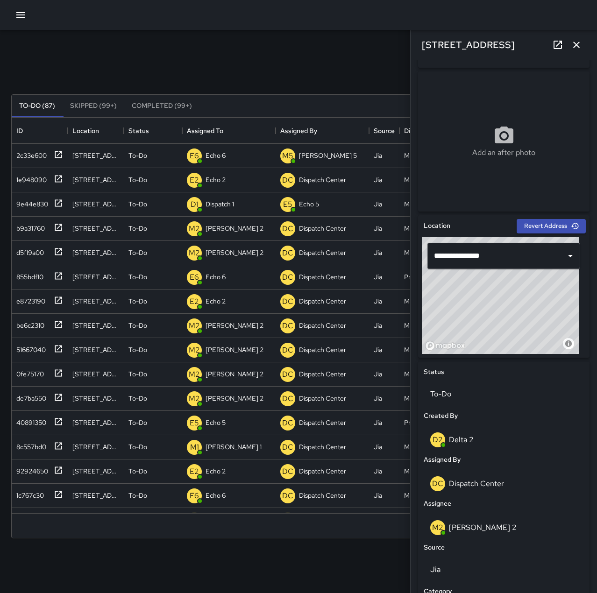
click at [577, 49] on icon "button" at bounding box center [575, 44] width 11 height 11
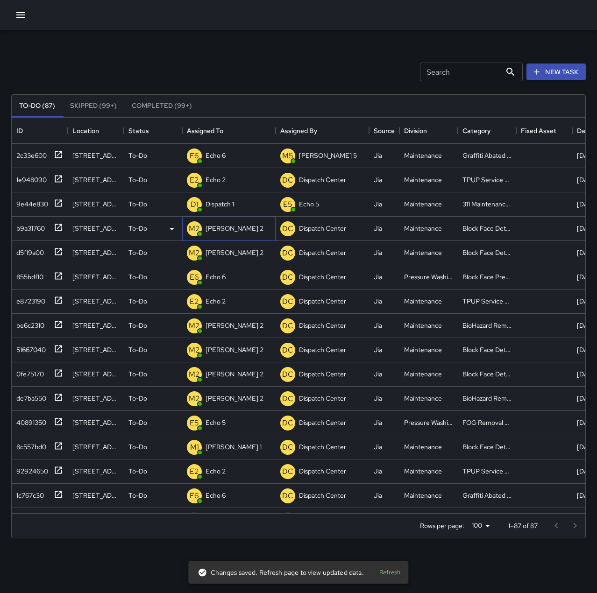
click at [218, 226] on p "[PERSON_NAME] 2" at bounding box center [234, 228] width 58 height 9
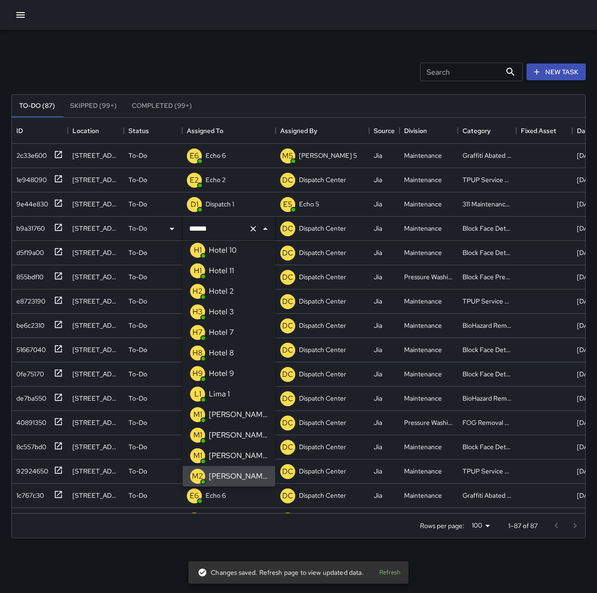
click at [253, 228] on icon "Clear" at bounding box center [252, 228] width 9 height 9
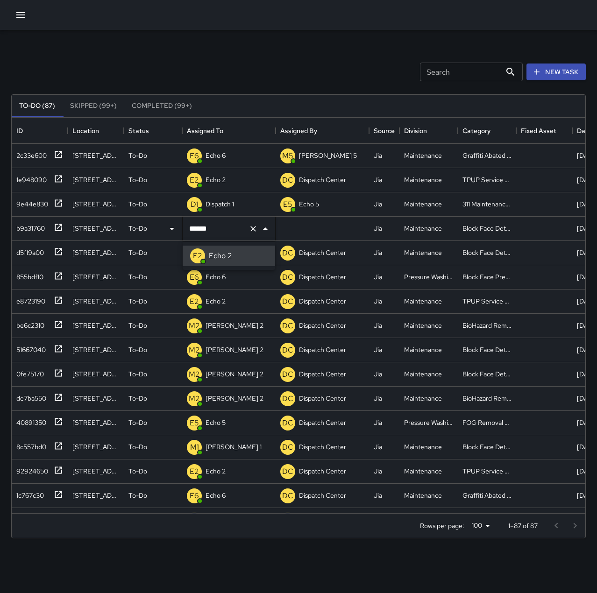
type input "******"
click at [242, 63] on div "Search Search New Task" at bounding box center [298, 72] width 578 height 49
click at [36, 201] on div "9e44e830" at bounding box center [30, 202] width 35 height 13
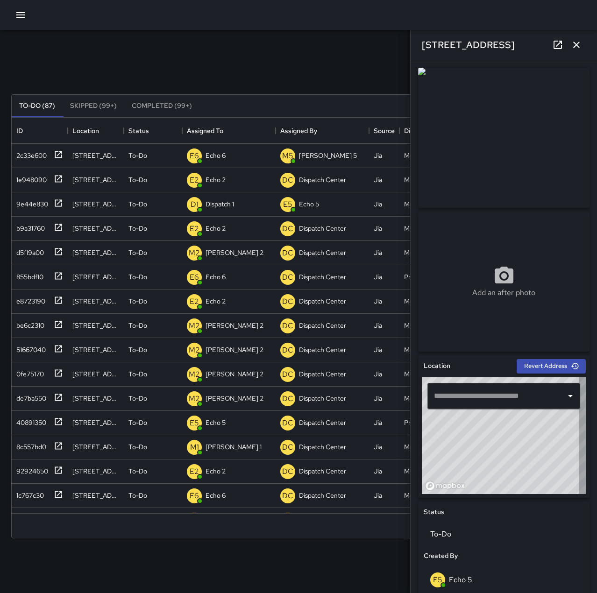
type input "**********"
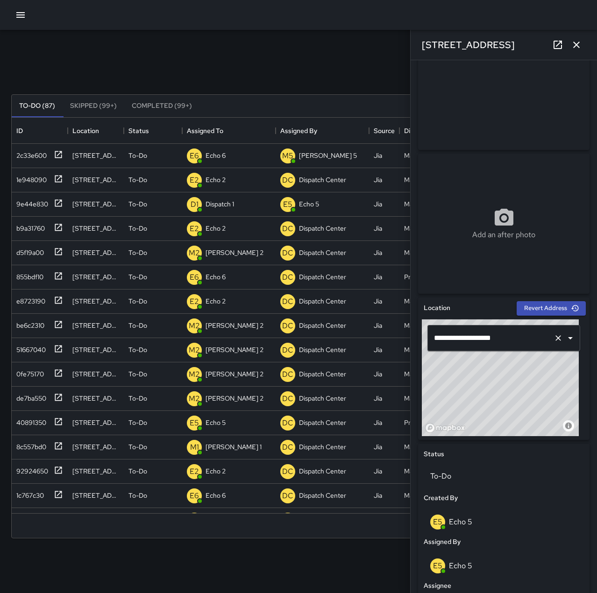
scroll to position [26, 0]
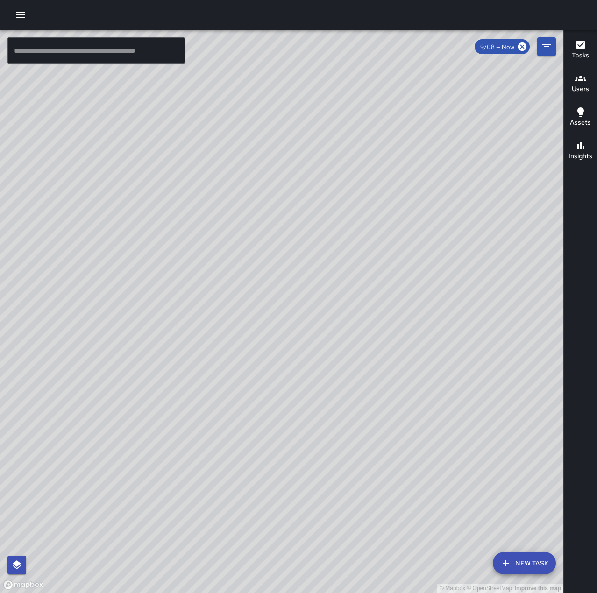
click at [21, 19] on icon "button" at bounding box center [20, 14] width 11 height 11
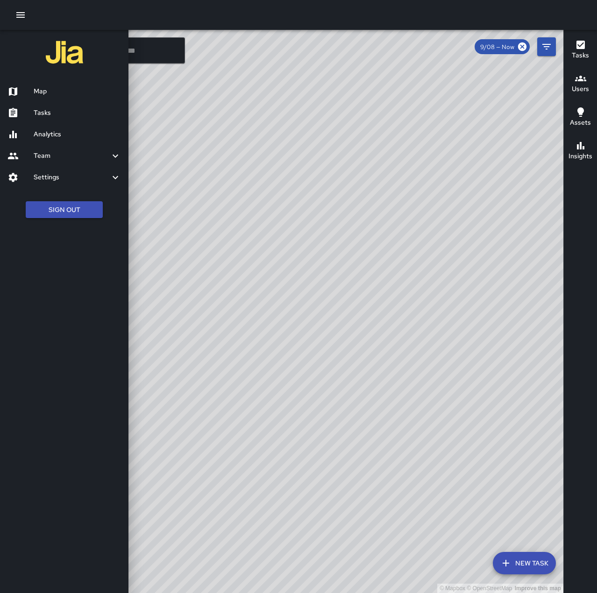
click at [53, 110] on h6 "Tasks" at bounding box center [77, 113] width 87 height 10
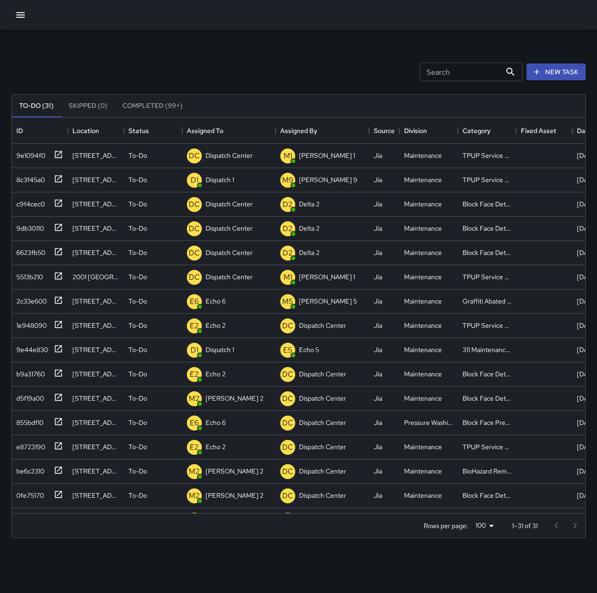
scroll to position [388, 566]
click at [217, 156] on p "Dispatch Center" at bounding box center [228, 155] width 47 height 9
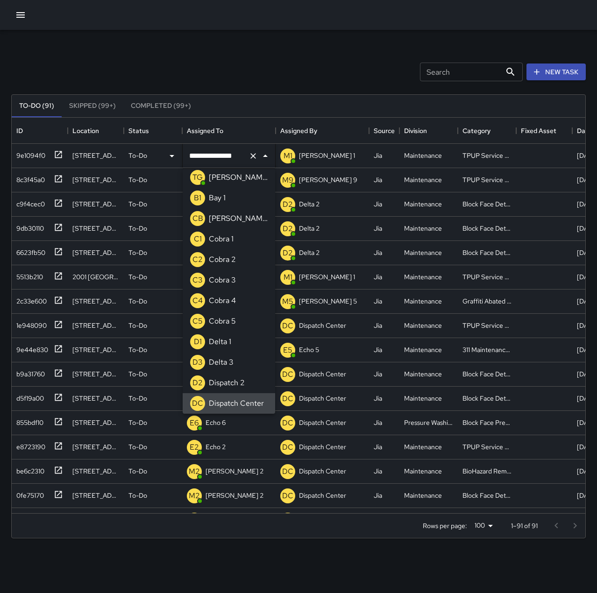
click at [253, 156] on icon "Clear" at bounding box center [253, 156] width 6 height 6
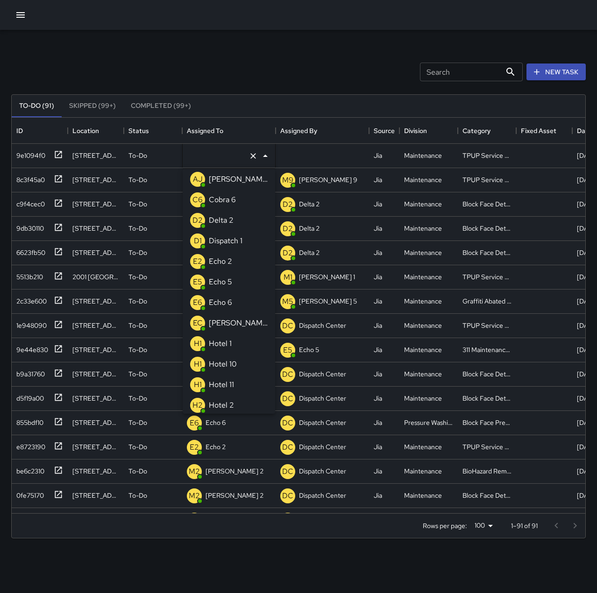
click at [236, 262] on li "E2 Echo 2" at bounding box center [229, 261] width 92 height 21
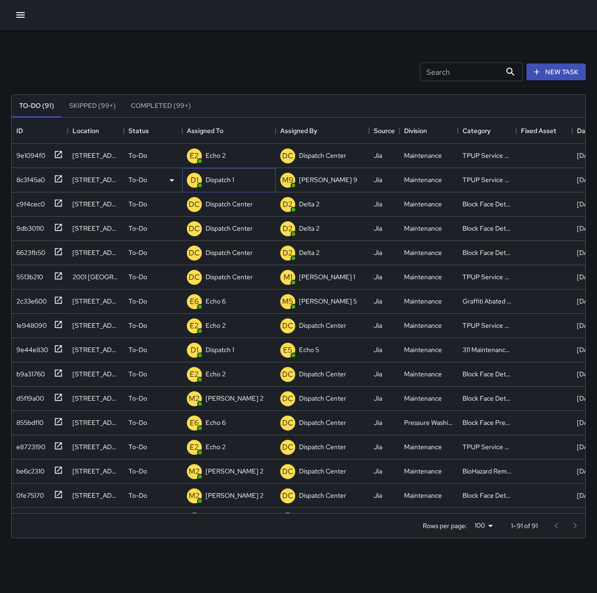
click at [227, 183] on p "Dispatch 1" at bounding box center [219, 179] width 28 height 9
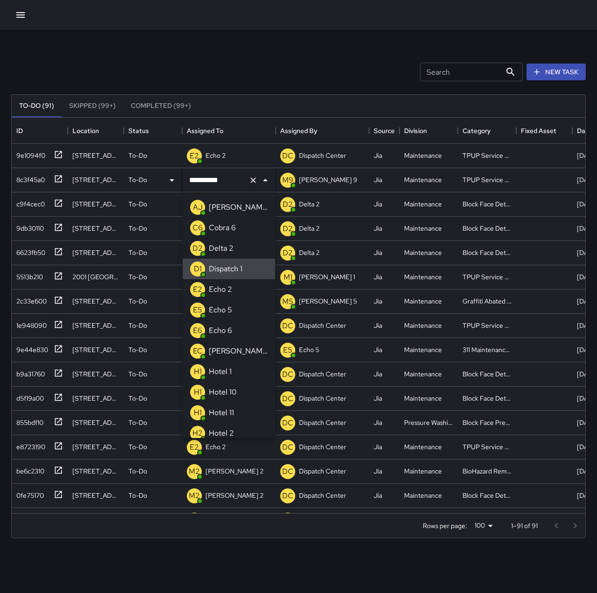
click at [250, 179] on icon "Clear" at bounding box center [252, 180] width 9 height 9
click at [227, 287] on p "Echo 2" at bounding box center [220, 289] width 23 height 11
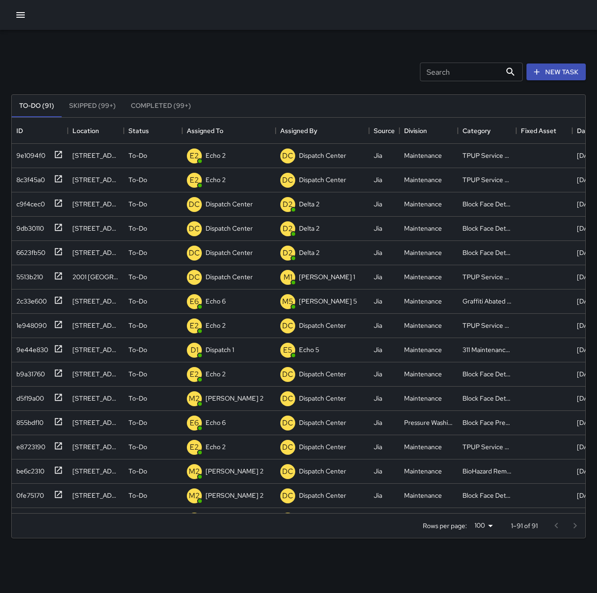
click at [202, 74] on div "Search Search New Task" at bounding box center [298, 72] width 578 height 49
click at [30, 204] on div "c9f4cec0" at bounding box center [29, 202] width 32 height 13
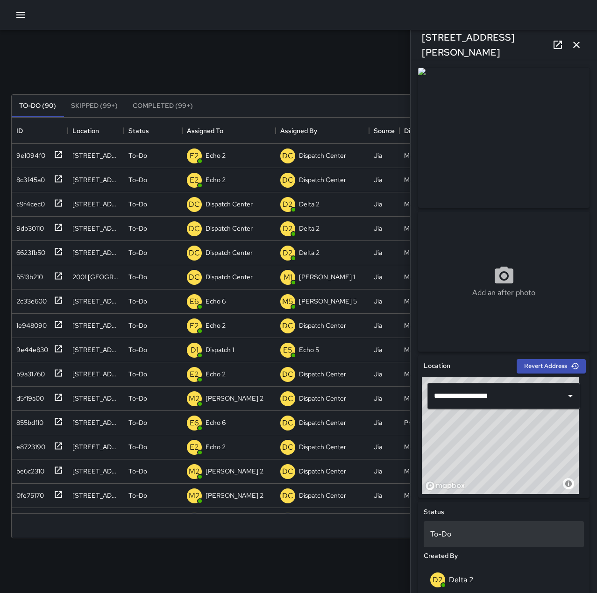
scroll to position [140, 0]
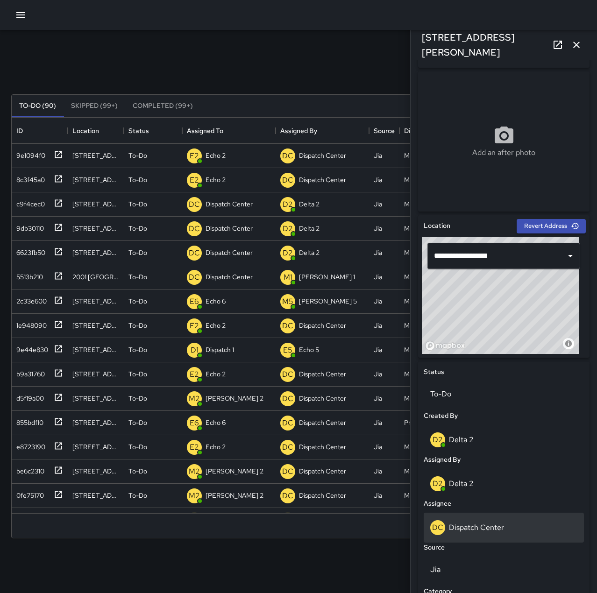
click at [488, 527] on p "Dispatch Center" at bounding box center [476, 527] width 55 height 10
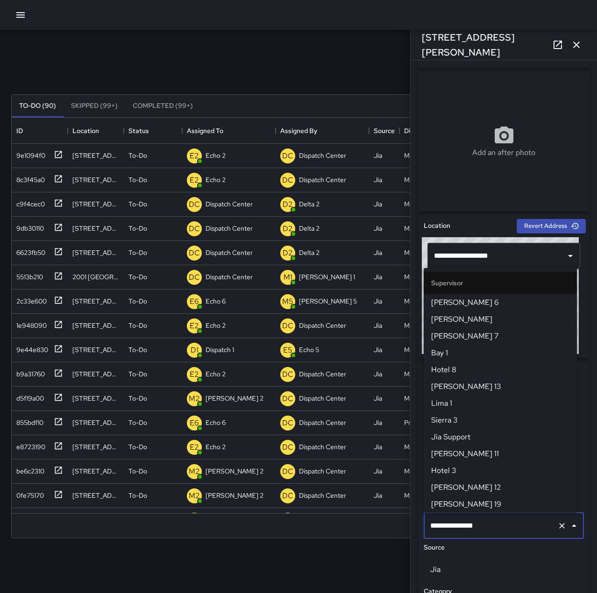
scroll to position [891, 0]
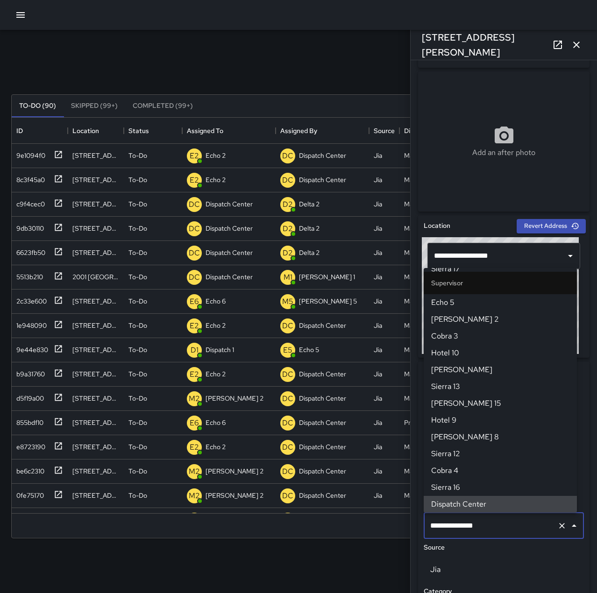
click at [522, 526] on input "**********" at bounding box center [491, 526] width 126 height 18
click at [557, 528] on icon "Clear" at bounding box center [561, 525] width 9 height 9
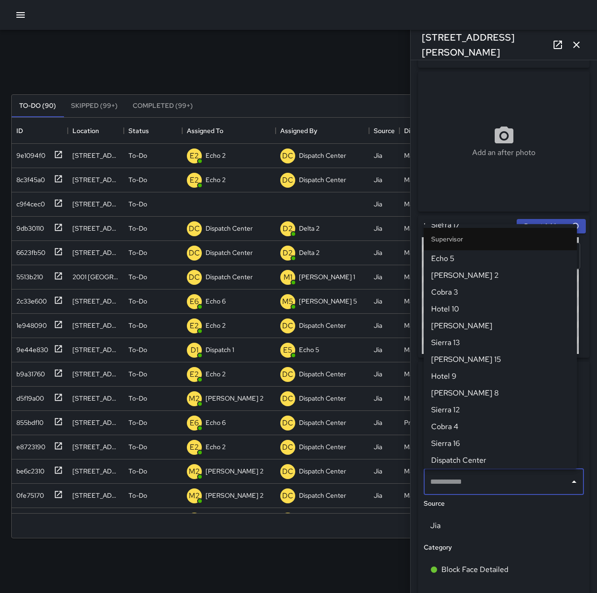
scroll to position [0, 0]
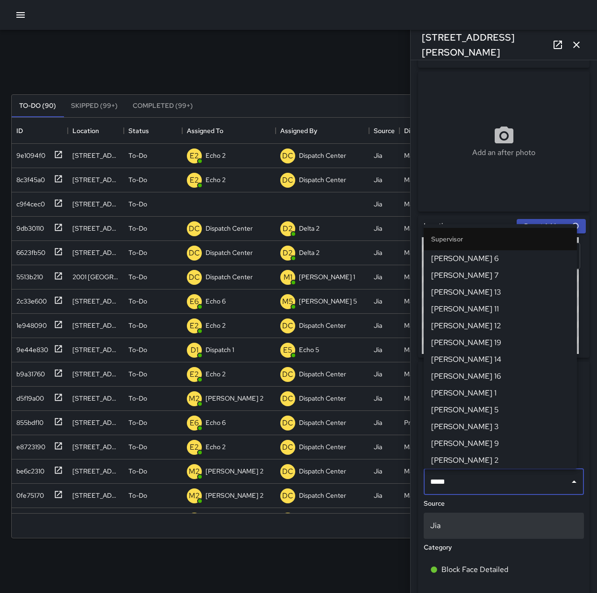
type input "******"
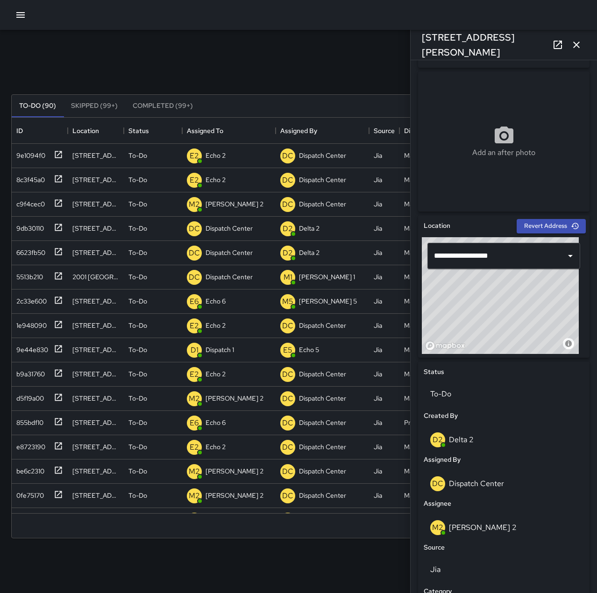
click at [582, 42] on button "button" at bounding box center [576, 44] width 19 height 19
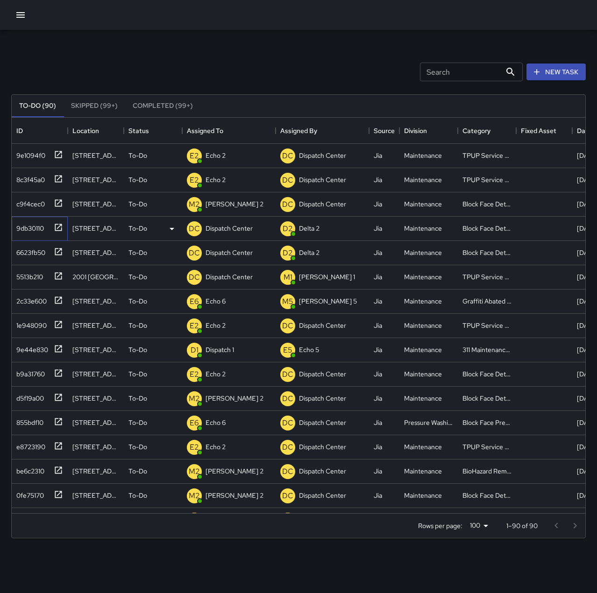
click at [30, 230] on div "9db30110" at bounding box center [28, 226] width 31 height 13
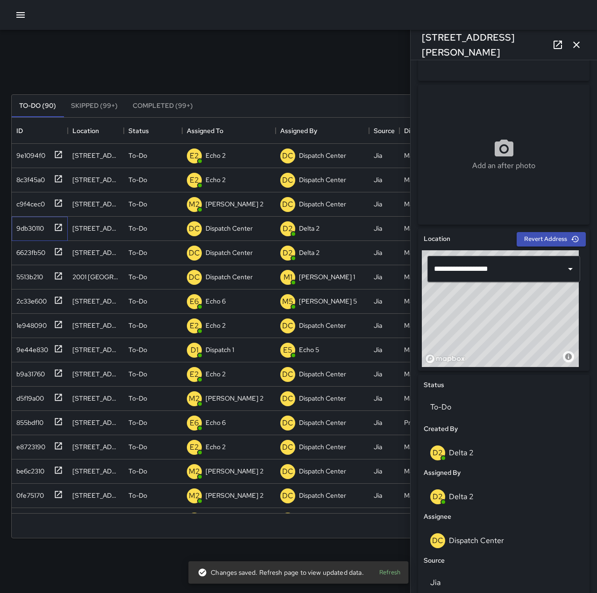
scroll to position [140, 0]
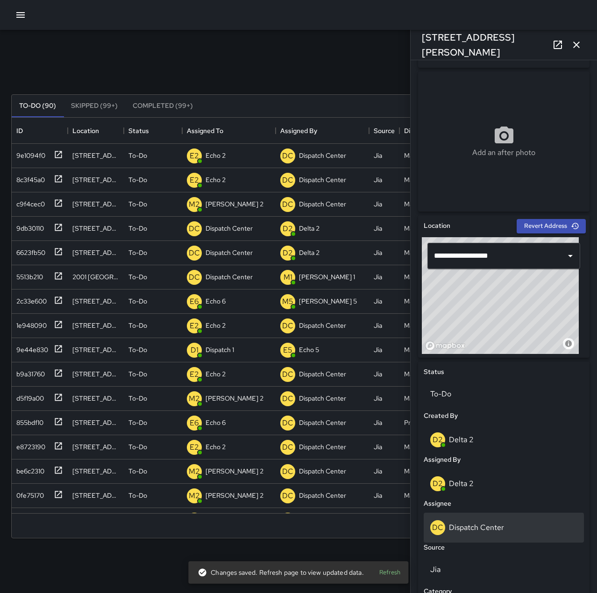
click at [497, 530] on p "Dispatch Center" at bounding box center [476, 527] width 55 height 10
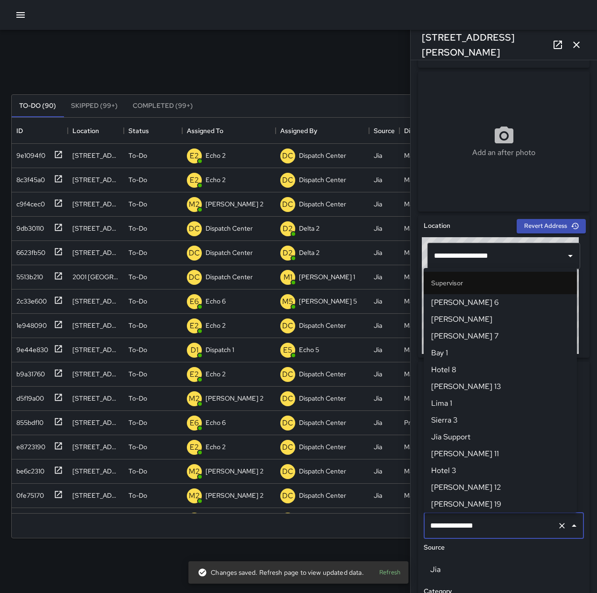
scroll to position [891, 0]
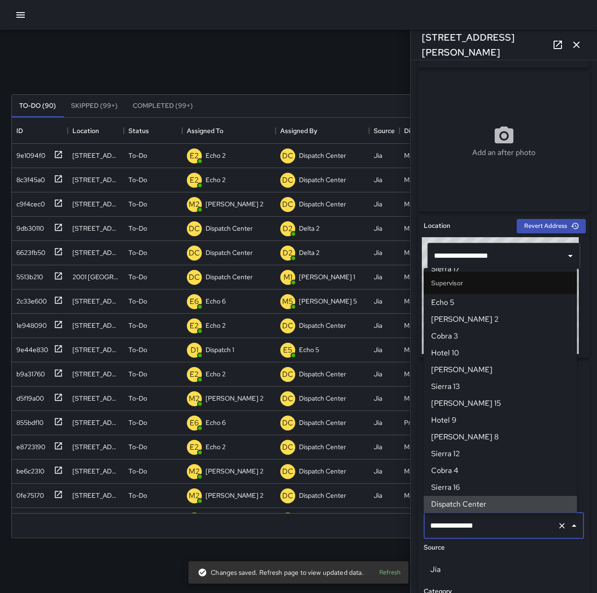
click at [557, 528] on icon "Clear" at bounding box center [561, 525] width 9 height 9
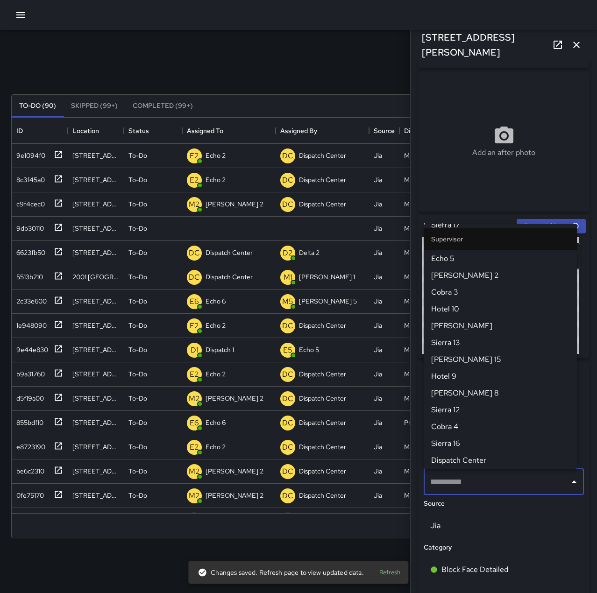
scroll to position [0, 0]
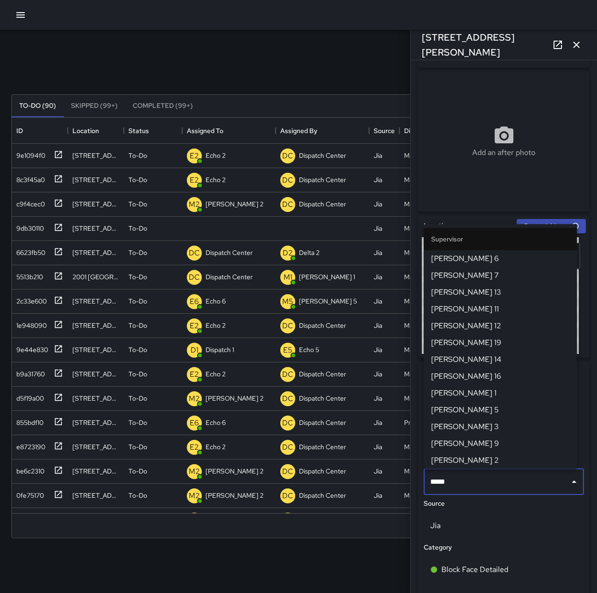
type input "******"
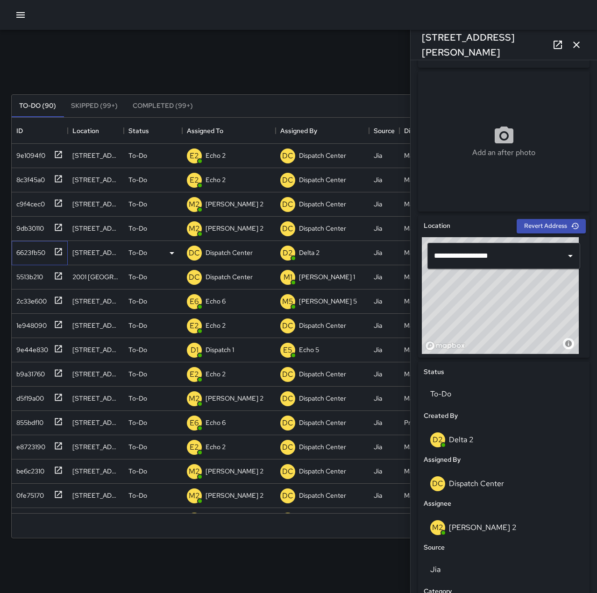
click at [35, 251] on div "6623fb50" at bounding box center [29, 250] width 33 height 13
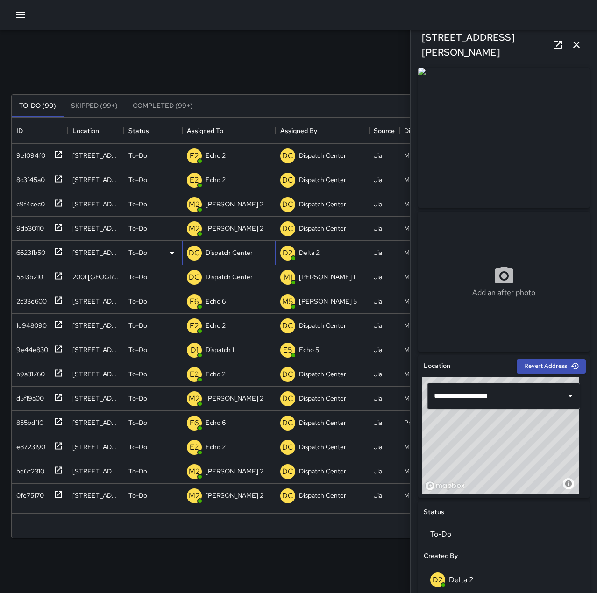
click at [230, 248] on p "Dispatch Center" at bounding box center [228, 252] width 47 height 9
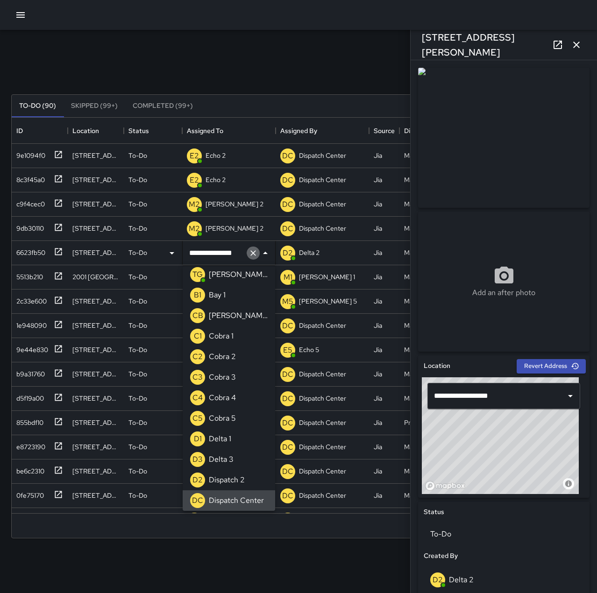
click at [253, 252] on icon "Clear" at bounding box center [252, 252] width 9 height 9
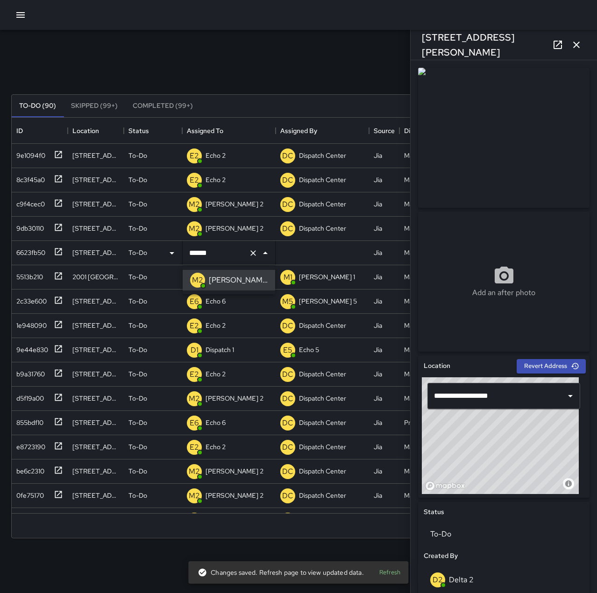
type input "******"
click at [36, 274] on div "5513b210" at bounding box center [28, 274] width 30 height 13
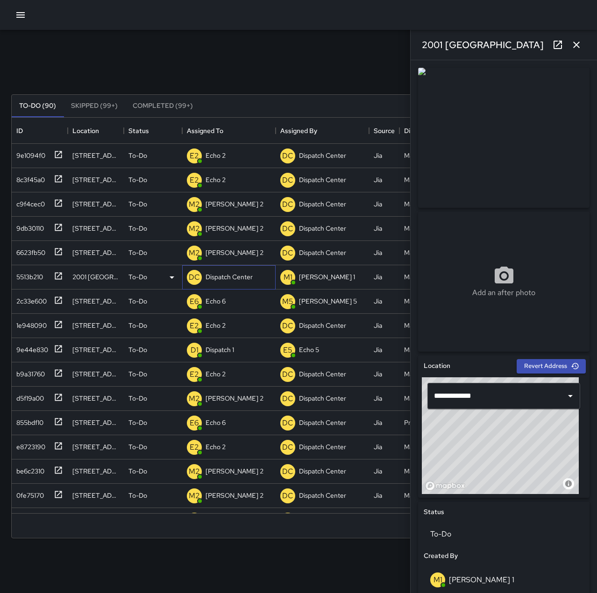
click at [237, 274] on p "Dispatch Center" at bounding box center [228, 276] width 47 height 9
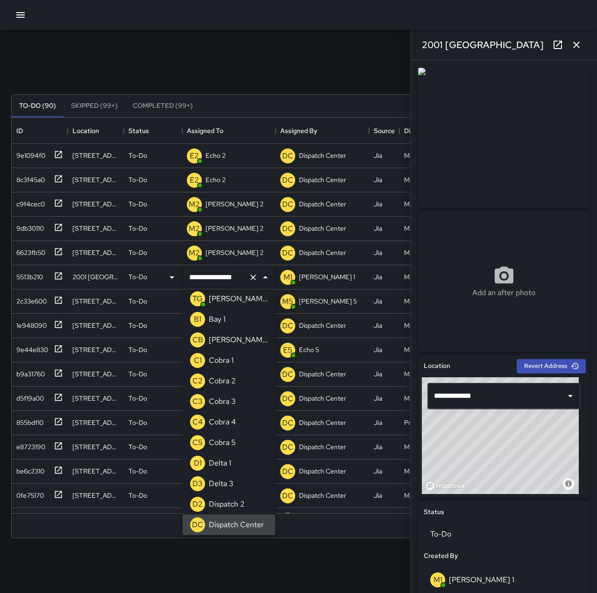
click at [252, 276] on icon "Clear" at bounding box center [252, 277] width 9 height 9
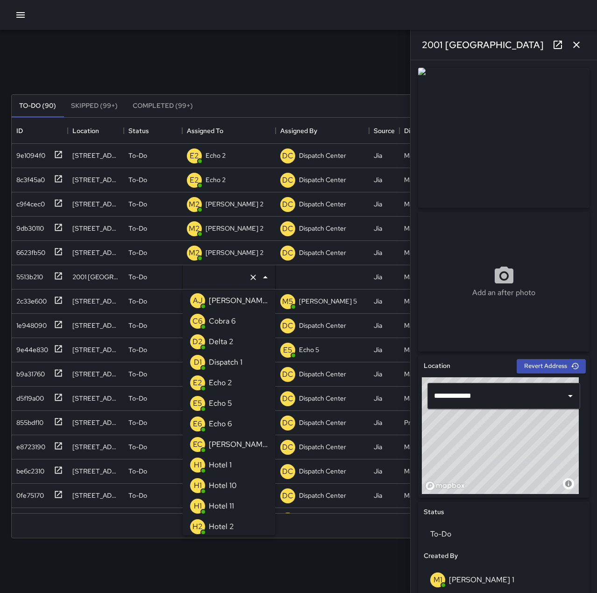
click at [232, 386] on div "Echo 2" at bounding box center [220, 382] width 27 height 15
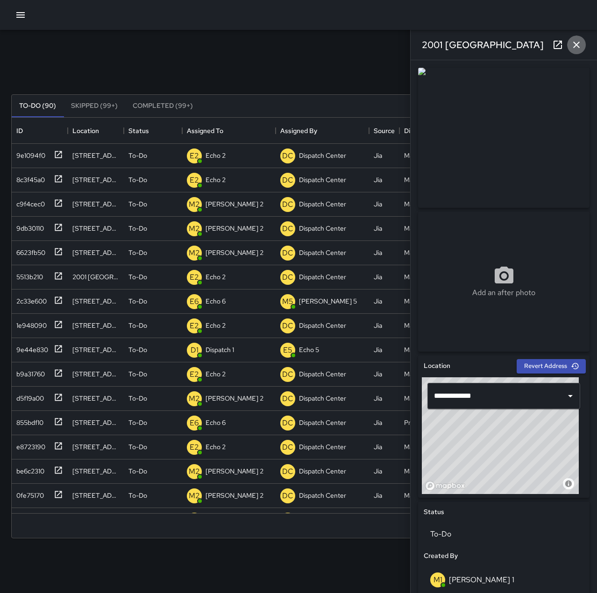
click at [578, 49] on icon "button" at bounding box center [575, 44] width 11 height 11
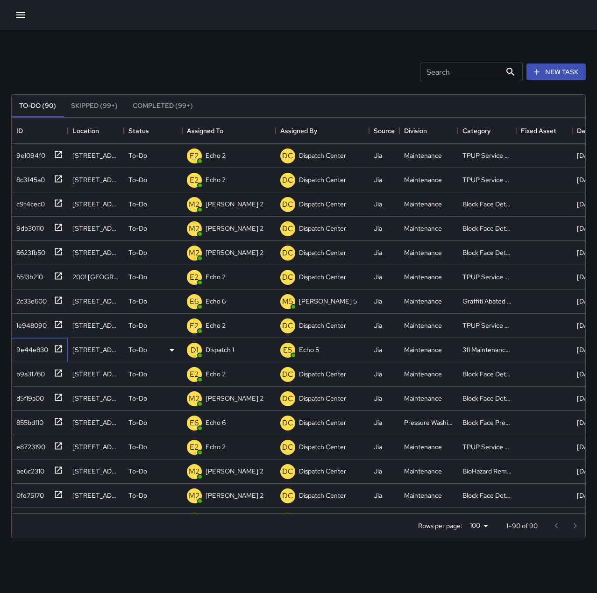
click at [33, 347] on div "9e44e830" at bounding box center [30, 347] width 35 height 13
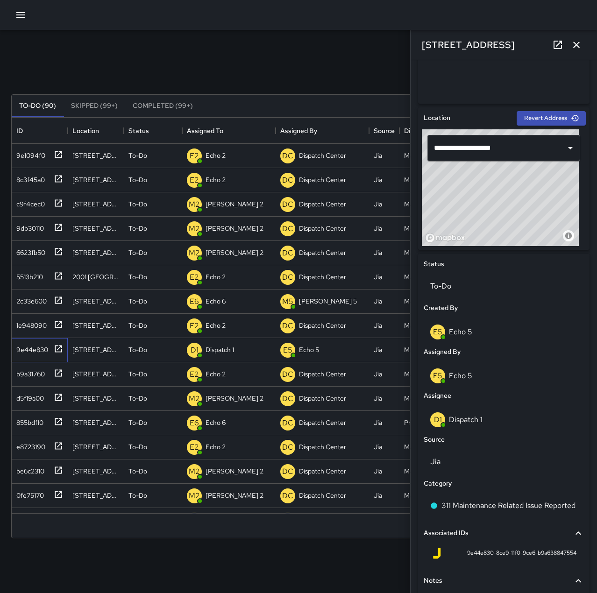
scroll to position [353, 0]
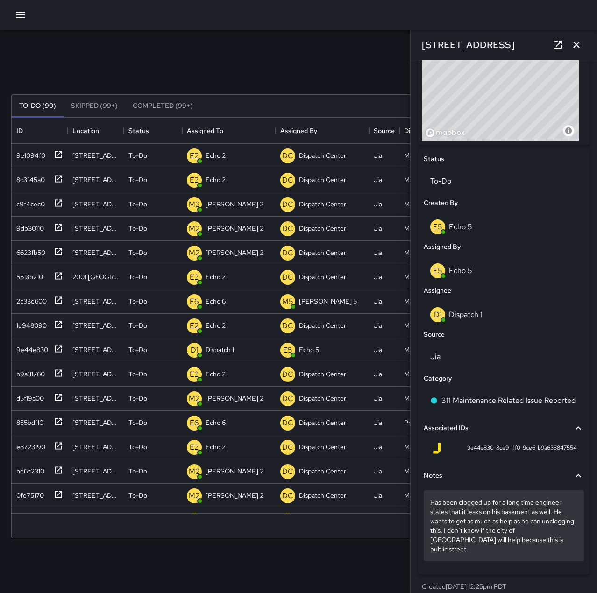
click at [566, 546] on div "Has been clogged up for a long time engineer states that it leaks on his baseme…" at bounding box center [503, 525] width 160 height 71
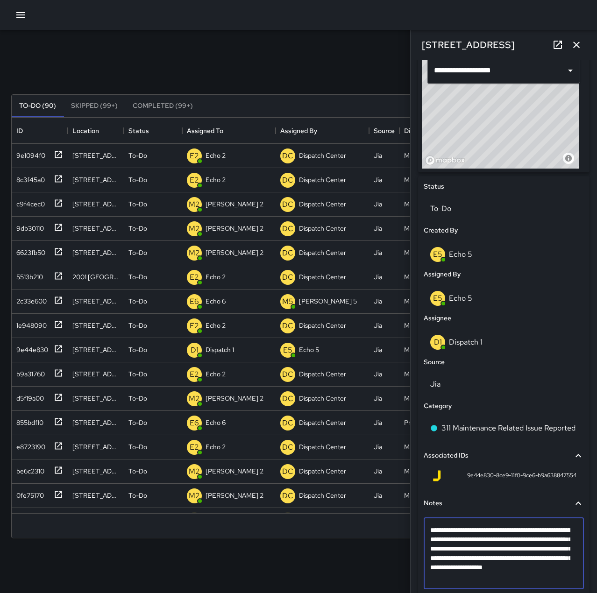
type textarea "**********"
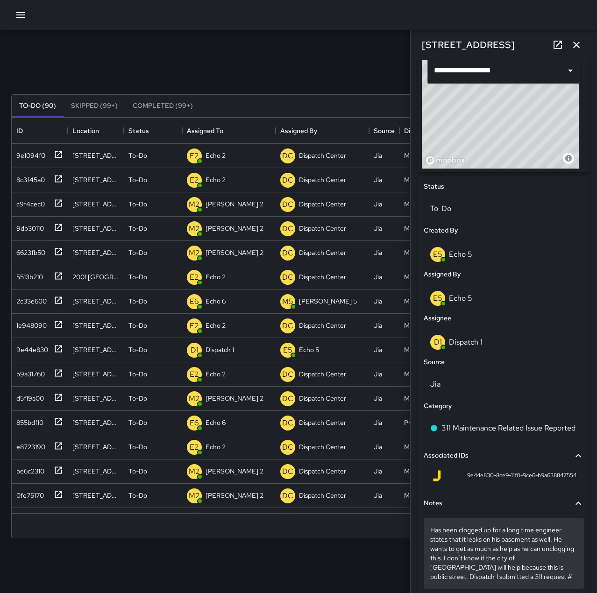
click at [543, 577] on p "Has been clogged up for a long time engineer states that it leaks on his baseme…" at bounding box center [503, 553] width 147 height 56
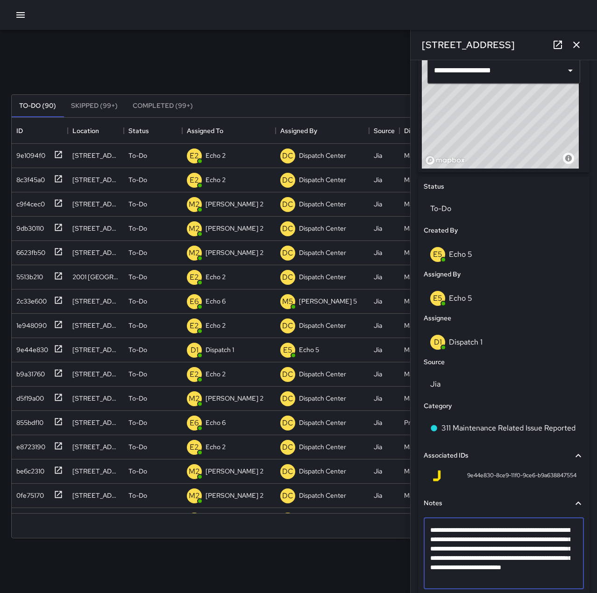
type textarea "**********"
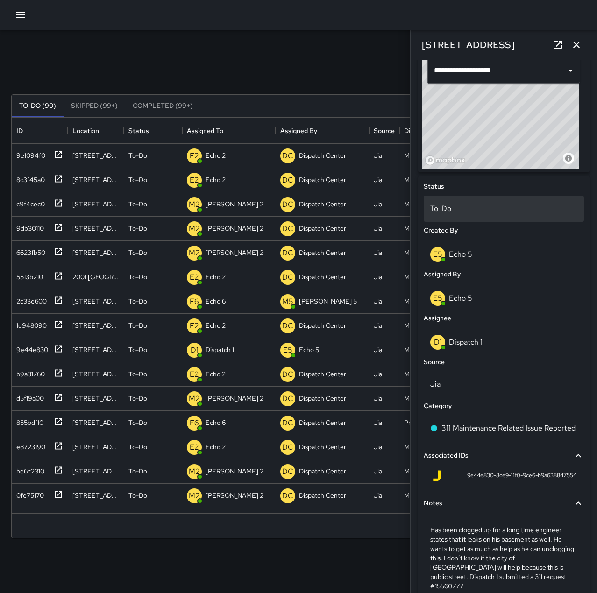
click at [520, 207] on p "To-Do" at bounding box center [503, 208] width 147 height 11
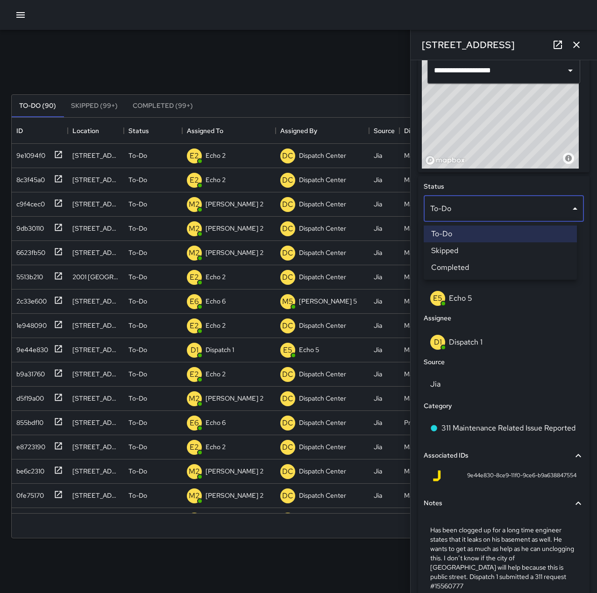
click at [518, 268] on li "Completed" at bounding box center [499, 267] width 153 height 17
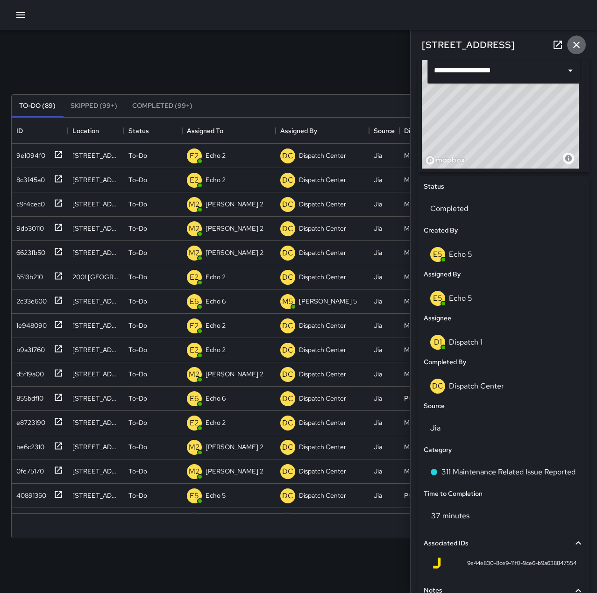
click at [577, 45] on icon "button" at bounding box center [576, 45] width 7 height 7
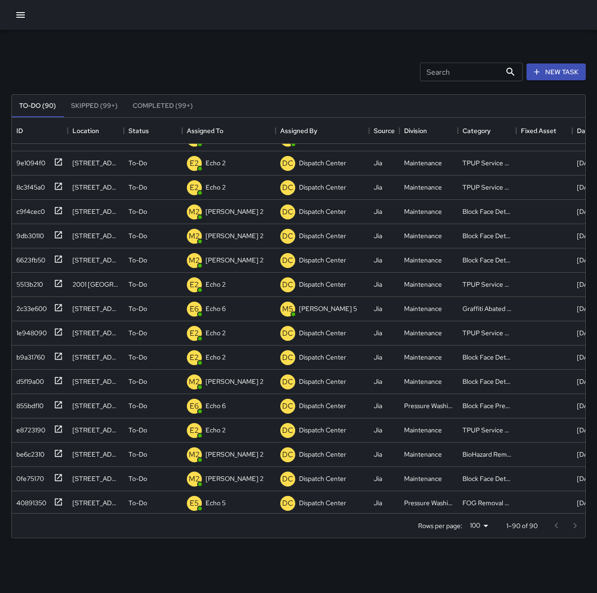
scroll to position [0, 0]
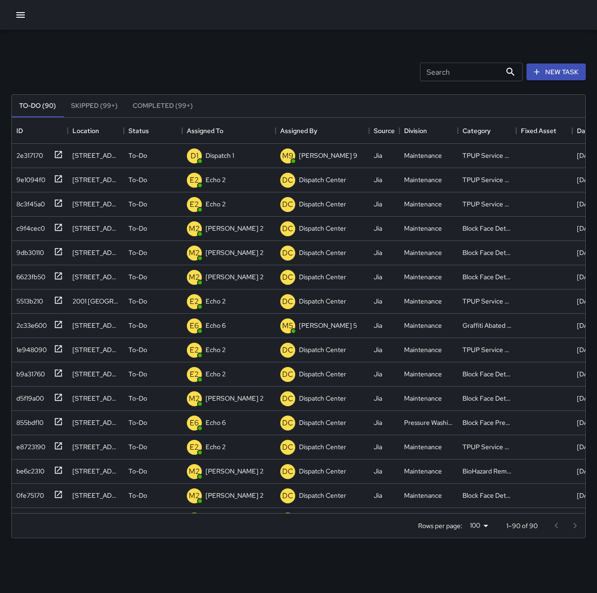
click at [147, 103] on button "Completed (99+)" at bounding box center [162, 106] width 75 height 22
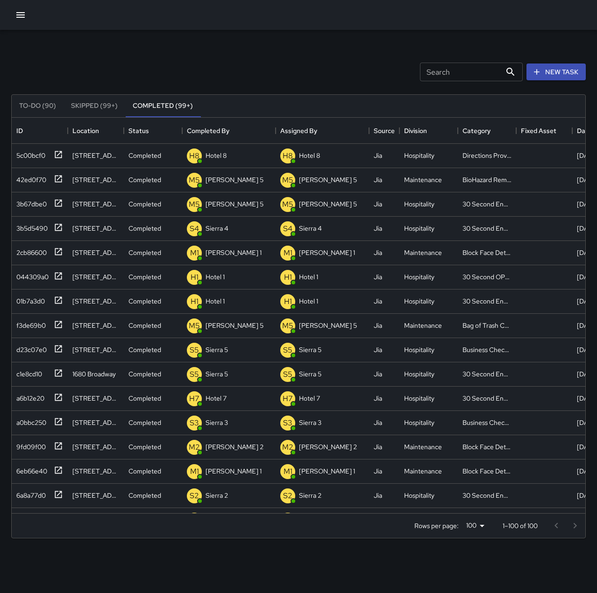
click at [42, 105] on button "To-Do (90)" at bounding box center [38, 106] width 52 height 22
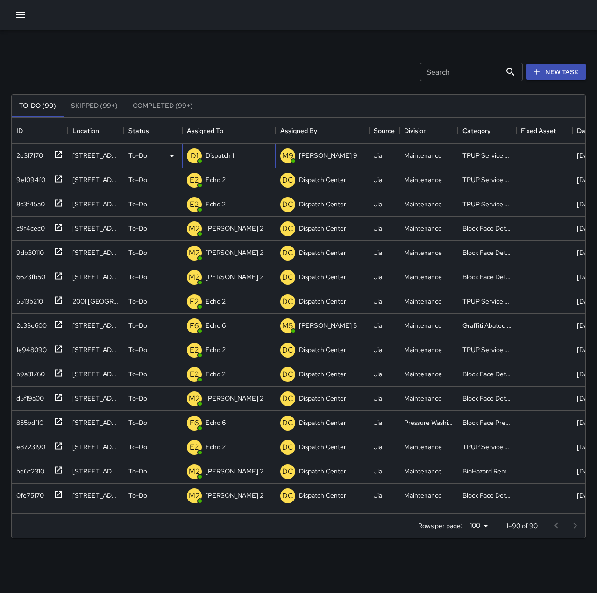
click at [226, 153] on p "Dispatch 1" at bounding box center [219, 155] width 28 height 9
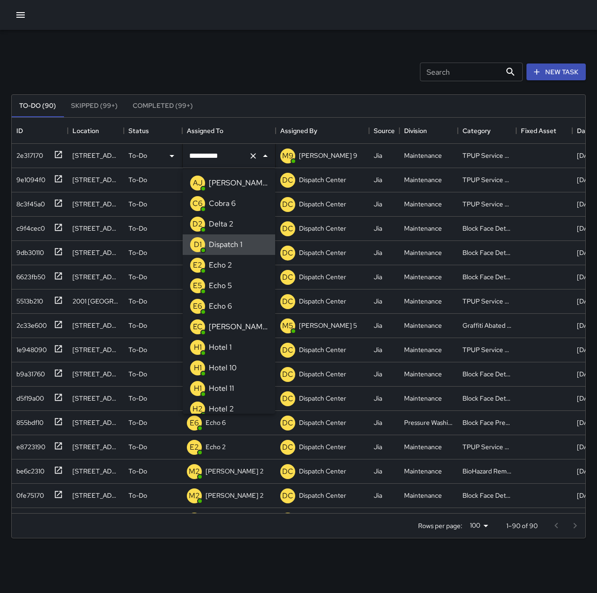
click at [251, 157] on icon "Clear" at bounding box center [252, 155] width 9 height 9
click at [244, 271] on li "E2 Echo 2" at bounding box center [229, 265] width 92 height 21
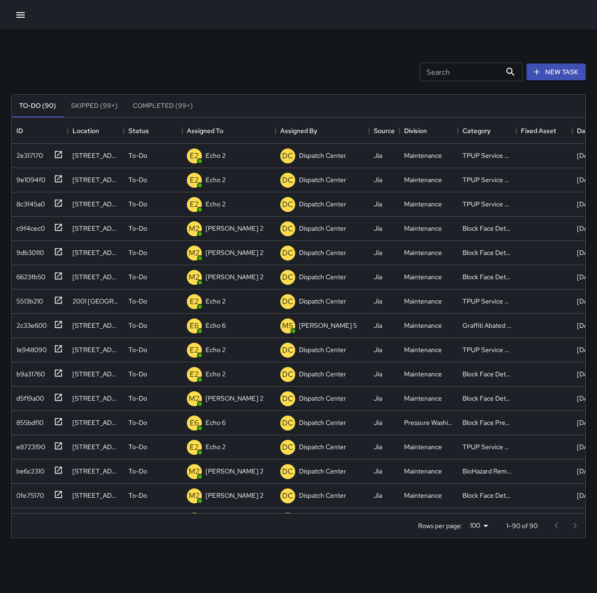
click at [189, 43] on div "Search Search New Task To-Do (90) Skipped (99+) Completed (99+) ID Location Sta…" at bounding box center [298, 290] width 597 height 521
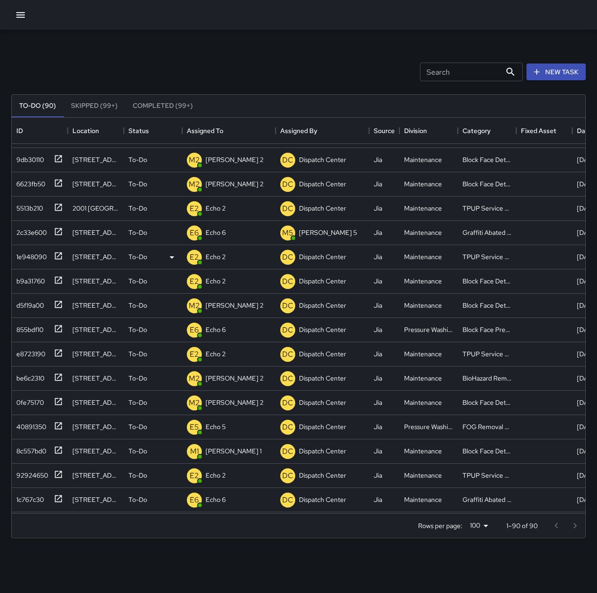
scroll to position [93, 0]
click at [31, 282] on div "b9a31760" at bounding box center [29, 278] width 32 height 13
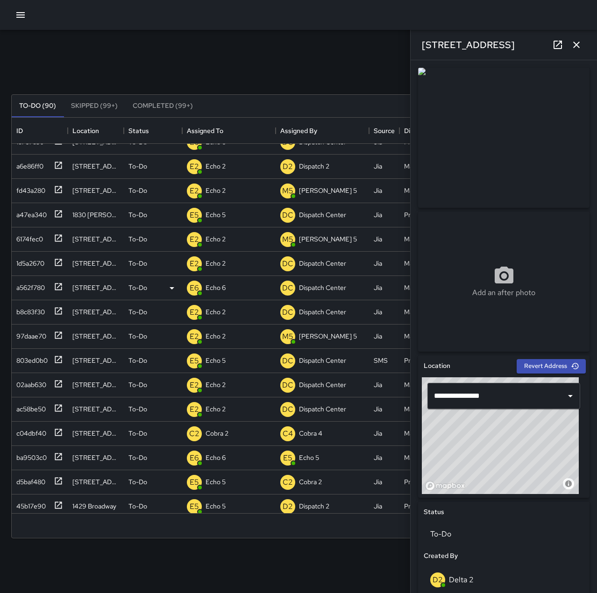
scroll to position [467, 0]
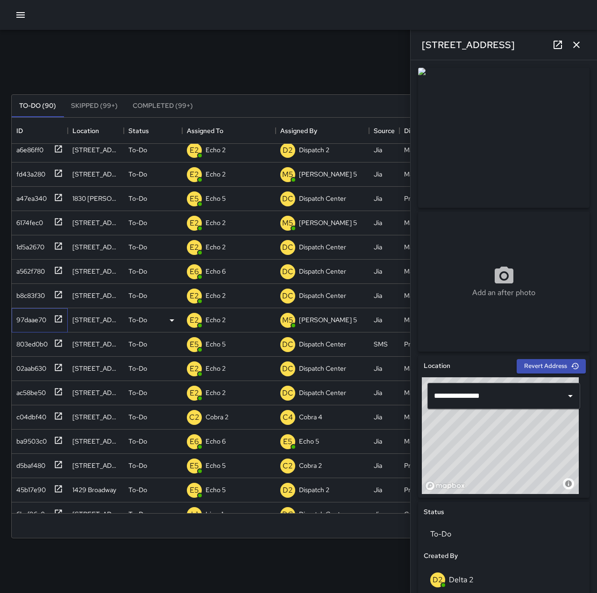
click at [42, 322] on div "97daae70" at bounding box center [30, 317] width 34 height 13
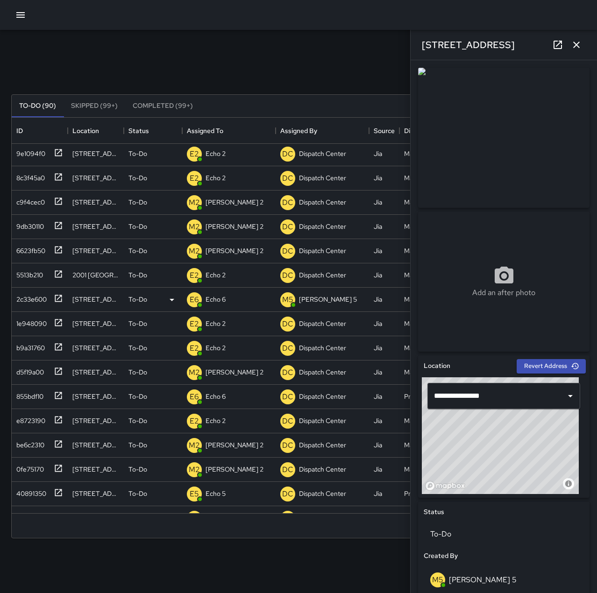
scroll to position [0, 0]
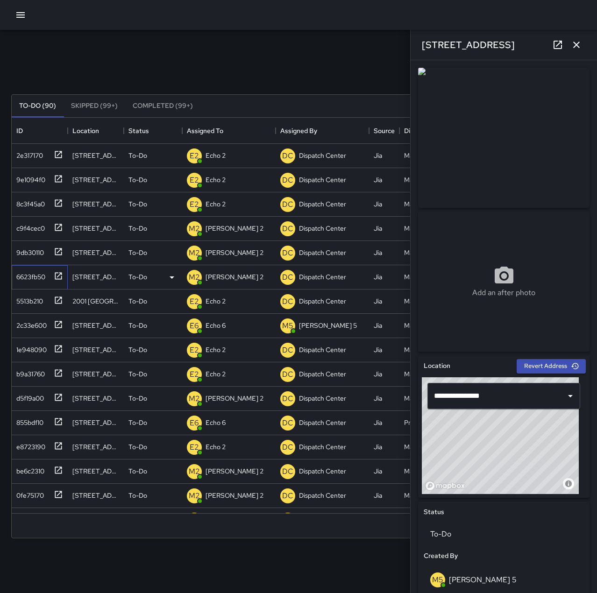
click at [28, 278] on div "6623fb50" at bounding box center [29, 274] width 33 height 13
click at [36, 249] on div "9db30110" at bounding box center [28, 250] width 31 height 13
click at [577, 39] on icon "button" at bounding box center [575, 44] width 11 height 11
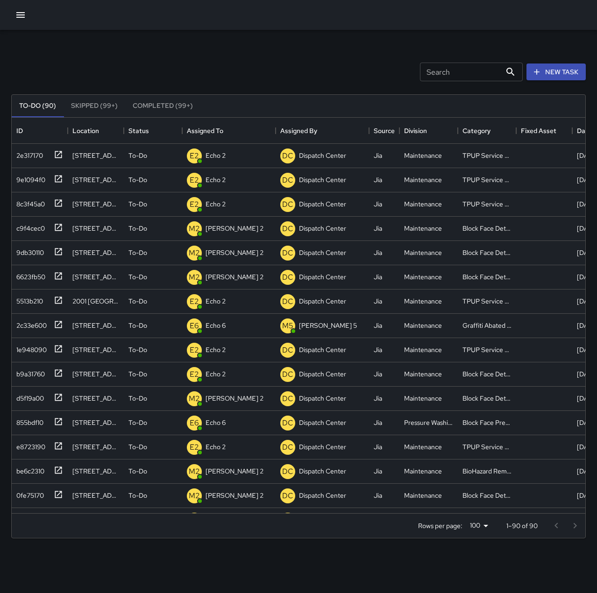
click at [21, 13] on icon "button" at bounding box center [20, 15] width 8 height 6
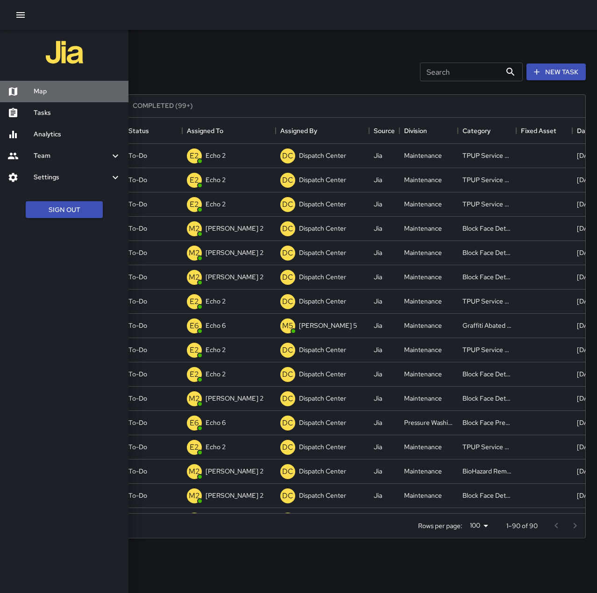
click at [51, 95] on h6 "Map" at bounding box center [77, 91] width 87 height 10
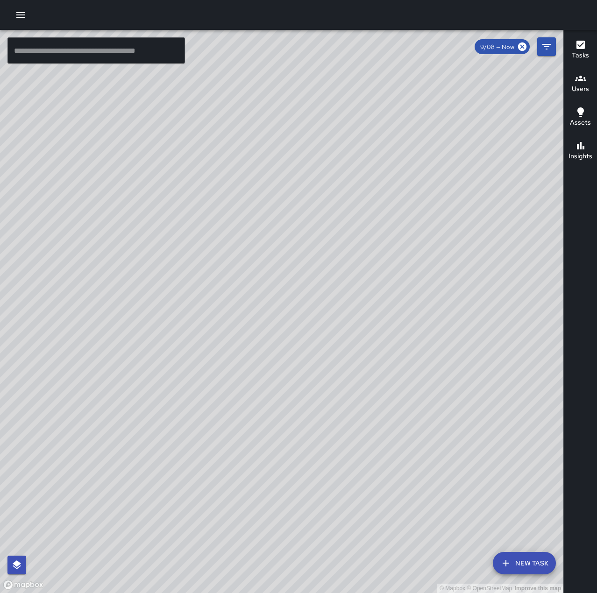
drag, startPoint x: 374, startPoint y: 199, endPoint x: 333, endPoint y: 426, distance: 230.5
click at [333, 426] on div "© Mapbox © OpenStreetMap Improve this map" at bounding box center [281, 311] width 563 height 563
click at [20, 18] on icon "button" at bounding box center [20, 14] width 11 height 11
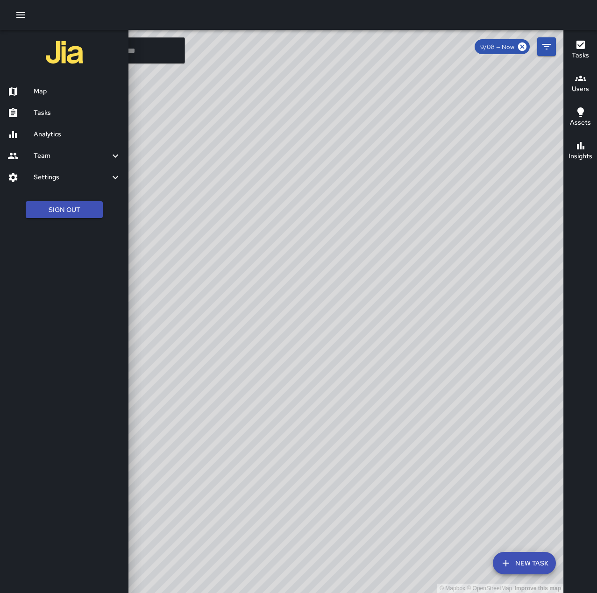
drag, startPoint x: 395, startPoint y: 418, endPoint x: 530, endPoint y: 183, distance: 271.2
click at [530, 183] on div at bounding box center [298, 296] width 597 height 593
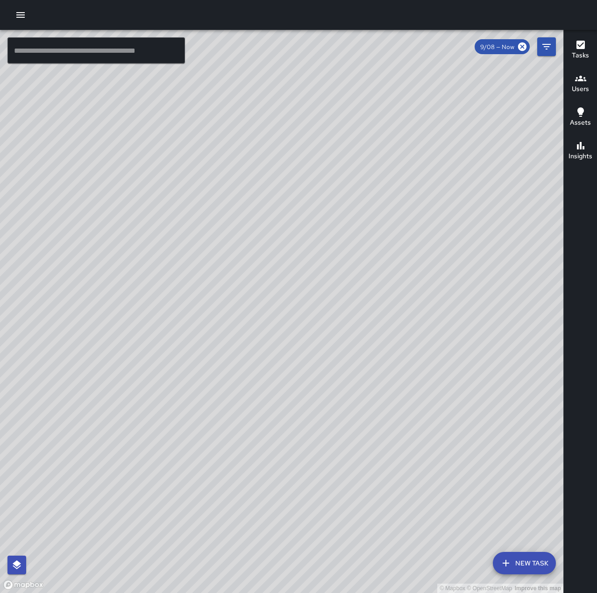
drag, startPoint x: 391, startPoint y: 279, endPoint x: 421, endPoint y: 78, distance: 202.9
click at [493, 69] on div "© Mapbox © OpenStreetMap Improve this map" at bounding box center [281, 311] width 563 height 563
drag, startPoint x: 366, startPoint y: 338, endPoint x: 310, endPoint y: 169, distance: 178.0
click at [310, 169] on div "© Mapbox © OpenStreetMap Improve this map" at bounding box center [281, 311] width 563 height 563
drag, startPoint x: 357, startPoint y: 206, endPoint x: 299, endPoint y: 112, distance: 110.4
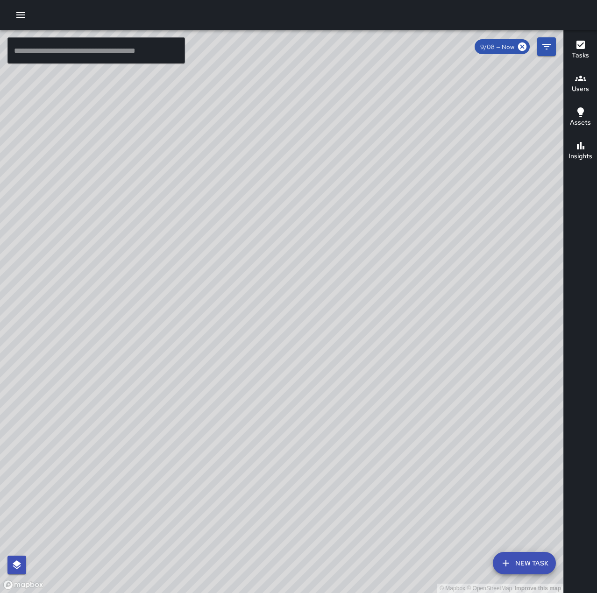
click at [299, 112] on div "© Mapbox © OpenStreetMap Improve this map" at bounding box center [281, 311] width 563 height 563
drag, startPoint x: 163, startPoint y: 311, endPoint x: 336, endPoint y: 121, distance: 257.4
click at [336, 121] on div "© Mapbox © OpenStreetMap Improve this map" at bounding box center [281, 311] width 563 height 563
drag, startPoint x: 248, startPoint y: 209, endPoint x: 415, endPoint y: 228, distance: 167.3
click at [415, 228] on div "© Mapbox © OpenStreetMap Improve this map" at bounding box center [281, 311] width 563 height 563
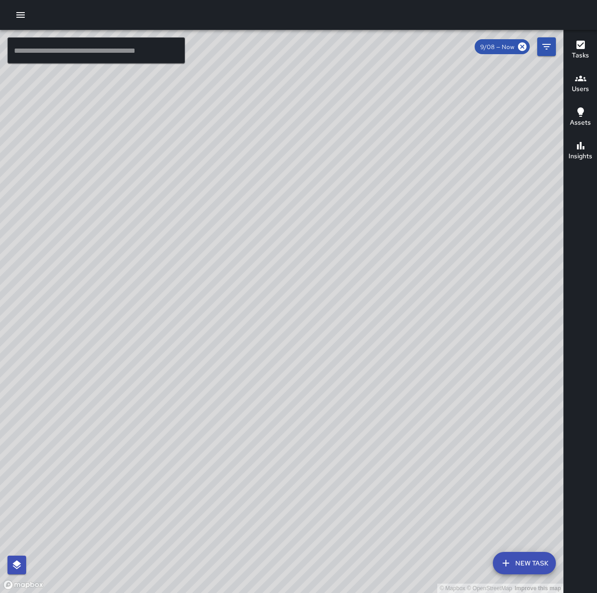
drag, startPoint x: 478, startPoint y: 141, endPoint x: 440, endPoint y: 257, distance: 122.5
click at [440, 257] on div "© Mapbox © OpenStreetMap Improve this map" at bounding box center [281, 311] width 563 height 563
click at [22, 15] on icon "button" at bounding box center [20, 15] width 8 height 6
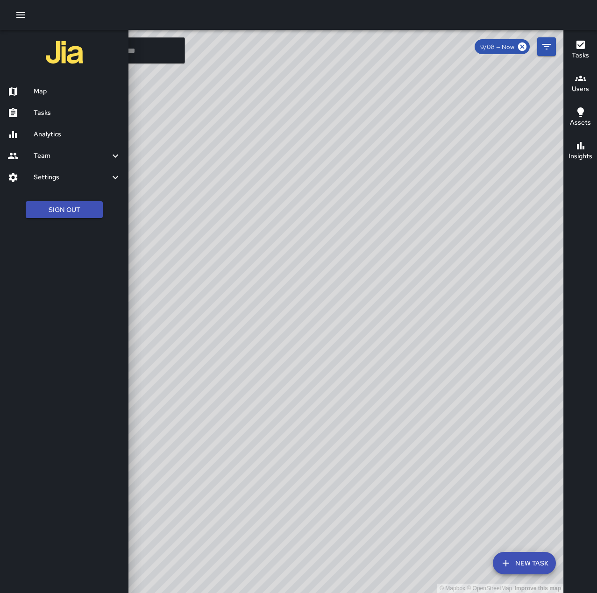
click at [58, 108] on h6 "Tasks" at bounding box center [77, 113] width 87 height 10
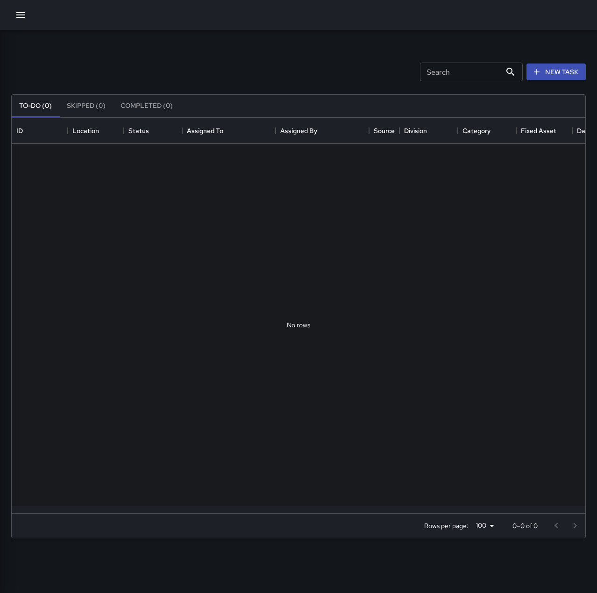
scroll to position [388, 566]
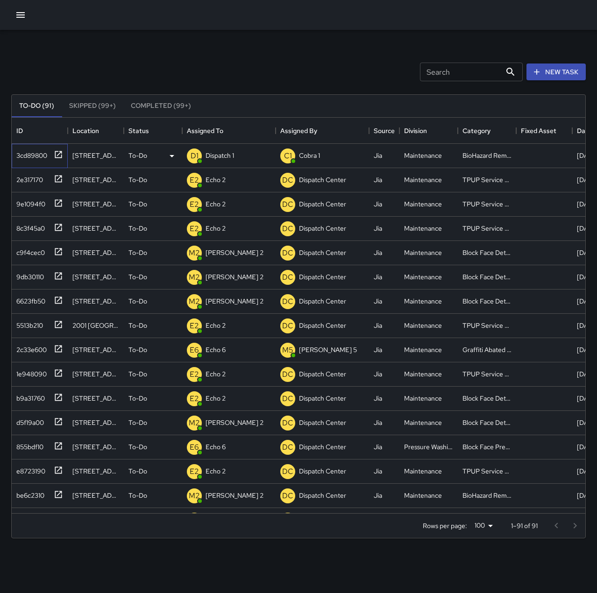
click at [35, 152] on div "3cd89800" at bounding box center [30, 153] width 35 height 13
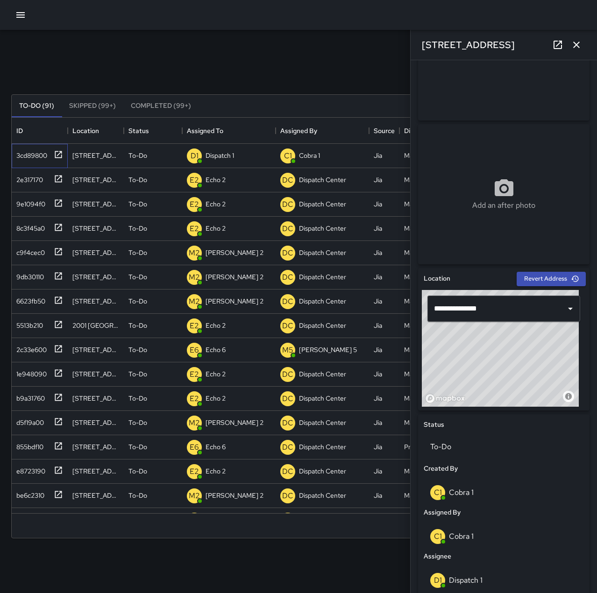
scroll to position [93, 0]
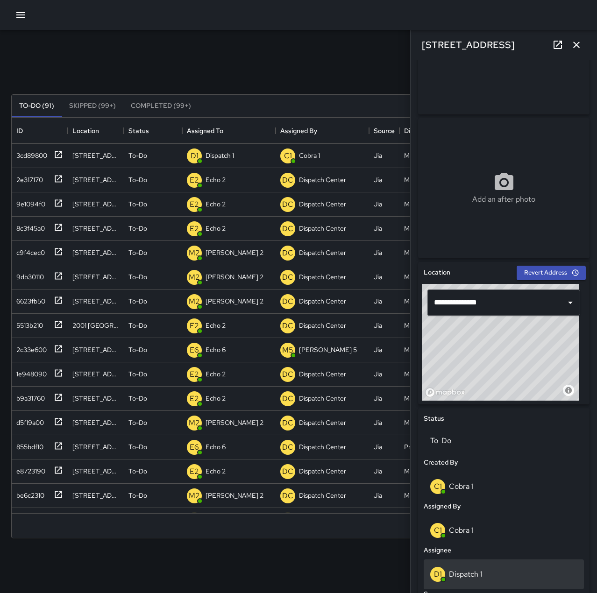
click at [502, 570] on div "D1 Dispatch 1" at bounding box center [503, 574] width 147 height 15
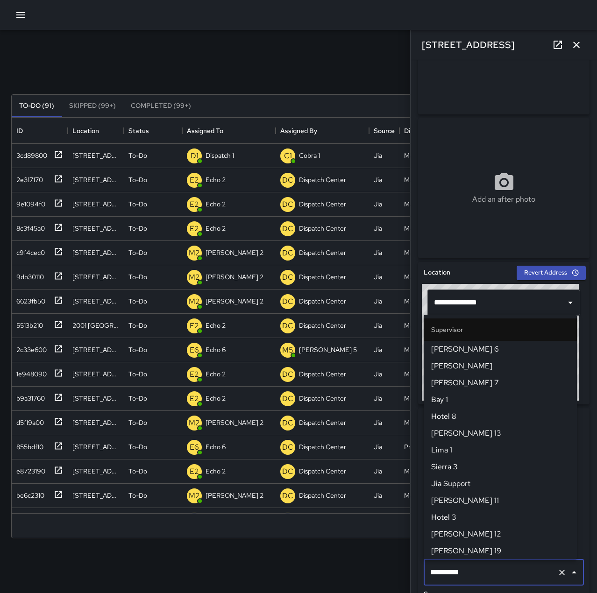
scroll to position [555, 0]
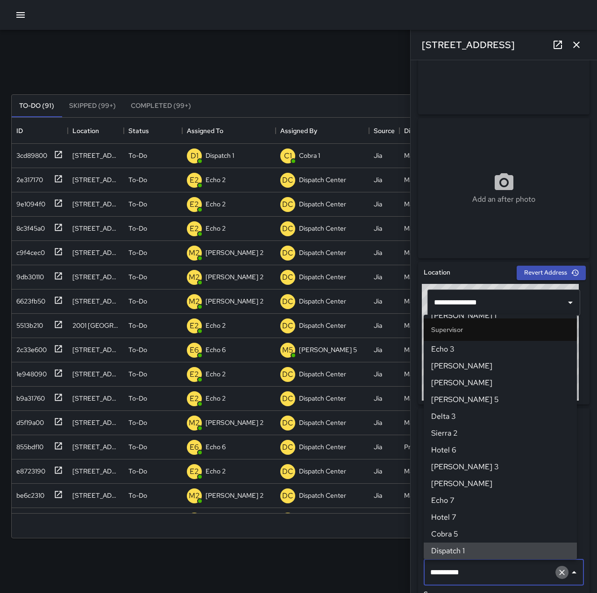
click at [557, 570] on icon "Clear" at bounding box center [561, 572] width 9 height 9
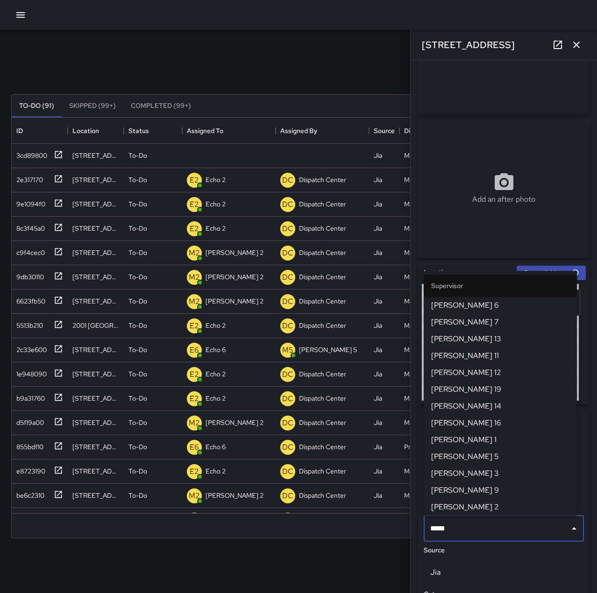
type input "******"
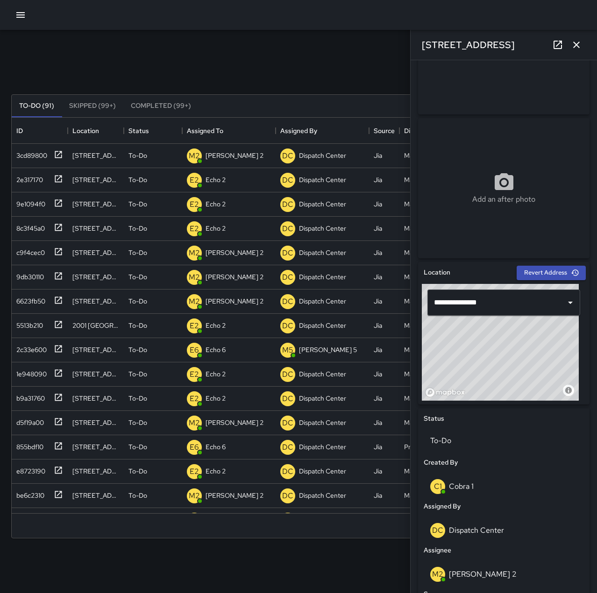
click at [575, 45] on icon "button" at bounding box center [575, 44] width 11 height 11
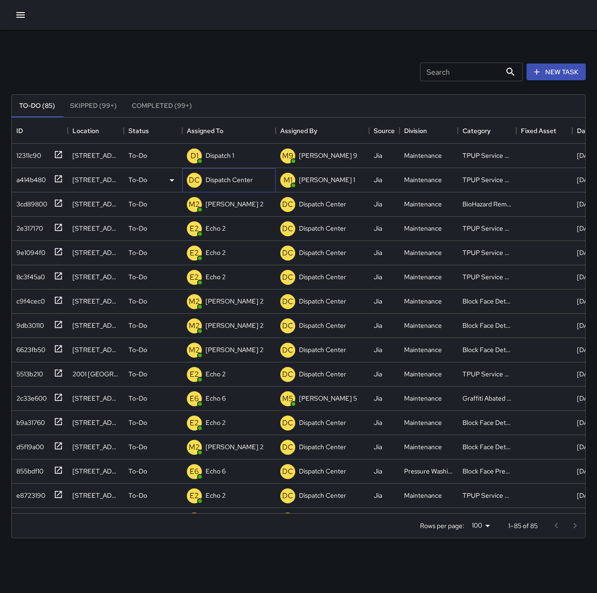
click at [229, 176] on p "Dispatch Center" at bounding box center [228, 179] width 47 height 9
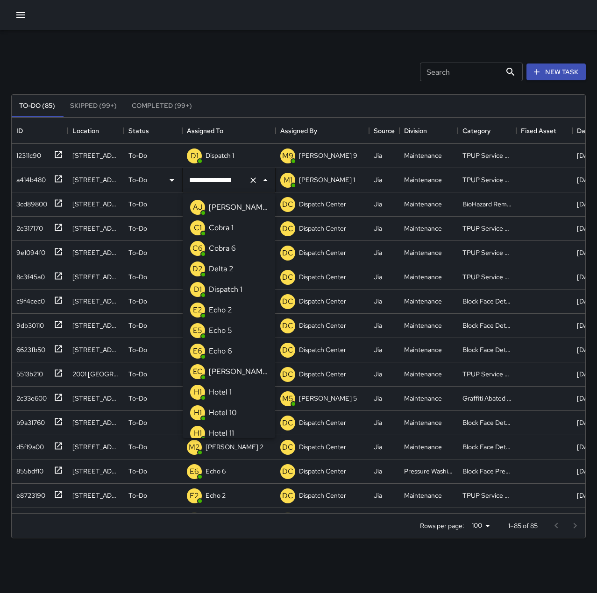
scroll to position [642, 0]
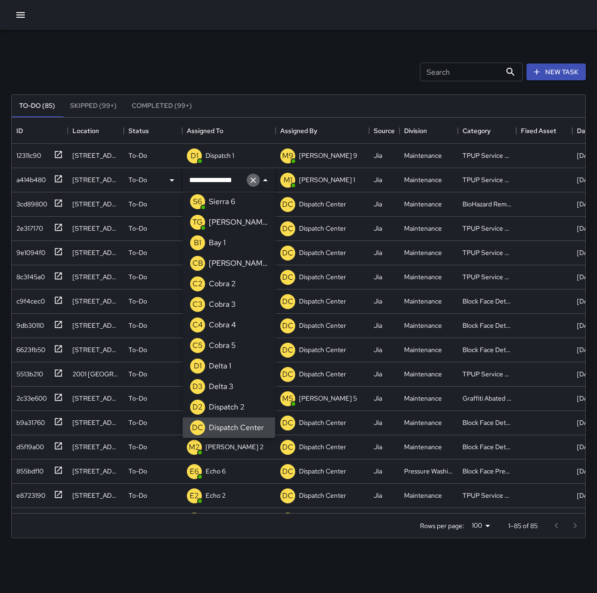
click at [250, 179] on icon "Clear" at bounding box center [252, 180] width 9 height 9
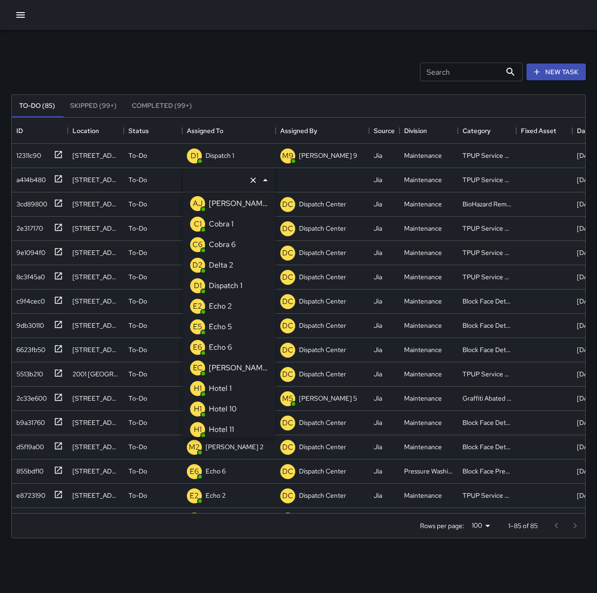
click at [234, 308] on li "E2 Echo 2" at bounding box center [229, 306] width 92 height 21
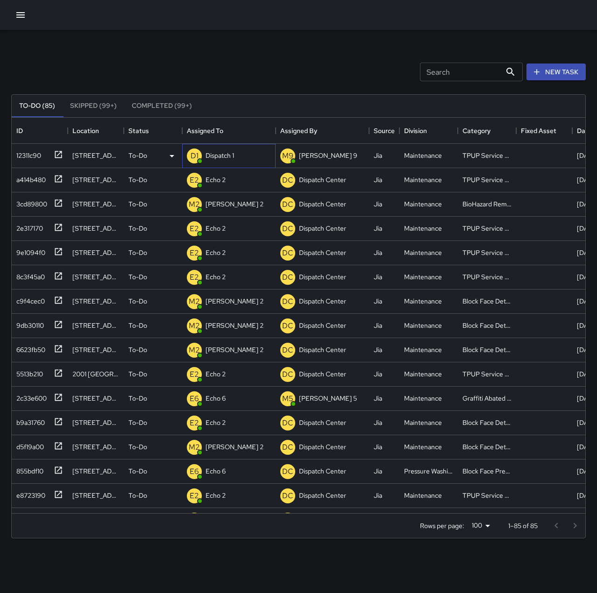
click at [224, 150] on div "Dispatch 1" at bounding box center [220, 155] width 32 height 13
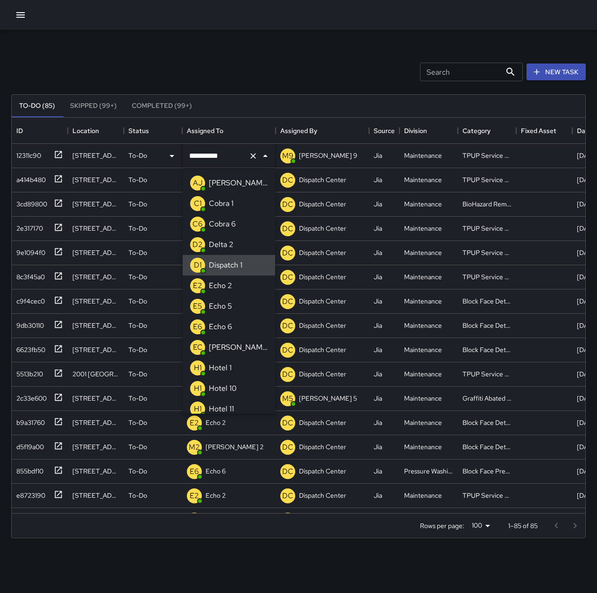
click at [255, 158] on icon "Clear" at bounding box center [253, 156] width 6 height 6
click at [234, 284] on li "E2 Echo 2" at bounding box center [229, 285] width 92 height 21
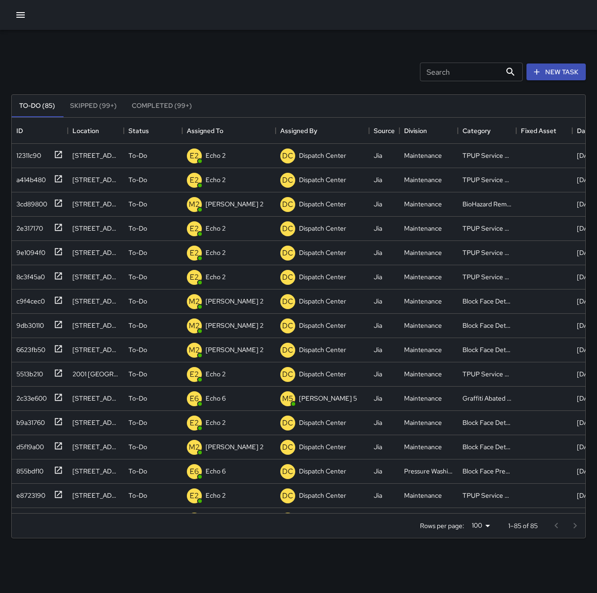
click at [215, 66] on div "Search Search New Task" at bounding box center [298, 72] width 578 height 49
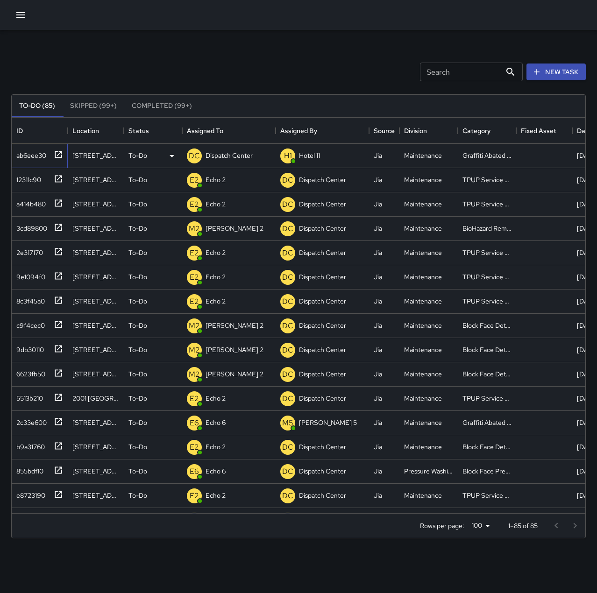
click at [32, 156] on div "ab6eee30" at bounding box center [30, 153] width 34 height 13
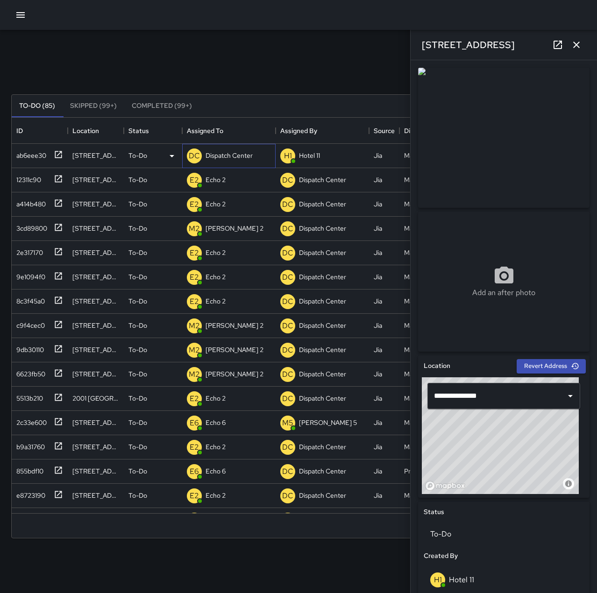
click at [238, 148] on div "DC Dispatch Center" at bounding box center [220, 156] width 70 height 19
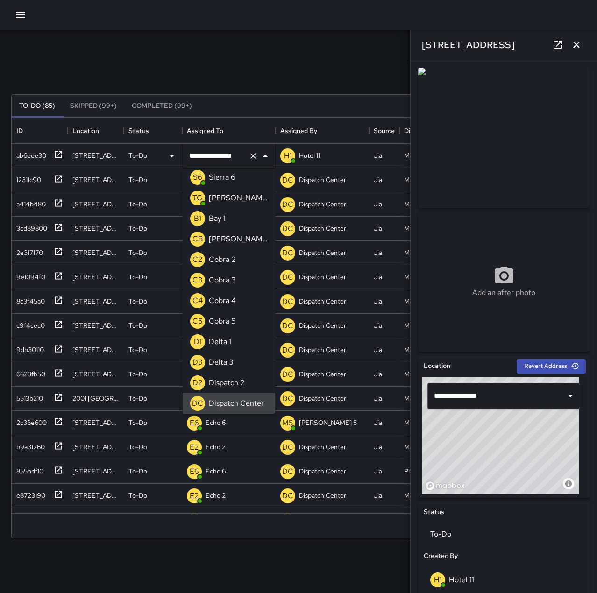
click at [251, 157] on icon "Clear" at bounding box center [252, 155] width 9 height 9
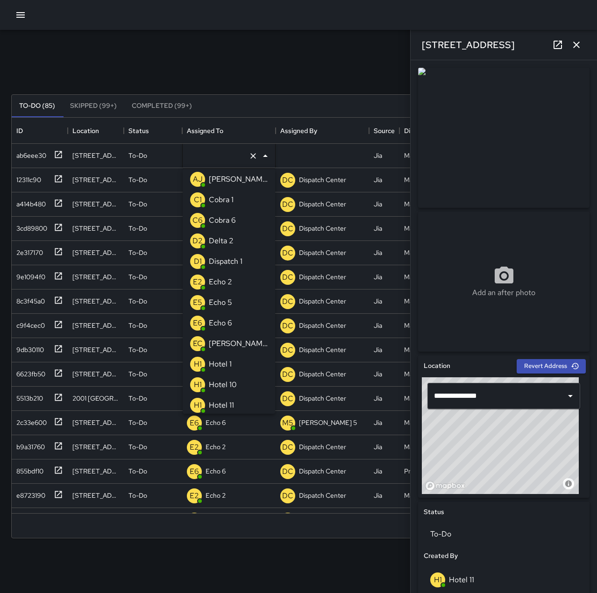
click at [232, 322] on p "Echo 6" at bounding box center [220, 322] width 23 height 11
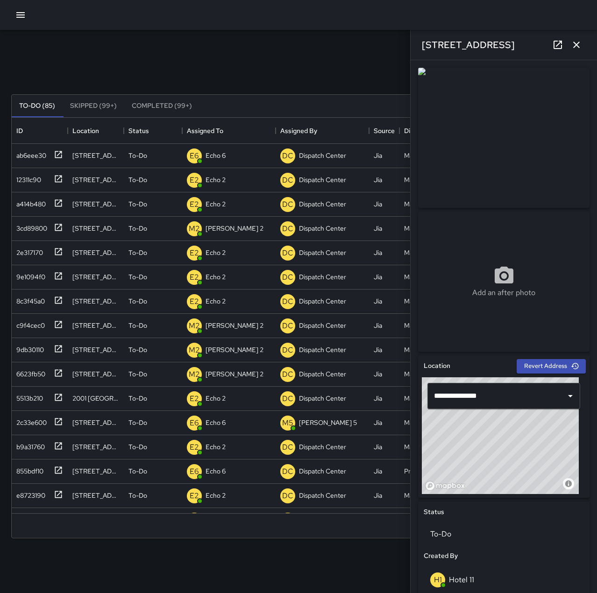
click at [256, 66] on div "Search Search New Task" at bounding box center [298, 72] width 578 height 49
click at [581, 47] on icon "button" at bounding box center [575, 44] width 11 height 11
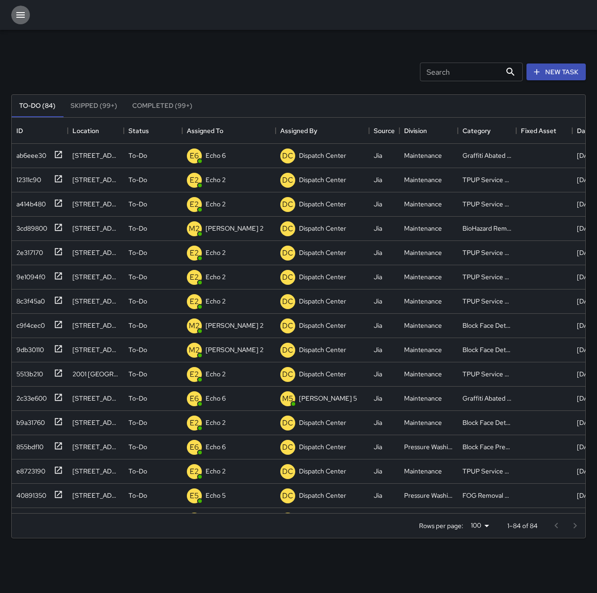
click at [18, 16] on icon "button" at bounding box center [20, 14] width 11 height 11
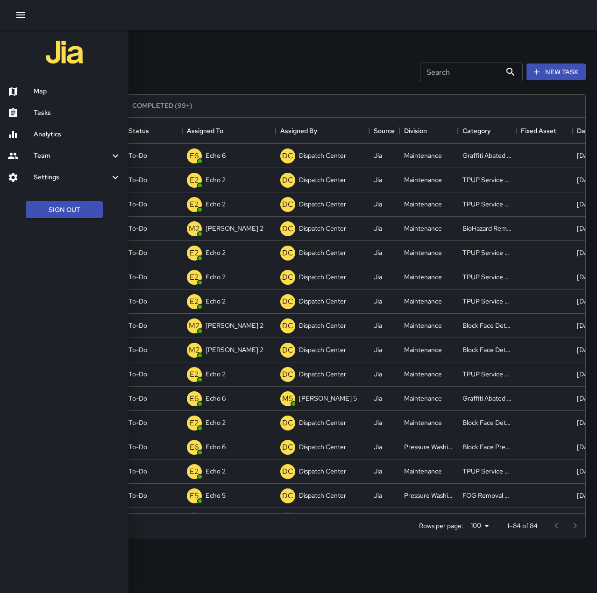
click at [71, 92] on h6 "Map" at bounding box center [77, 91] width 87 height 10
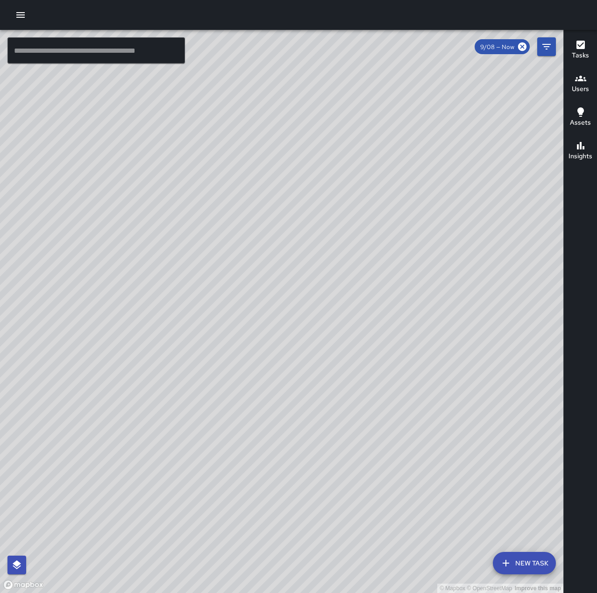
click at [17, 21] on button "button" at bounding box center [20, 15] width 19 height 19
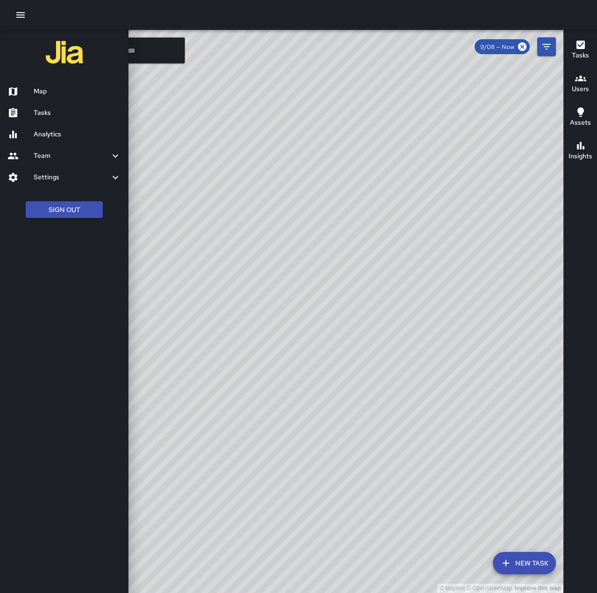
click at [58, 108] on h6 "Tasks" at bounding box center [77, 113] width 87 height 10
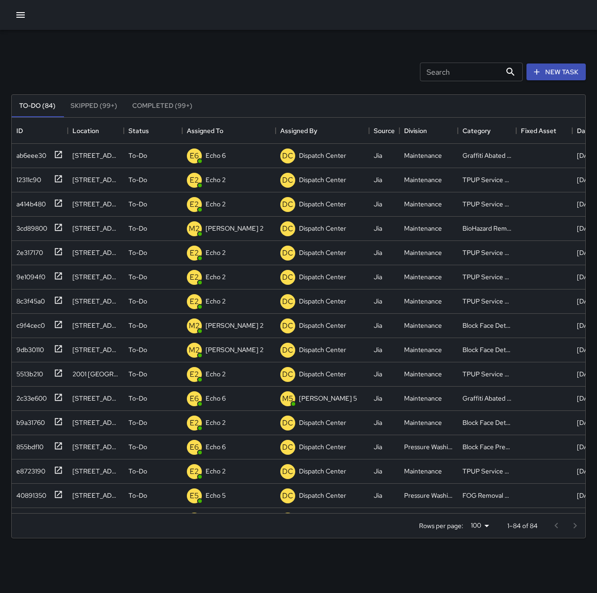
scroll to position [388, 566]
click at [221, 182] on p "Echo 2" at bounding box center [215, 179] width 20 height 9
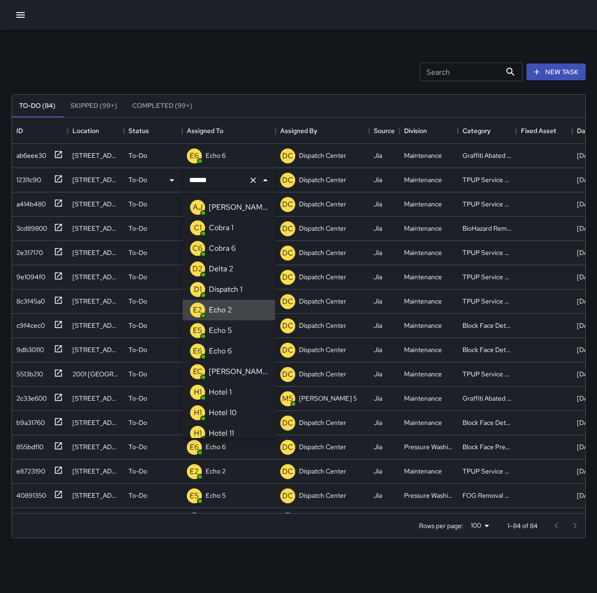
click at [232, 180] on input "******" at bounding box center [216, 180] width 58 height 18
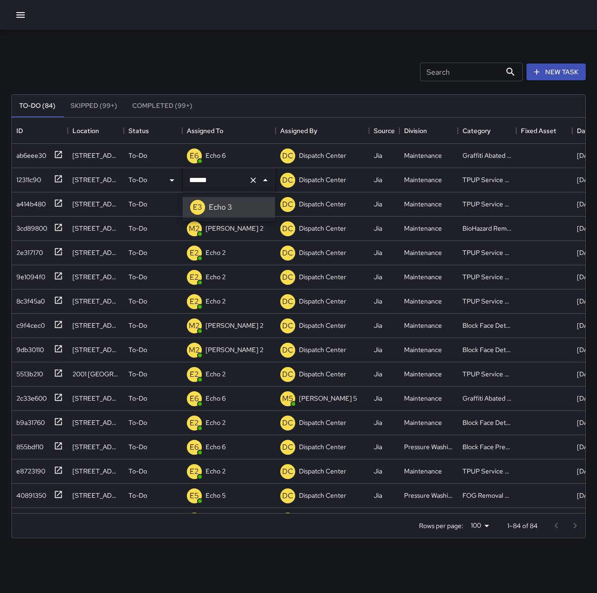
type input "******"
click at [219, 250] on p "Echo 2" at bounding box center [215, 252] width 20 height 9
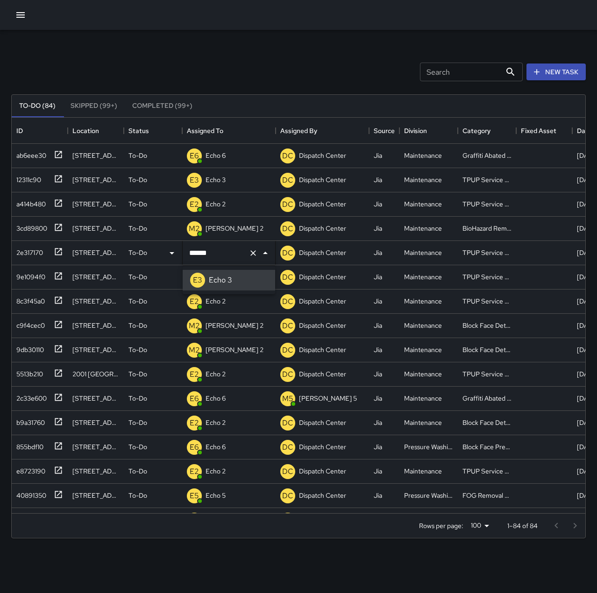
type input "******"
click at [241, 208] on div "E2 Echo 2" at bounding box center [228, 204] width 93 height 24
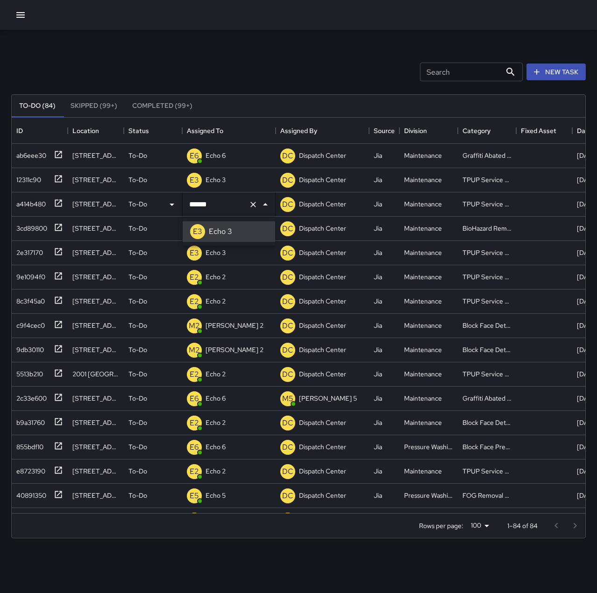
type input "******"
click at [222, 277] on p "Echo 2" at bounding box center [215, 276] width 20 height 9
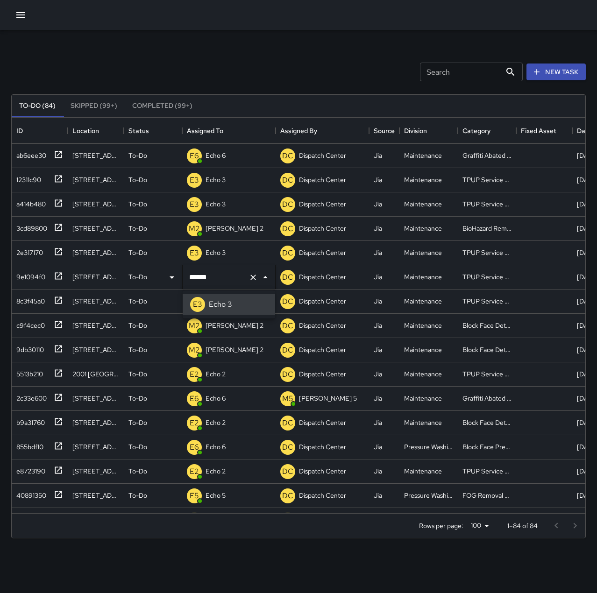
type input "******"
click at [218, 302] on p "Echo 2" at bounding box center [215, 300] width 20 height 9
type input "******"
click at [232, 372] on div "E2 Echo 2" at bounding box center [228, 374] width 93 height 24
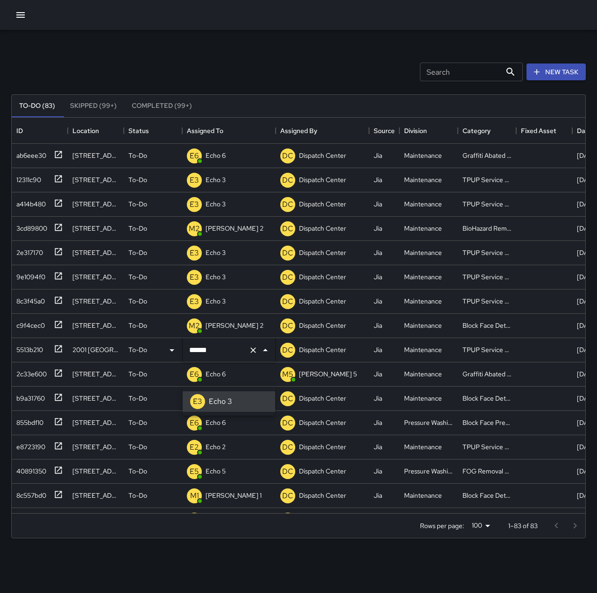
type input "******"
click at [216, 397] on p "Echo 2" at bounding box center [215, 398] width 20 height 9
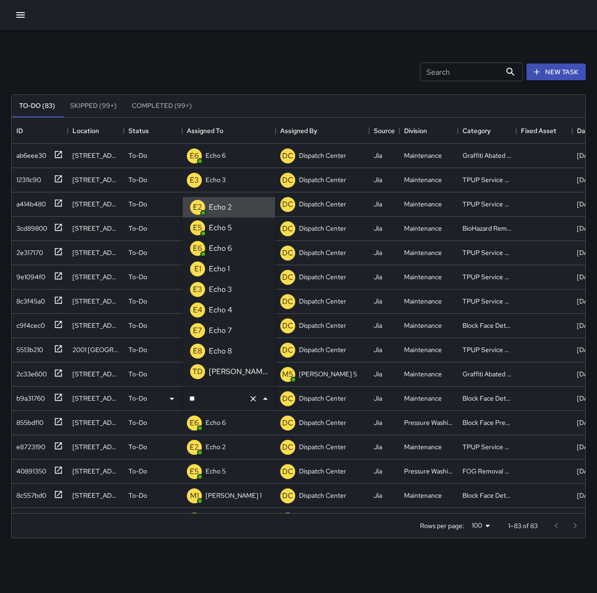
type input "*"
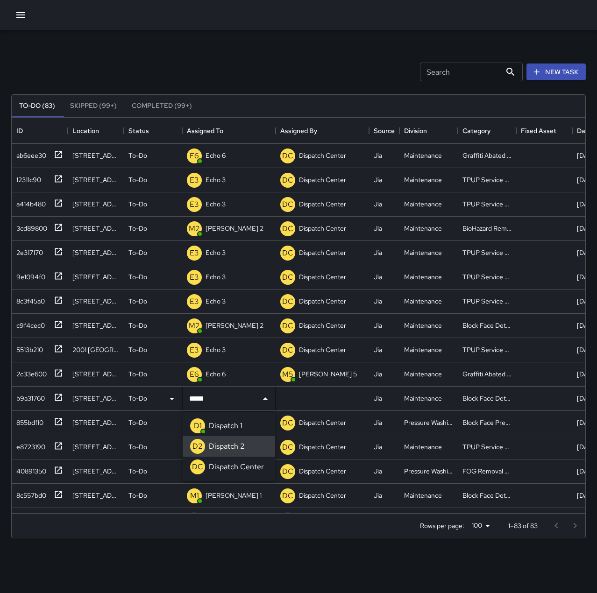
type input "**********"
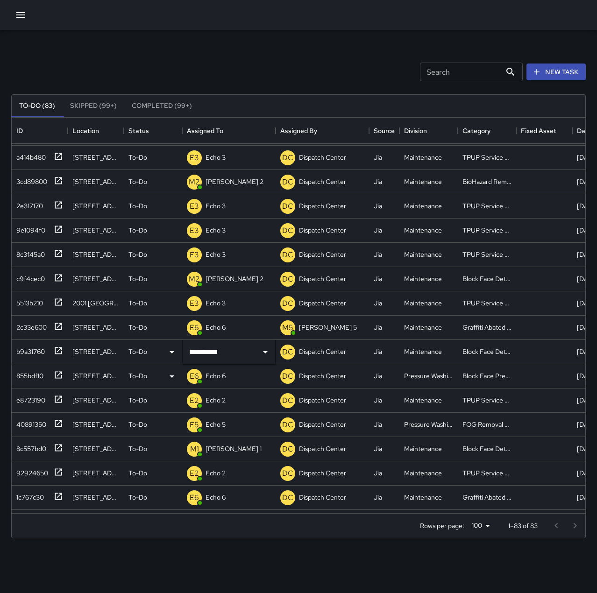
scroll to position [93, 0]
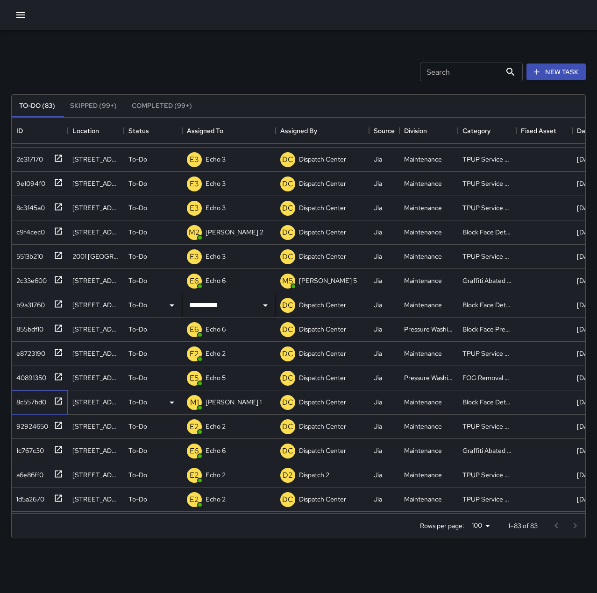
click at [44, 402] on div "8c557bd0" at bounding box center [30, 400] width 34 height 13
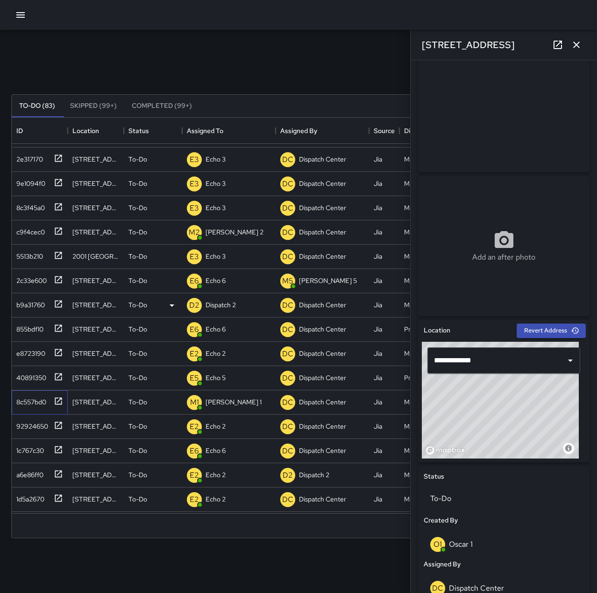
scroll to position [0, 0]
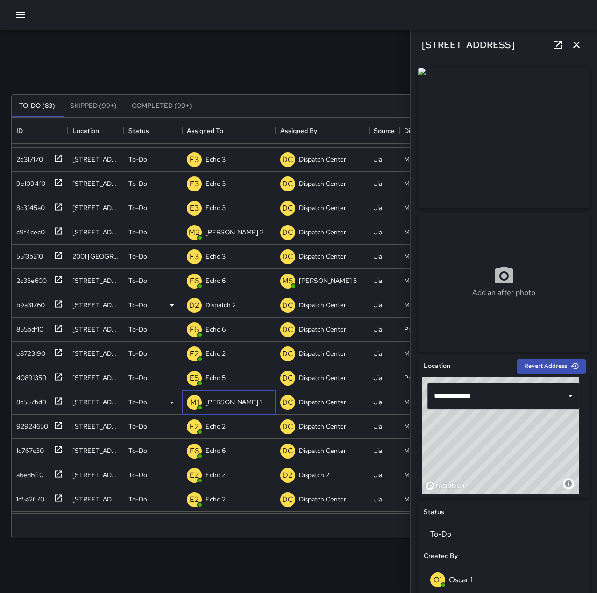
click at [218, 401] on p "[PERSON_NAME] 1" at bounding box center [233, 401] width 56 height 9
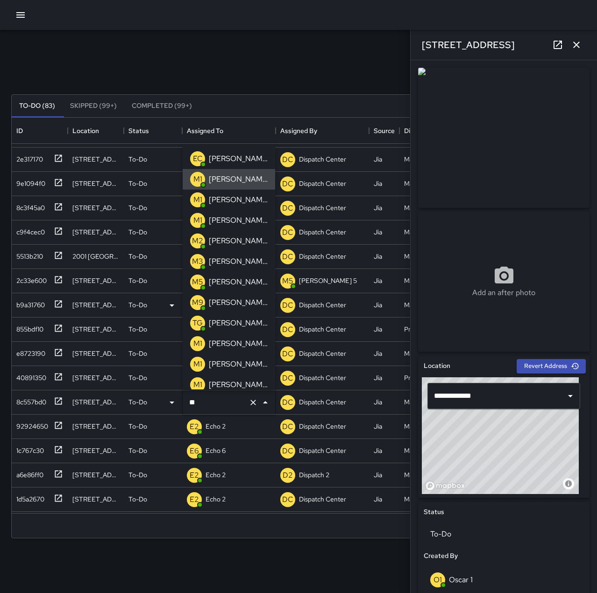
type input "*"
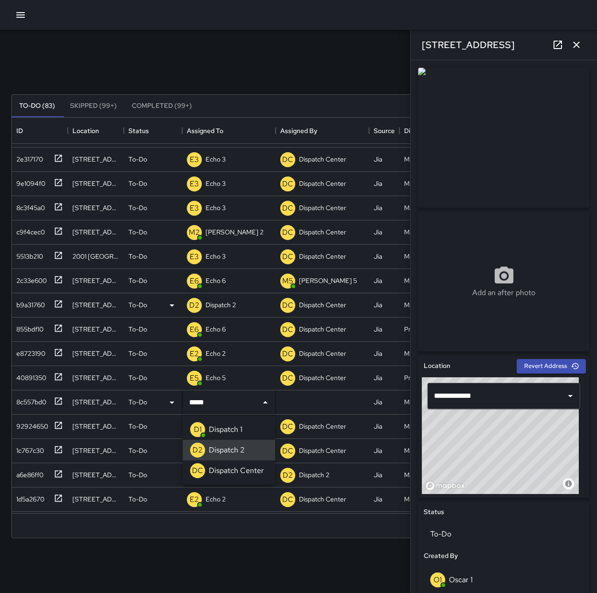
type input "**********"
click at [247, 42] on div "Search Search New Task To-Do (83) Skipped (99+) Completed (99+) ID Location Sta…" at bounding box center [298, 290] width 597 height 521
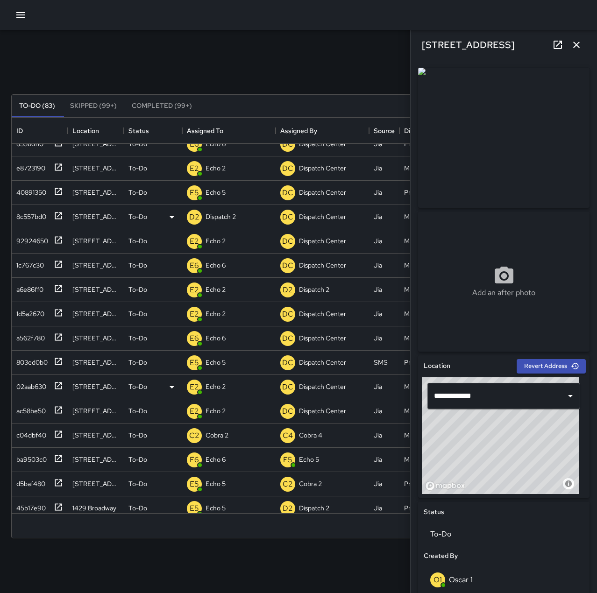
scroll to position [280, 0]
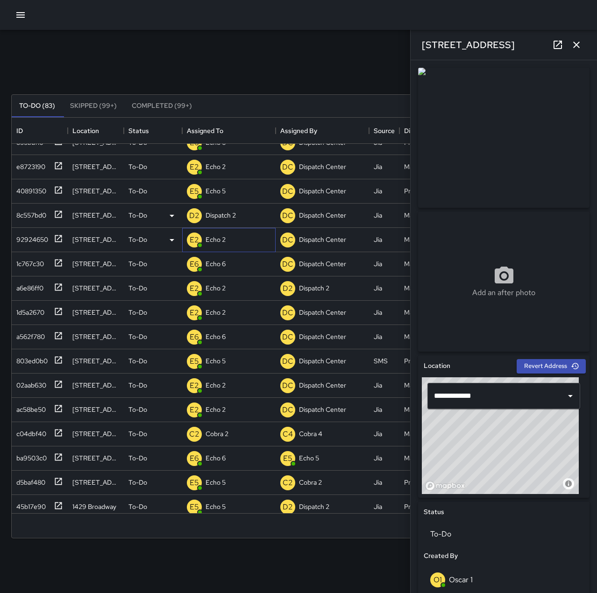
click at [222, 244] on p "Echo 2" at bounding box center [215, 239] width 20 height 9
type input "******"
click at [225, 286] on p "Echo 2" at bounding box center [215, 287] width 20 height 9
type input "******"
click at [232, 313] on div "E2 Echo 2" at bounding box center [228, 313] width 93 height 24
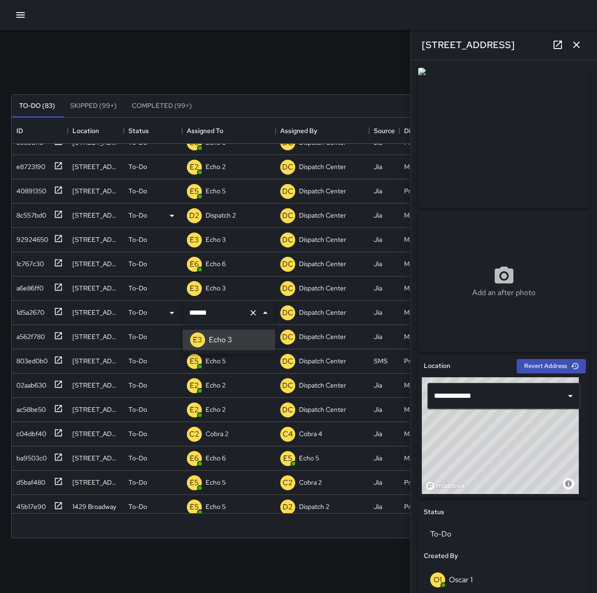
type input "******"
click at [234, 384] on div "E2 Echo 2" at bounding box center [228, 385] width 93 height 24
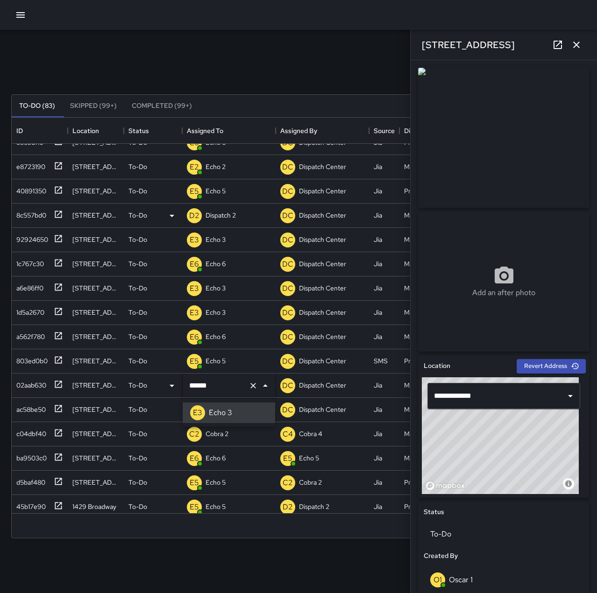
type input "******"
click at [238, 410] on div "E2 Echo 2" at bounding box center [228, 410] width 93 height 24
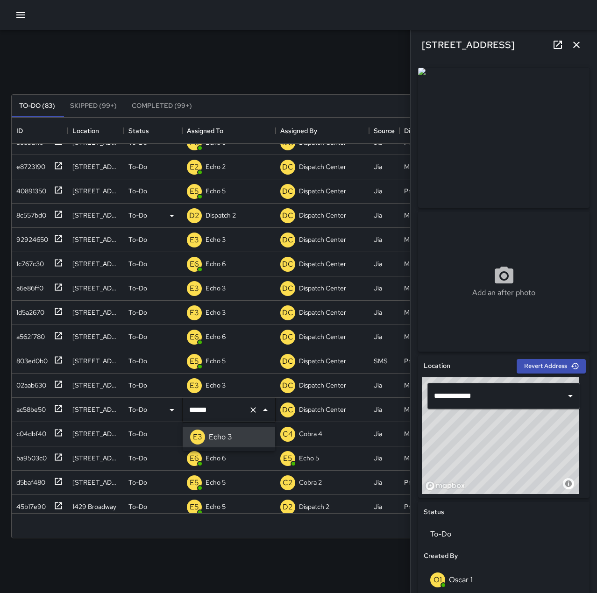
type input "******"
click at [308, 56] on div "Search Search New Task" at bounding box center [298, 72] width 578 height 49
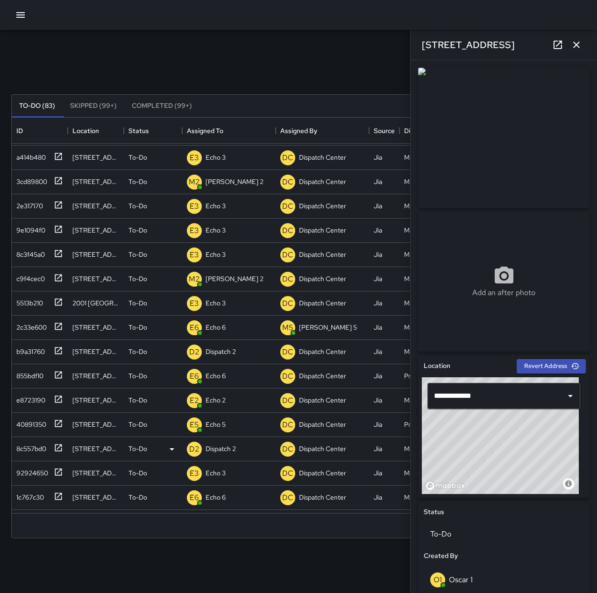
scroll to position [0, 0]
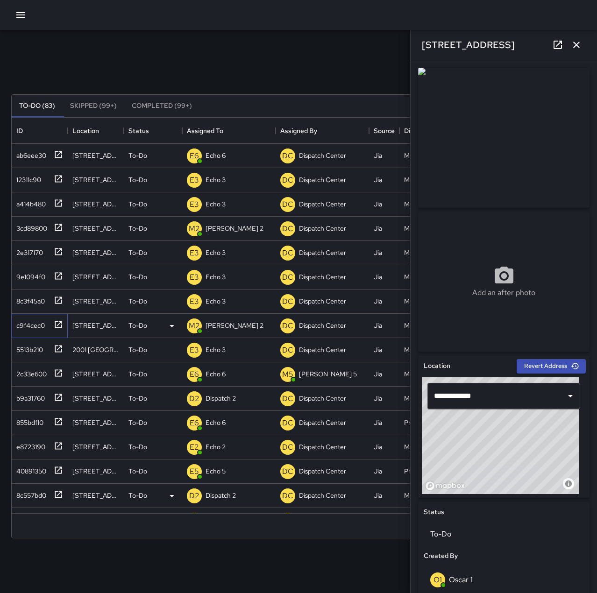
click at [26, 323] on div "c9f4cec0" at bounding box center [29, 323] width 32 height 13
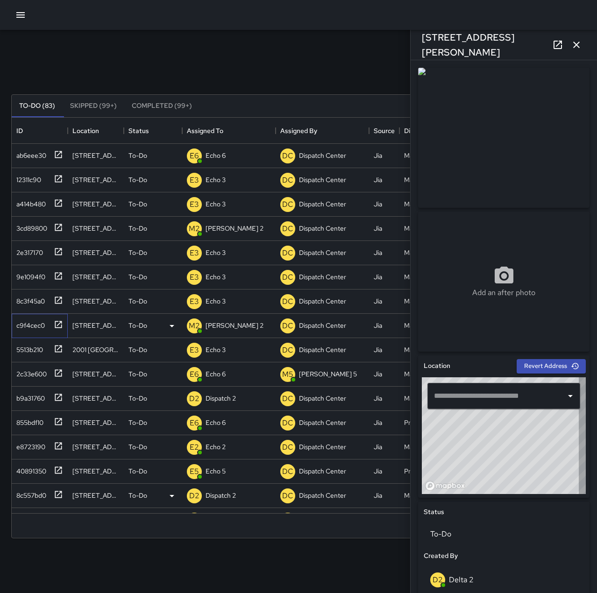
type input "**********"
click at [22, 18] on icon "button" at bounding box center [20, 15] width 8 height 6
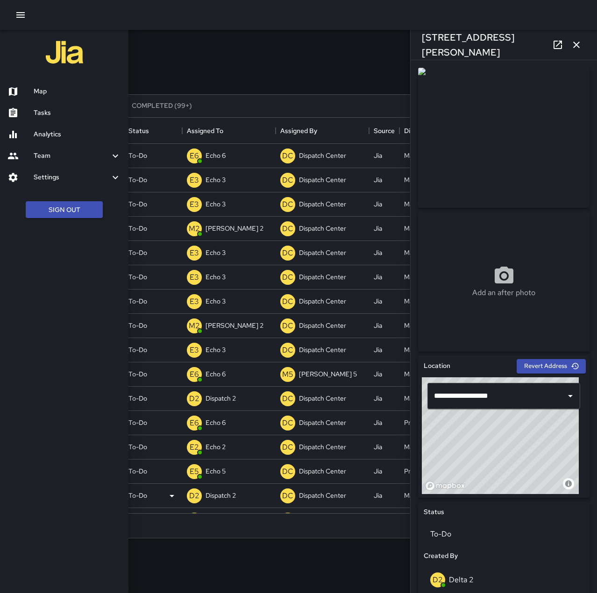
click at [58, 96] on h6 "Map" at bounding box center [77, 91] width 87 height 10
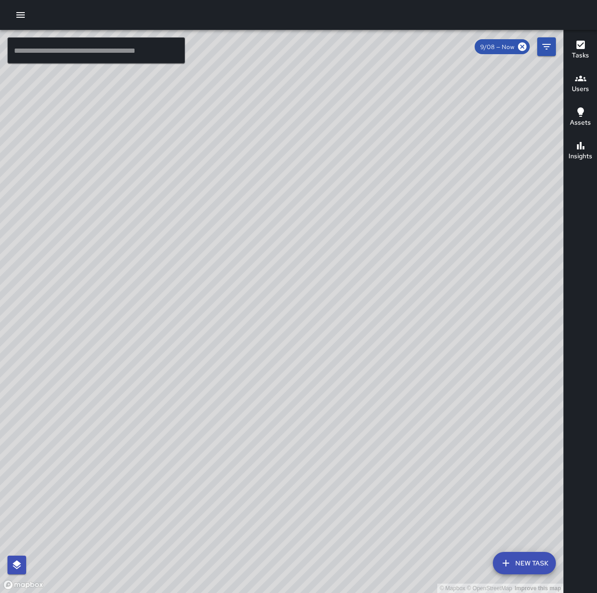
drag, startPoint x: 246, startPoint y: 276, endPoint x: 386, endPoint y: 331, distance: 150.7
click at [386, 331] on div "© Mapbox © OpenStreetMap Improve this map" at bounding box center [281, 311] width 563 height 563
click at [23, 11] on icon "button" at bounding box center [20, 14] width 11 height 11
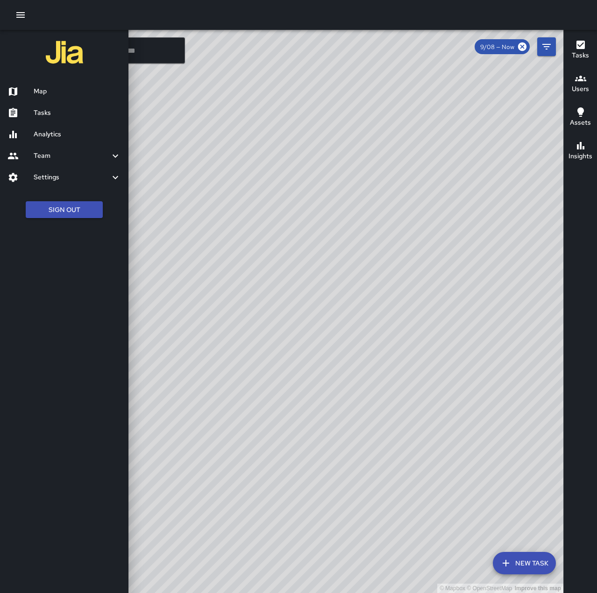
click at [55, 119] on div "Tasks" at bounding box center [64, 112] width 128 height 21
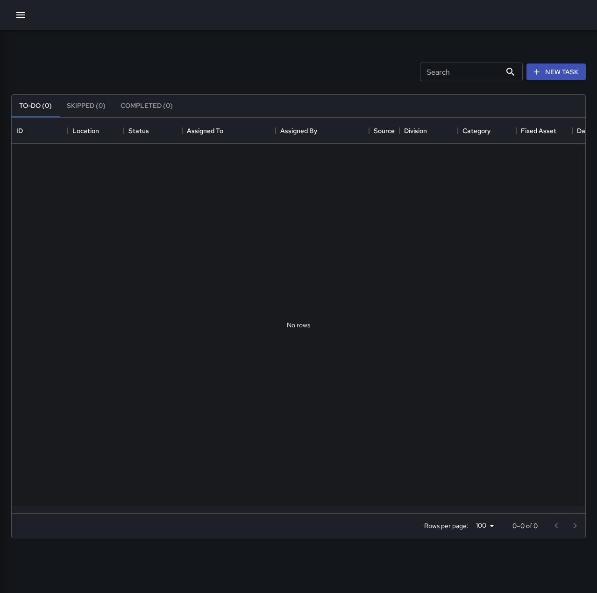
scroll to position [388, 566]
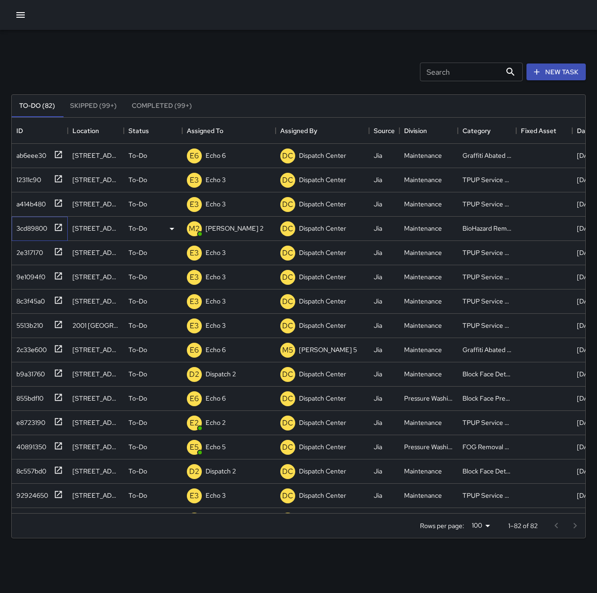
click at [37, 224] on div "3cd89800" at bounding box center [30, 226] width 35 height 13
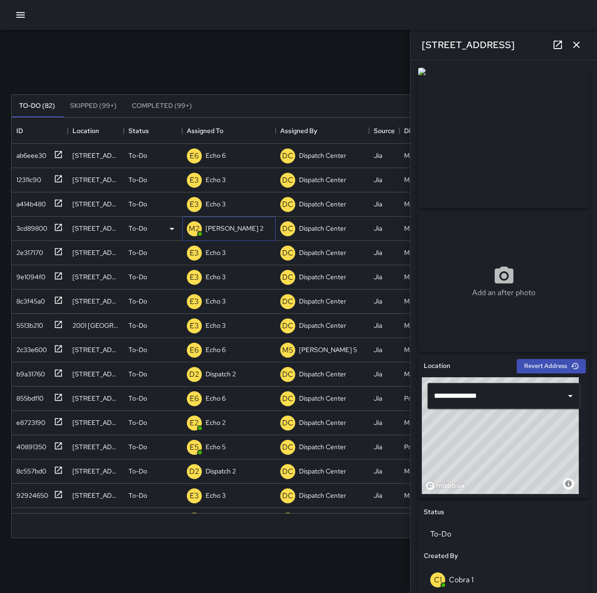
click at [222, 228] on p "[PERSON_NAME] 2" at bounding box center [234, 228] width 58 height 9
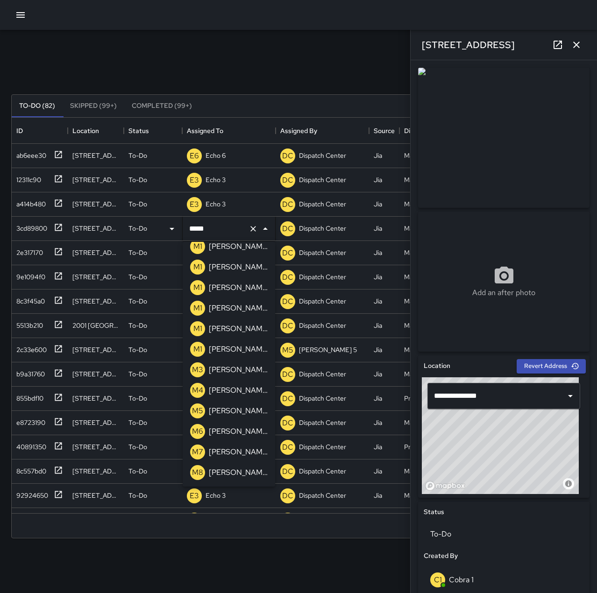
scroll to position [0, 0]
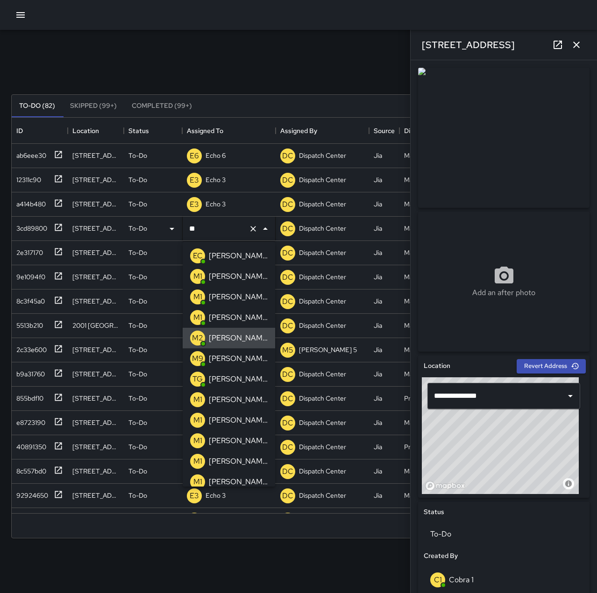
type input "*"
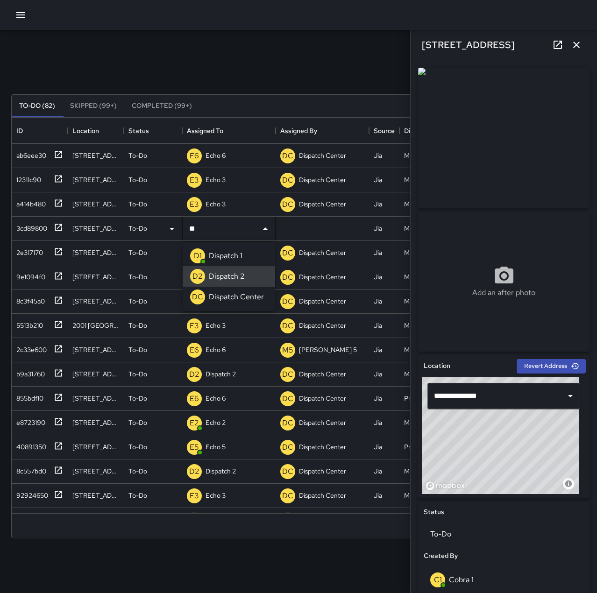
type input "**********"
click at [270, 55] on div "Search Search New Task" at bounding box center [298, 72] width 578 height 49
click at [572, 44] on icon "button" at bounding box center [575, 44] width 11 height 11
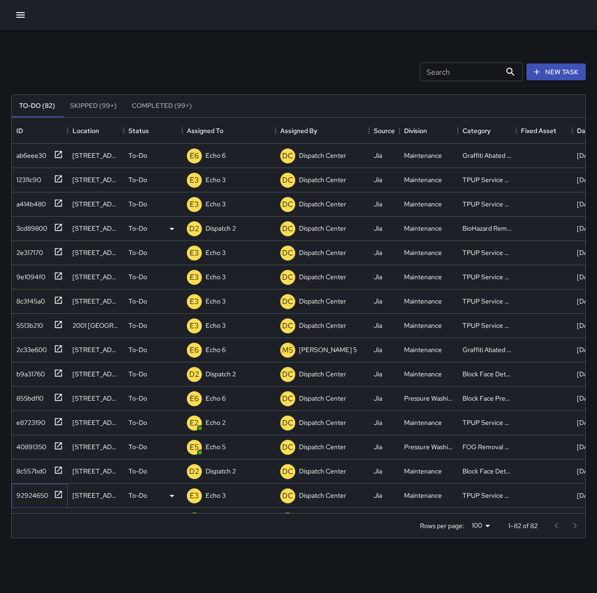
click at [37, 490] on div "92924650" at bounding box center [30, 493] width 35 height 13
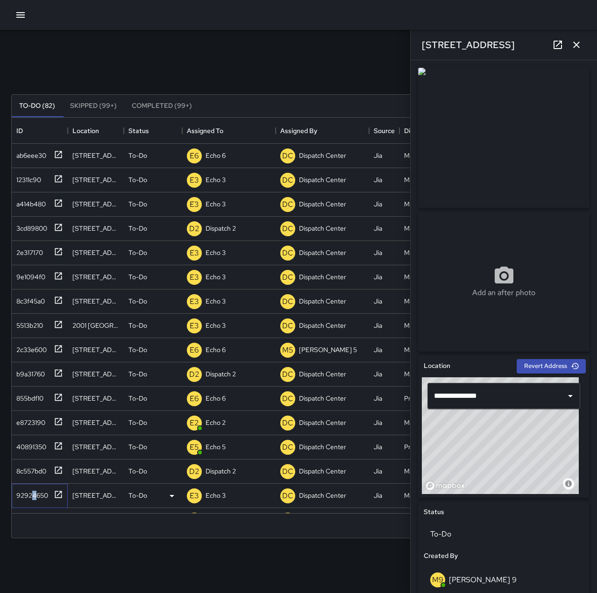
click at [34, 492] on div "92924650" at bounding box center [30, 493] width 35 height 13
click at [576, 45] on icon "button" at bounding box center [576, 45] width 7 height 7
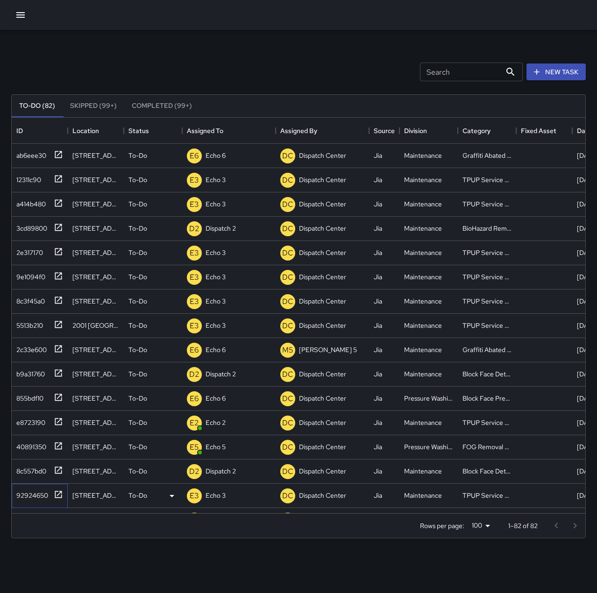
click at [27, 490] on div "92924650" at bounding box center [30, 493] width 35 height 13
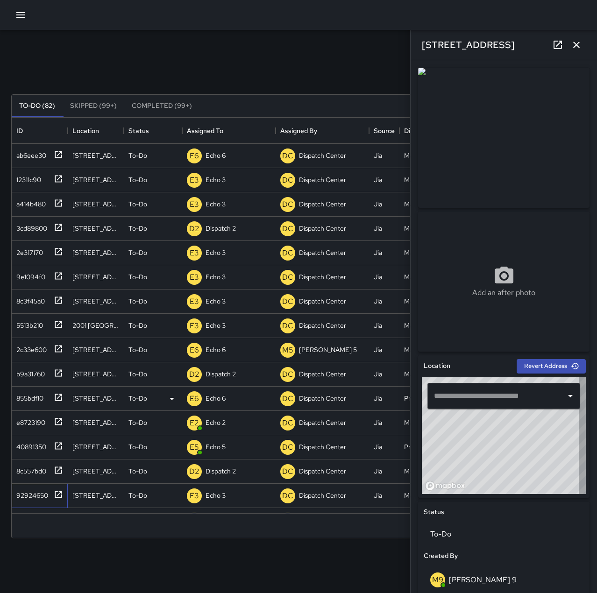
type input "**********"
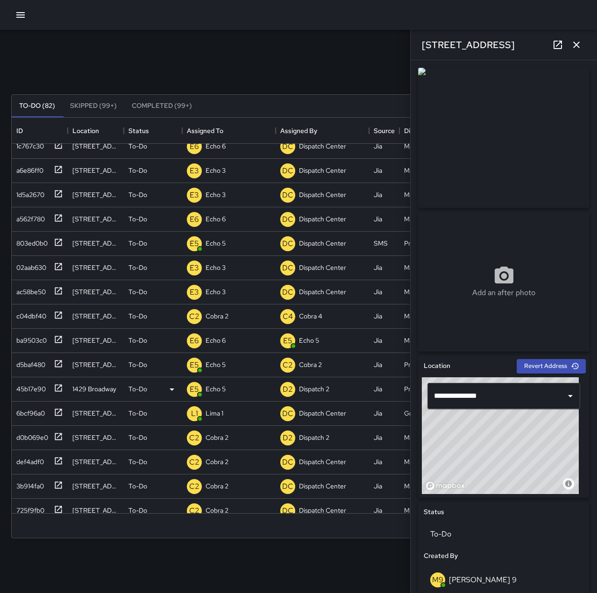
scroll to position [327, 0]
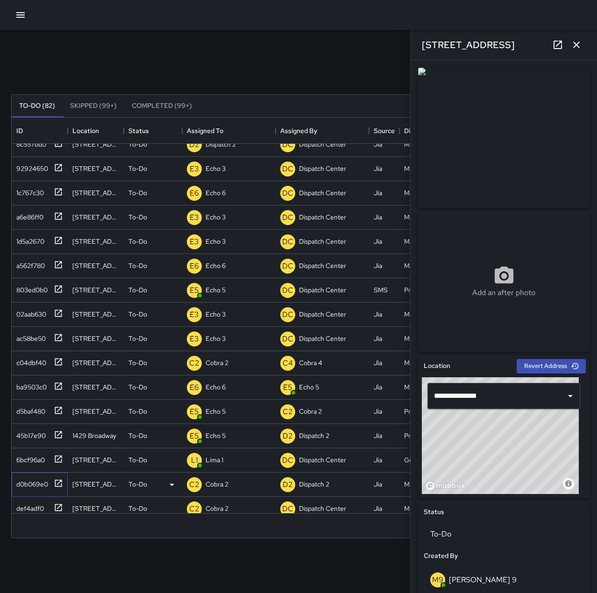
click at [34, 482] on div "d0b069e0" at bounding box center [30, 482] width 35 height 13
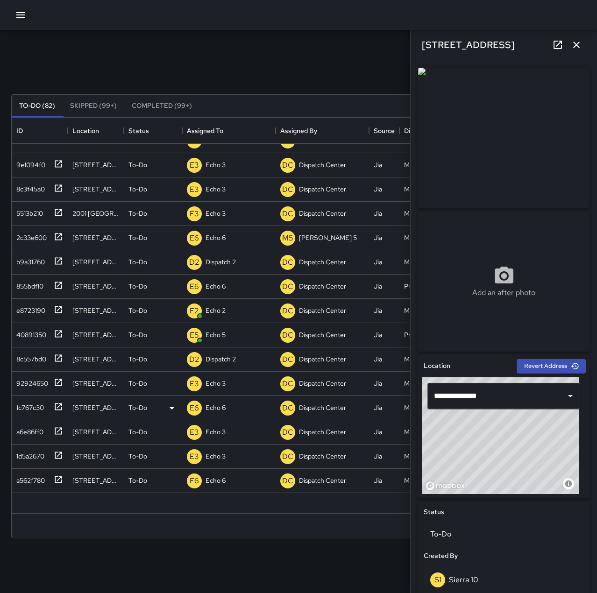
scroll to position [0, 0]
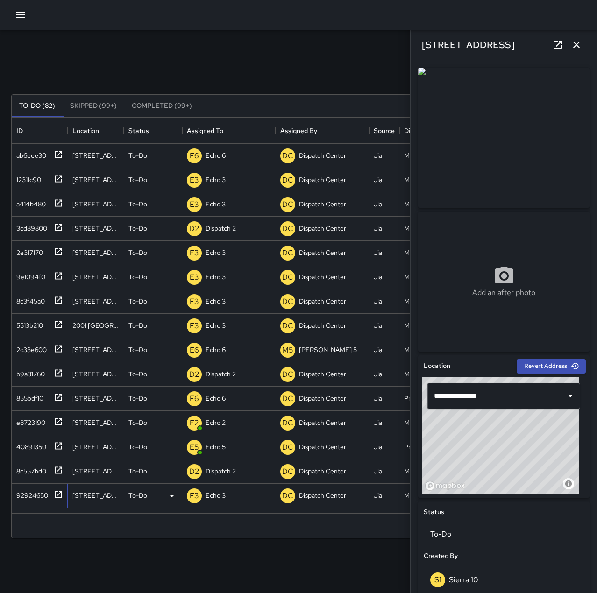
click at [43, 497] on div "92924650" at bounding box center [30, 493] width 35 height 13
type input "**********"
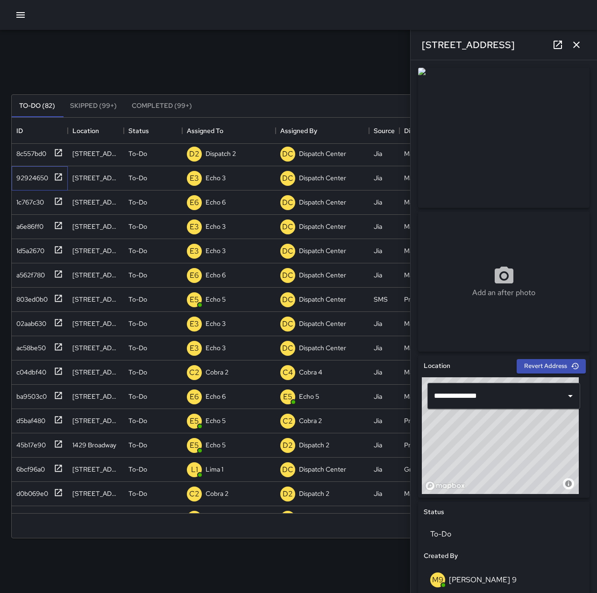
scroll to position [327, 0]
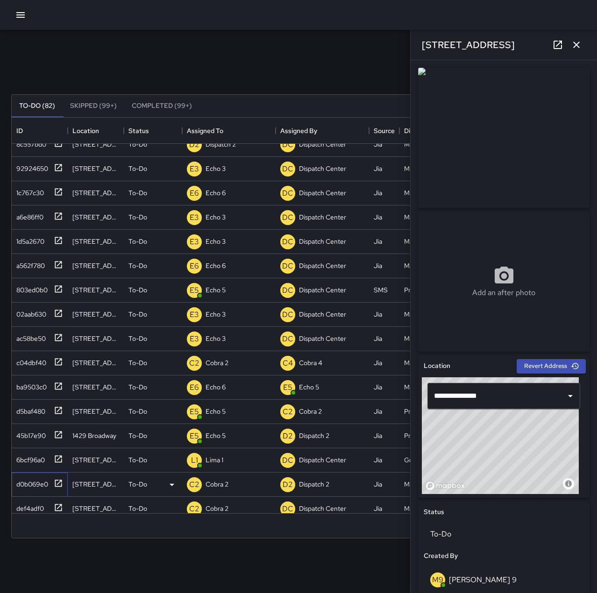
click at [40, 481] on div "d0b069e0" at bounding box center [30, 482] width 35 height 13
type input "**********"
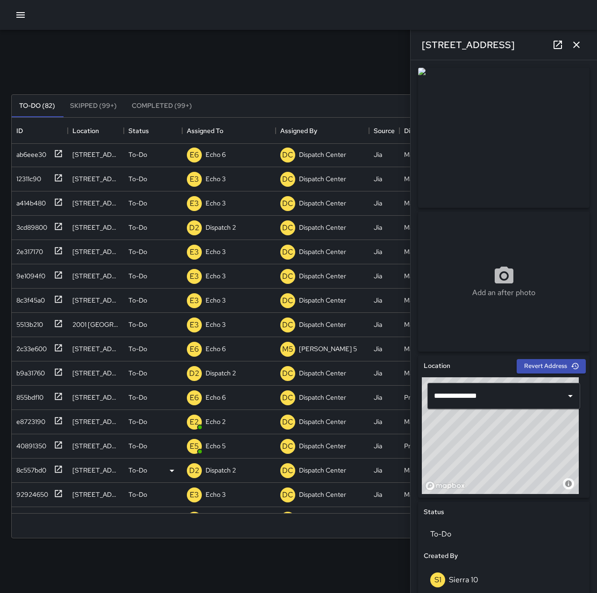
scroll to position [0, 0]
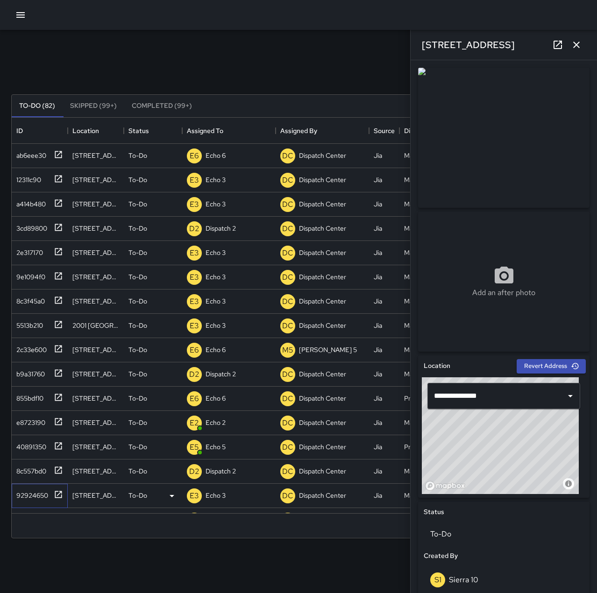
click at [32, 486] on div "92924650" at bounding box center [38, 493] width 50 height 15
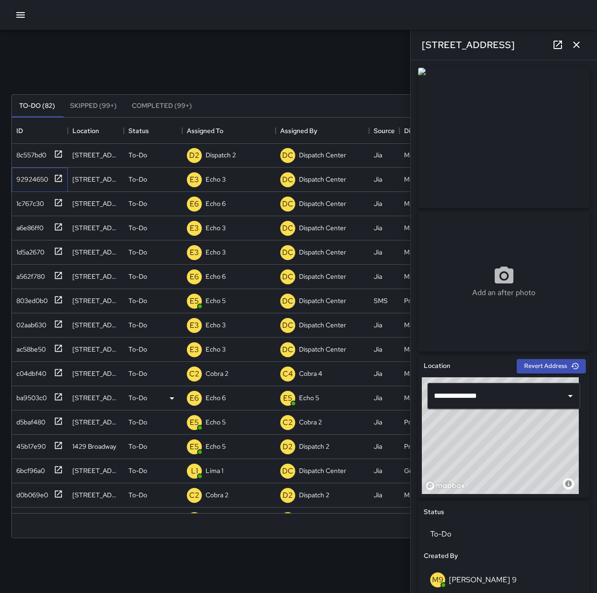
scroll to position [327, 0]
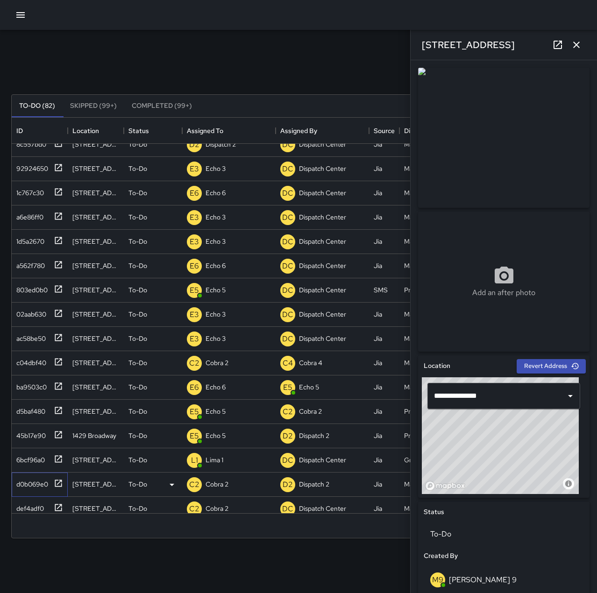
click at [29, 487] on div "d0b069e0" at bounding box center [30, 482] width 35 height 13
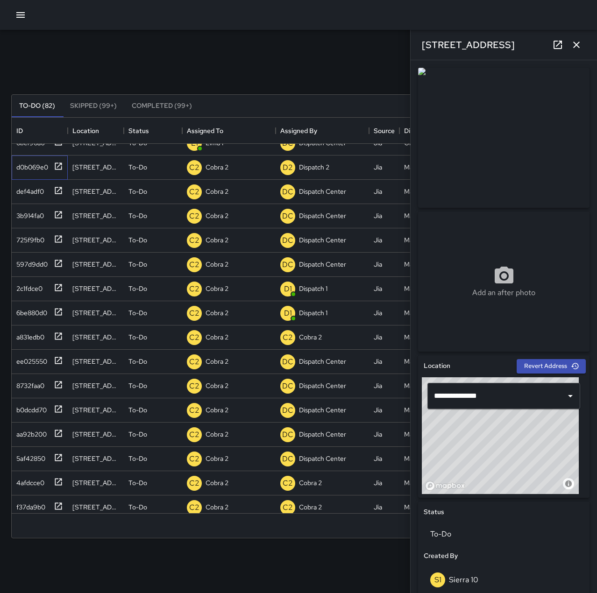
scroll to position [654, 0]
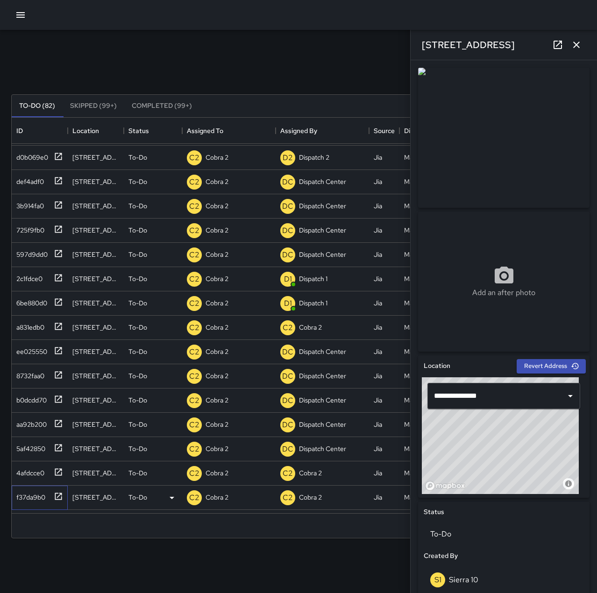
click at [38, 495] on div "f37da9b0" at bounding box center [29, 495] width 33 height 13
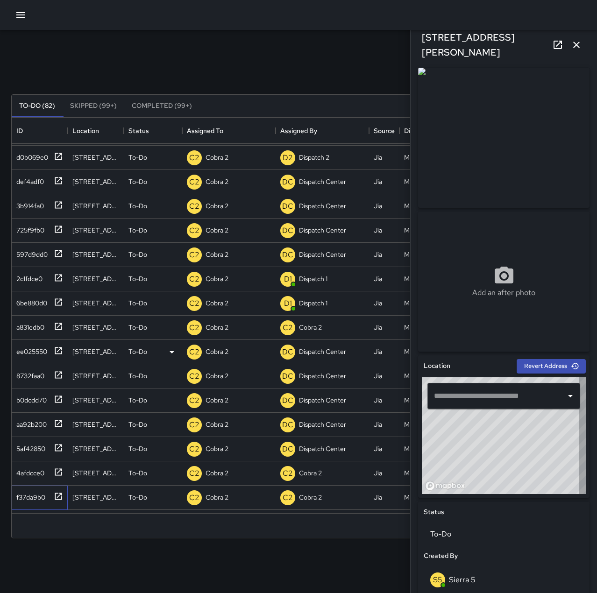
type input "**********"
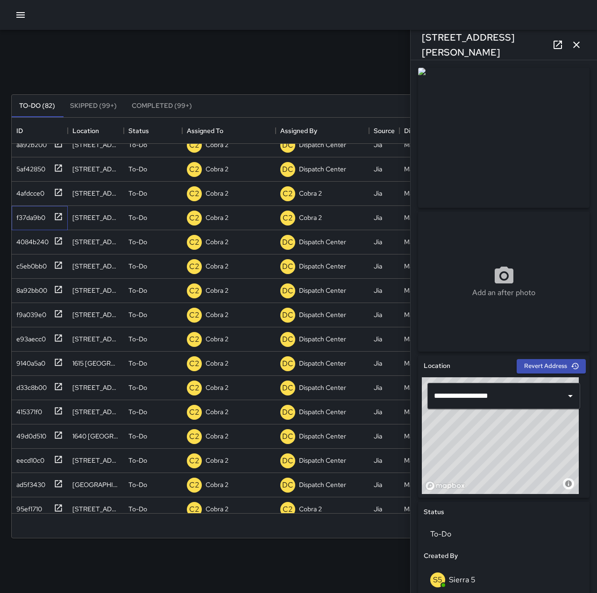
scroll to position [980, 0]
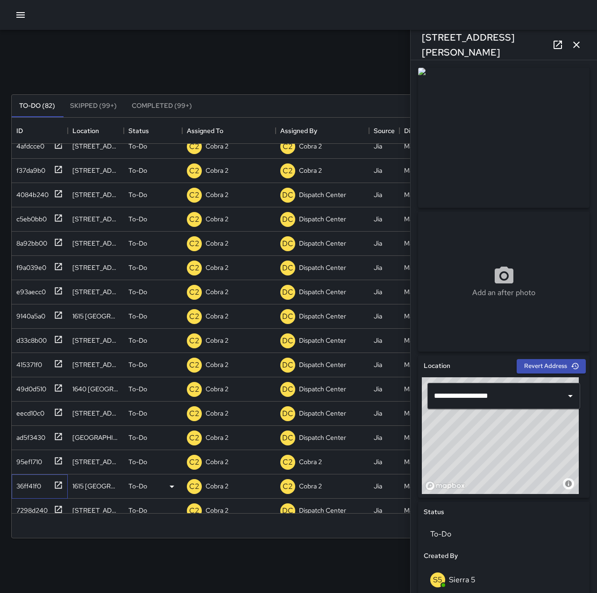
click at [35, 487] on div "36ff41f0" at bounding box center [27, 484] width 28 height 13
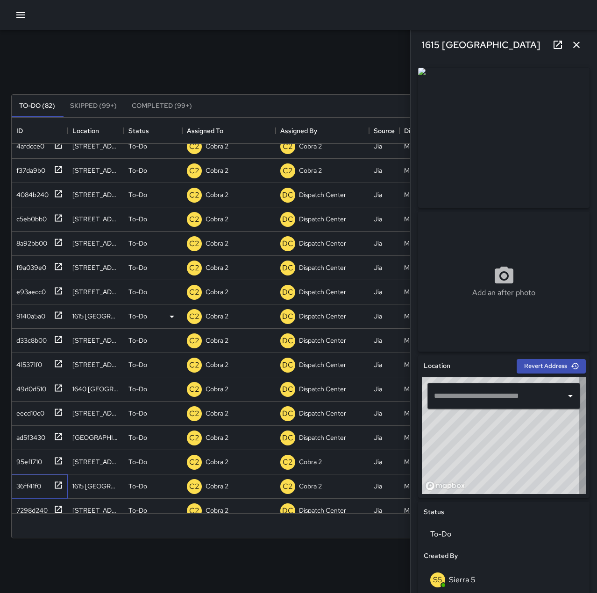
type input "**********"
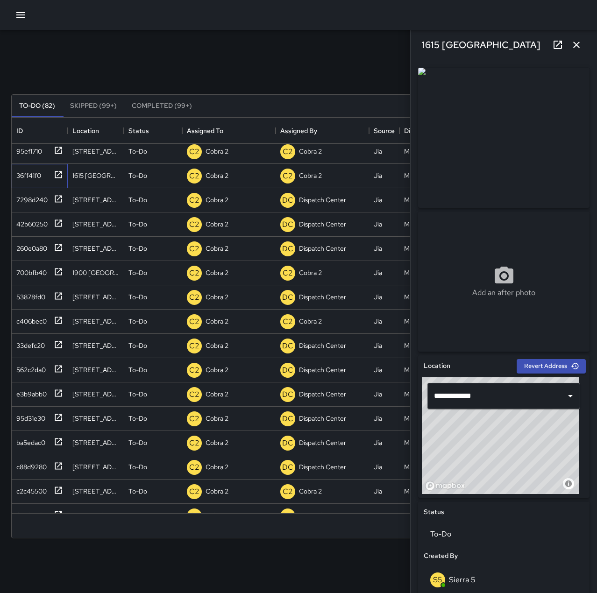
scroll to position [1307, 0]
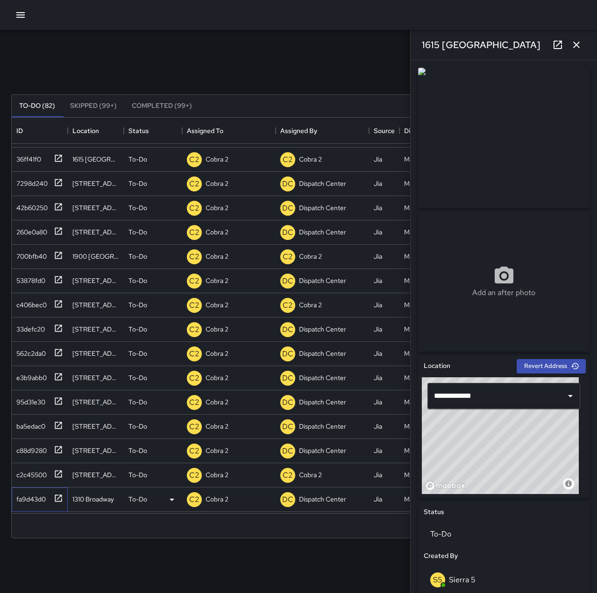
click at [16, 499] on div "fa9d43d0" at bounding box center [29, 497] width 33 height 13
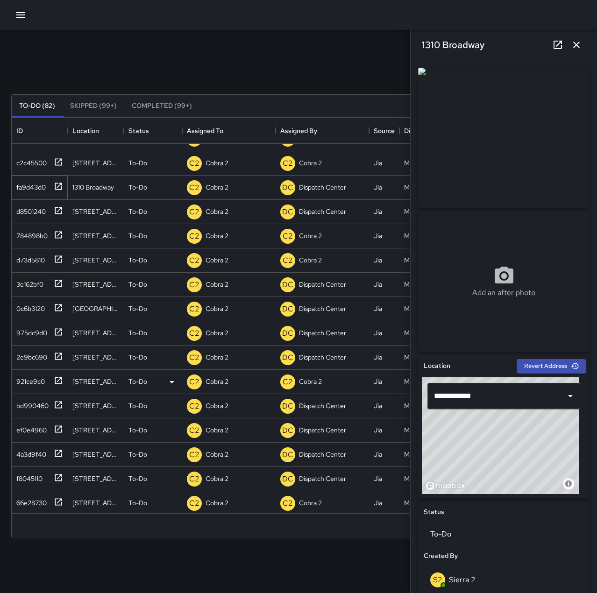
scroll to position [1628, 0]
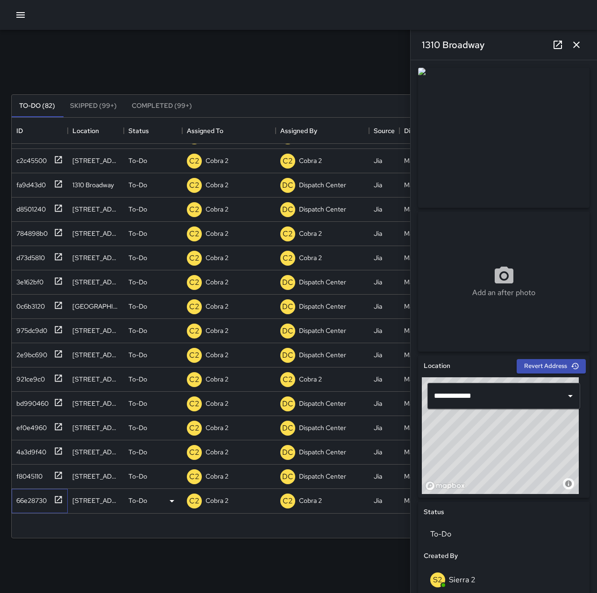
click at [24, 494] on div "66e28730" at bounding box center [30, 498] width 34 height 13
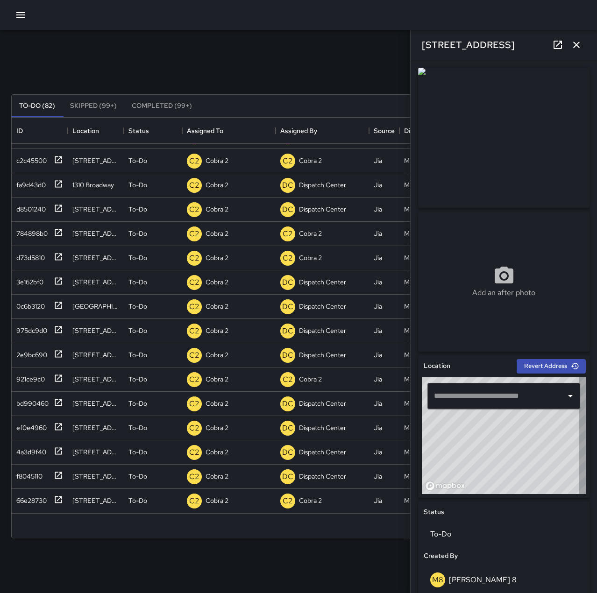
type input "**********"
click at [14, 17] on button "button" at bounding box center [20, 15] width 19 height 19
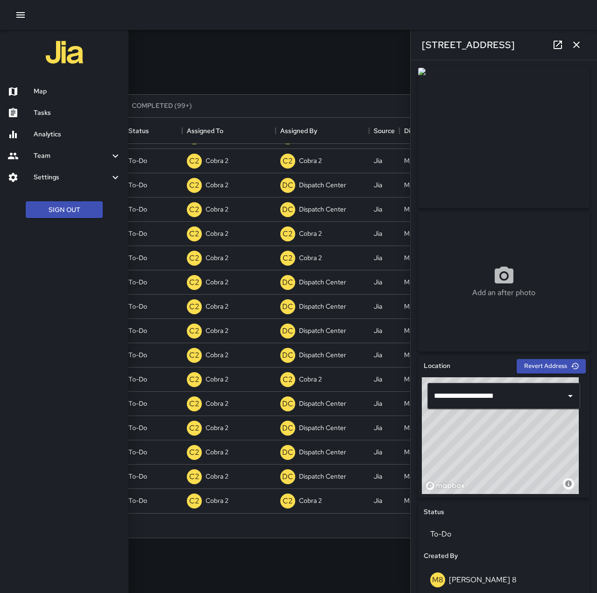
click at [57, 113] on h6 "Tasks" at bounding box center [77, 113] width 87 height 10
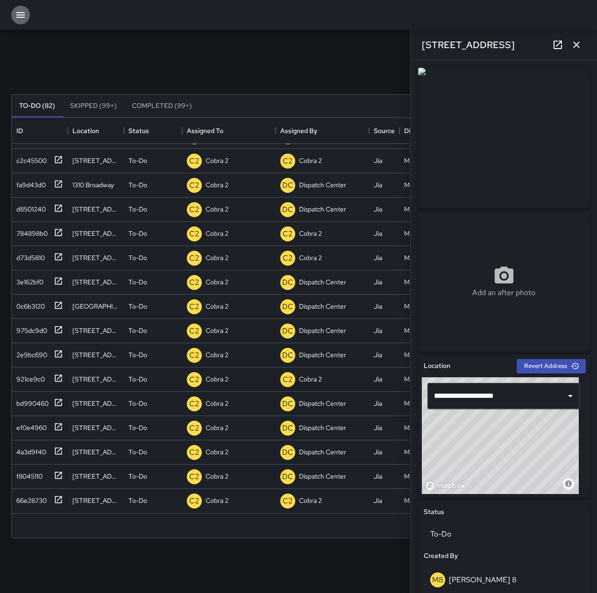
click at [21, 14] on icon "button" at bounding box center [20, 15] width 8 height 6
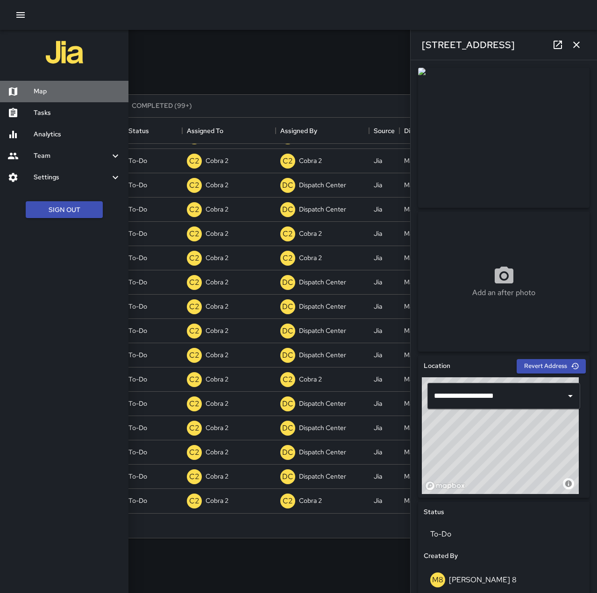
click at [59, 89] on h6 "Map" at bounding box center [77, 91] width 87 height 10
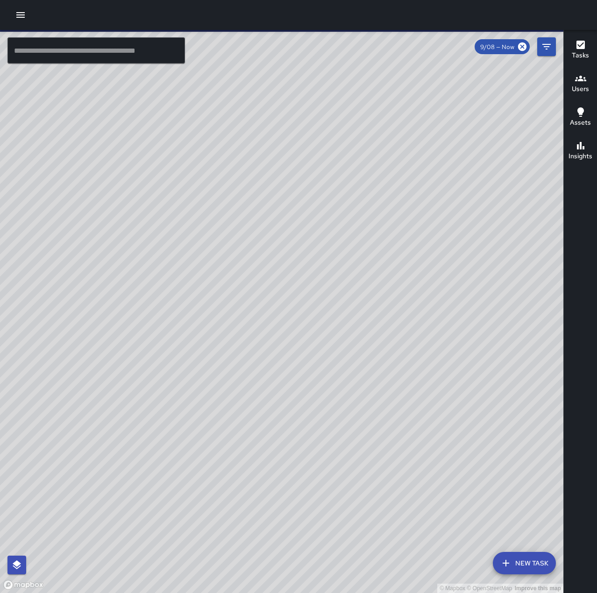
click at [60, 52] on input "text" at bounding box center [95, 50] width 177 height 26
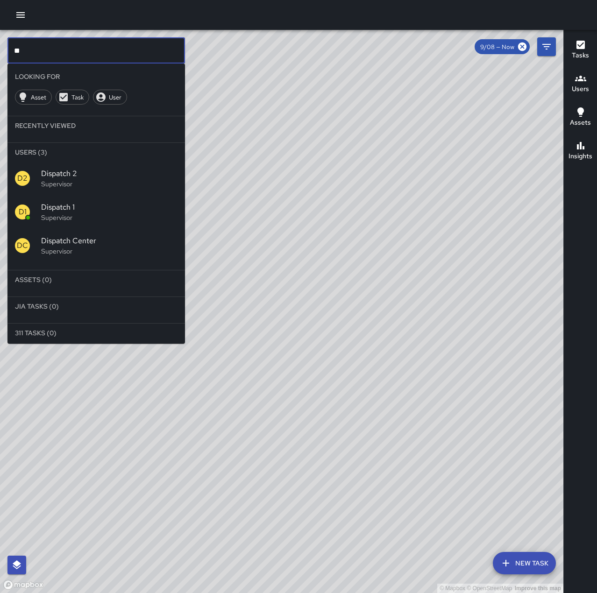
type input "**"
click at [75, 218] on p "Supervisor" at bounding box center [109, 217] width 136 height 9
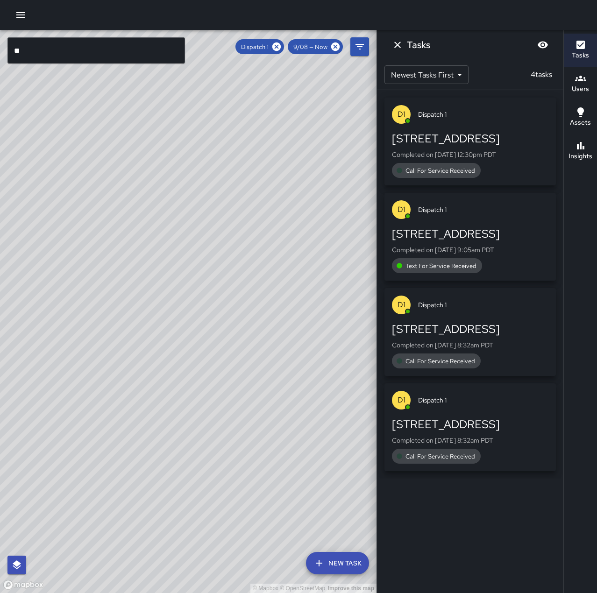
click at [490, 439] on p "Completed on 9/8/2025, 8:32am PDT" at bounding box center [470, 440] width 156 height 9
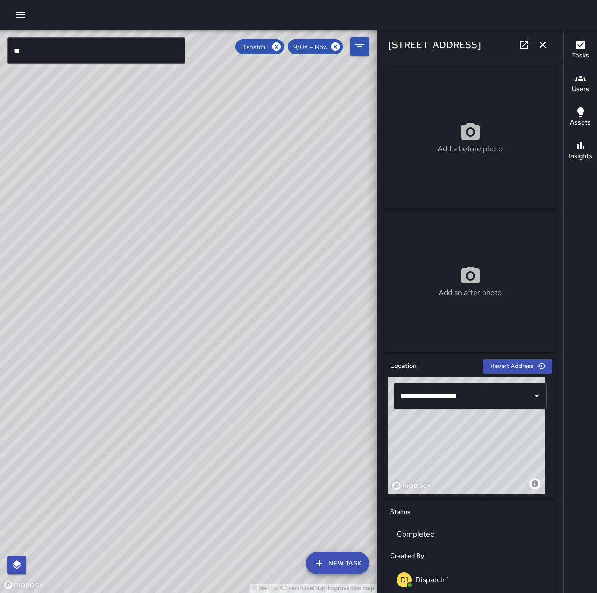
scroll to position [373, 0]
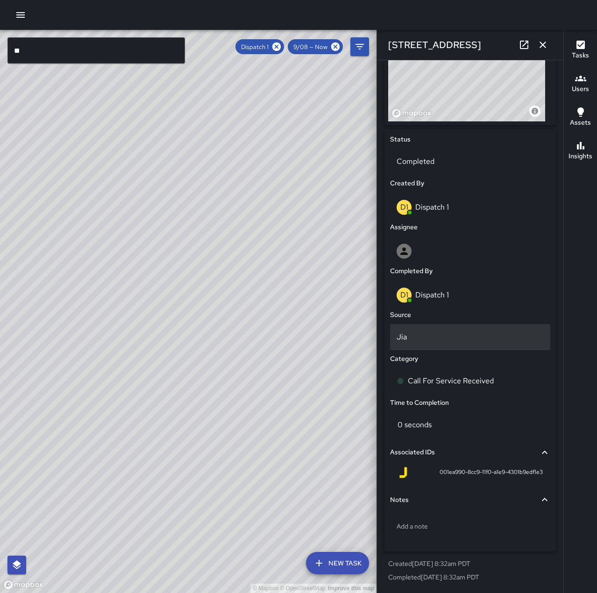
click at [440, 336] on p "Jia" at bounding box center [469, 336] width 147 height 11
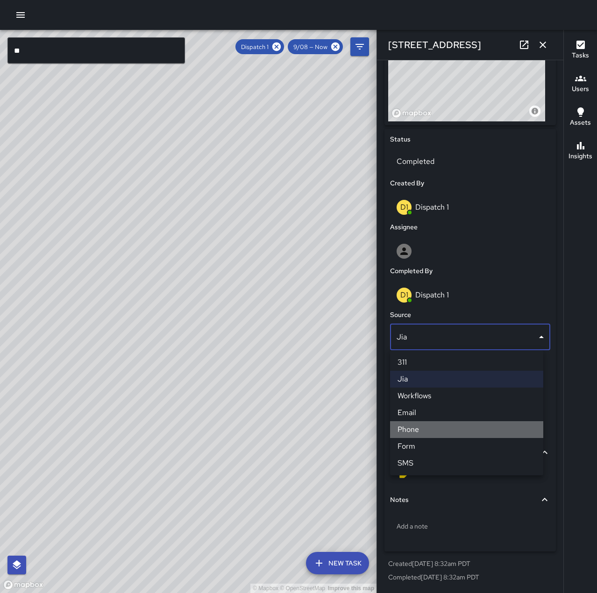
click at [438, 431] on li "Phone" at bounding box center [466, 429] width 153 height 17
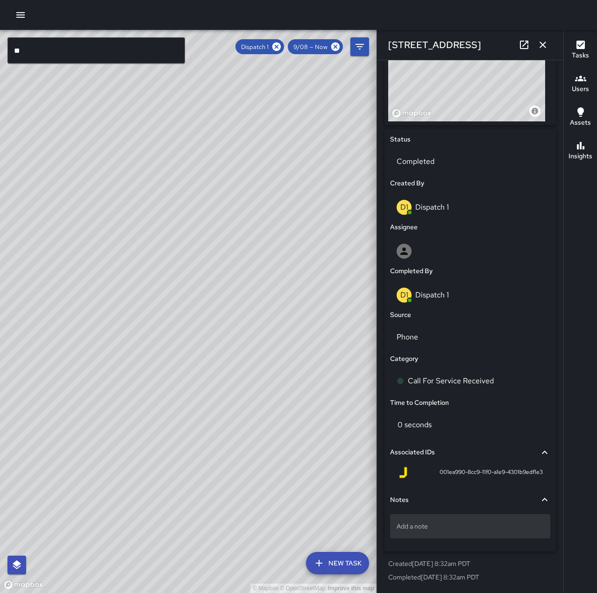
click at [443, 524] on p "Add a note" at bounding box center [469, 525] width 147 height 9
type textarea "**********"
click at [508, 520] on div "Wincie request Buddy Escort. A" at bounding box center [470, 526] width 160 height 24
type textarea "**********"
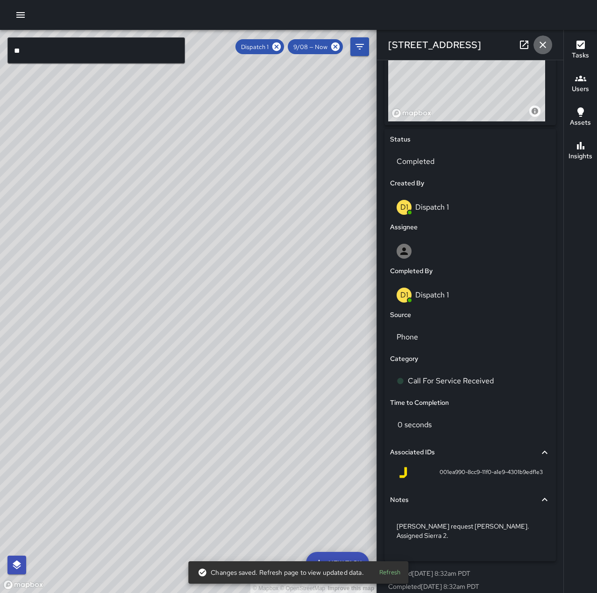
click at [542, 44] on icon "button" at bounding box center [542, 45] width 7 height 7
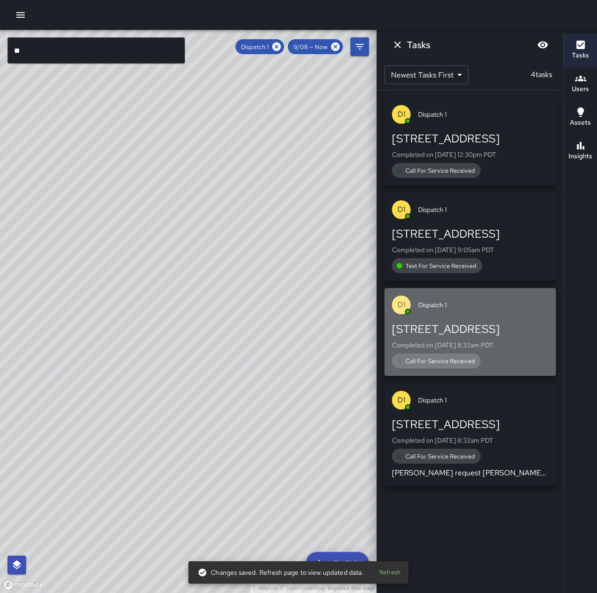
click at [489, 345] on p "Completed on 9/8/2025, 8:32am PDT" at bounding box center [470, 344] width 156 height 9
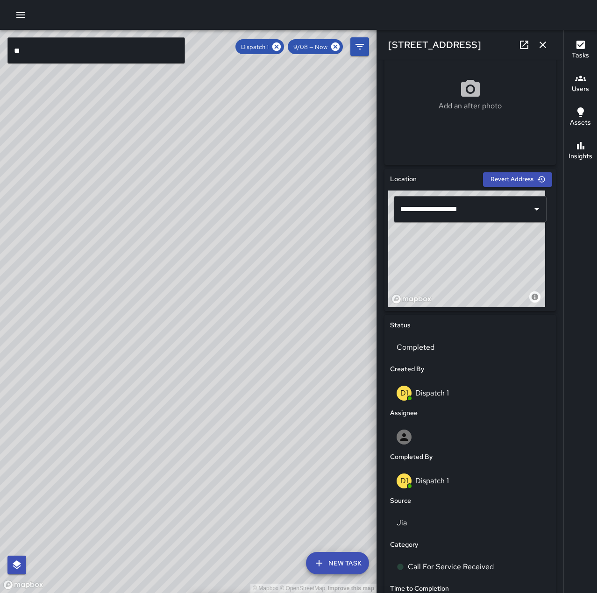
scroll to position [280, 0]
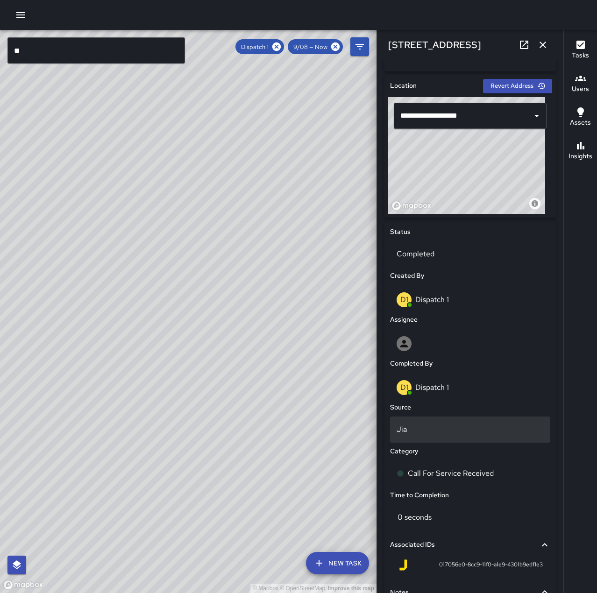
click at [424, 427] on p "Jia" at bounding box center [469, 429] width 147 height 11
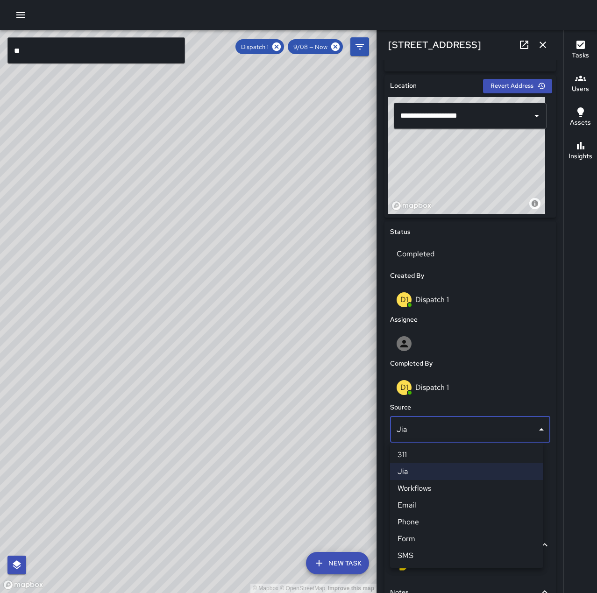
click at [429, 523] on li "Phone" at bounding box center [466, 522] width 153 height 17
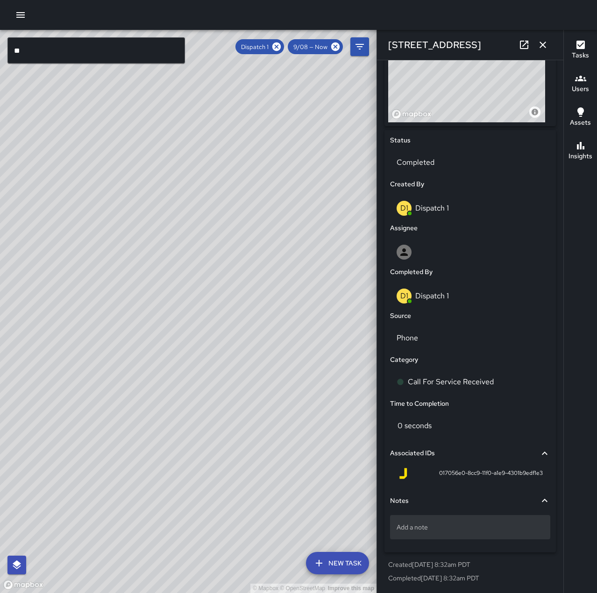
scroll to position [373, 0]
click at [447, 518] on div "Add a note" at bounding box center [470, 526] width 160 height 24
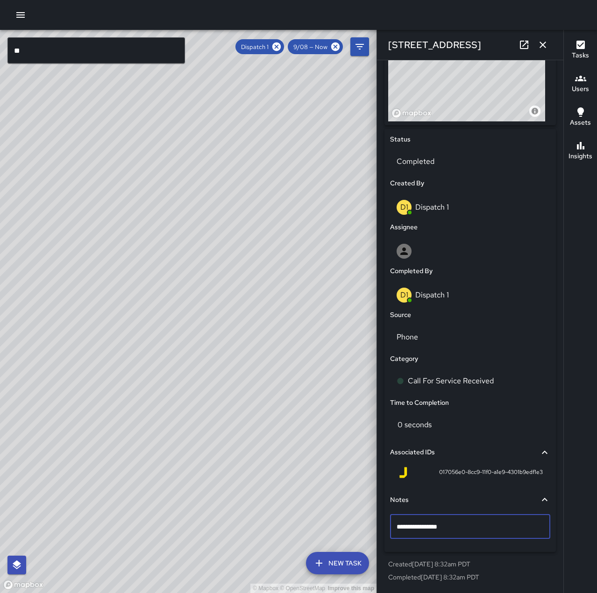
type textarea "**********"
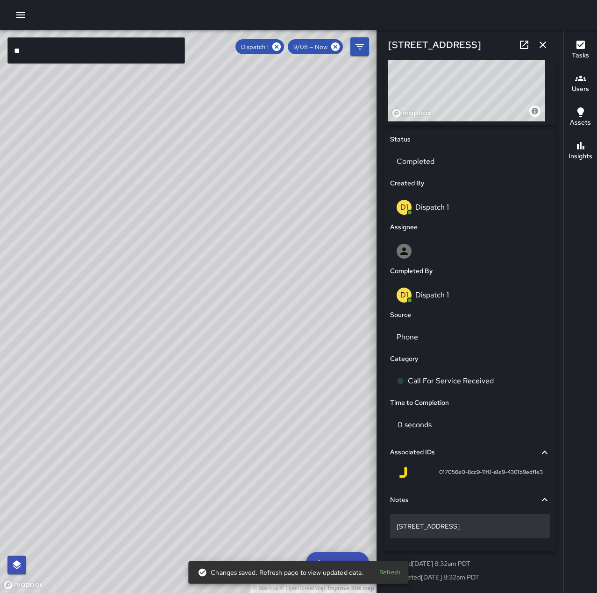
click at [453, 528] on p "1701 Franklin St." at bounding box center [469, 525] width 147 height 9
type textarea "**********"
click at [487, 528] on p "1701 Franklin St. sleeper" at bounding box center [469, 525] width 147 height 9
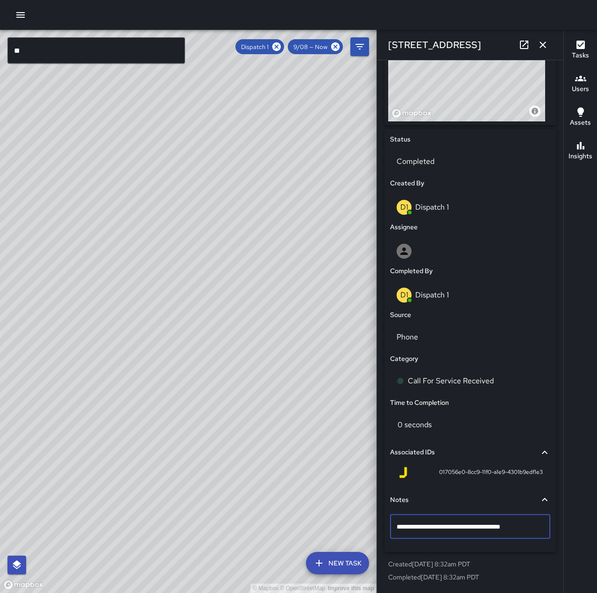
type textarea "**********"
click at [542, 45] on icon "button" at bounding box center [542, 44] width 11 height 11
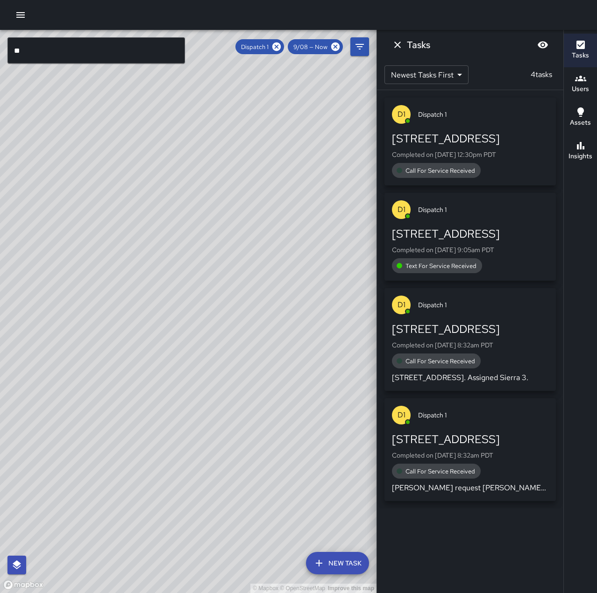
click at [479, 256] on div "1904 Franklin Street Completed on 9/8/2025, 9:05am PDT Text For Service Received" at bounding box center [470, 249] width 156 height 47
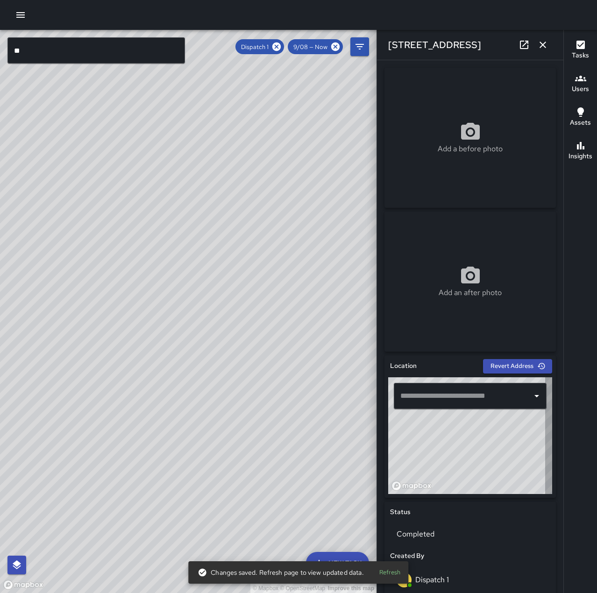
type input "**********"
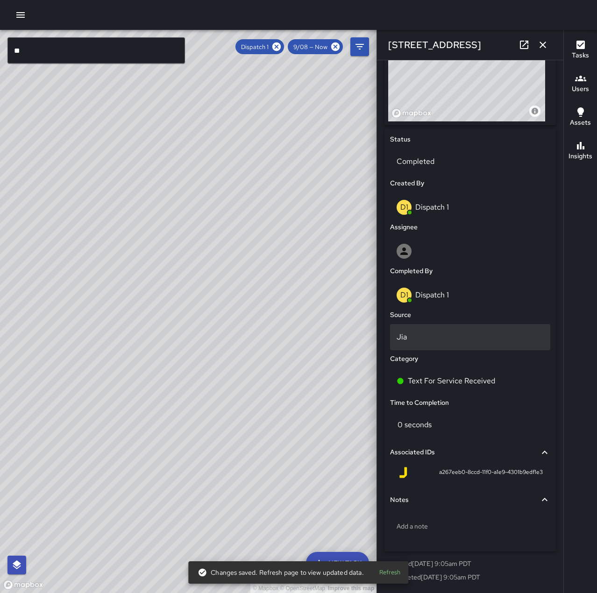
click at [421, 333] on p "Jia" at bounding box center [469, 336] width 147 height 11
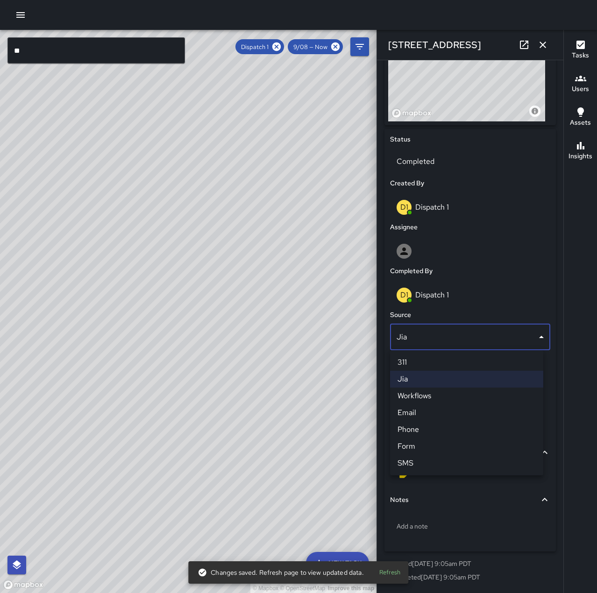
click at [424, 461] on li "SMS" at bounding box center [466, 463] width 153 height 17
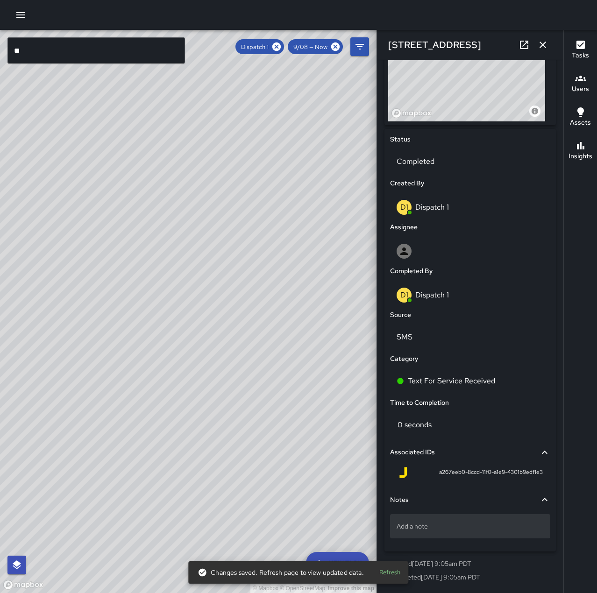
click at [429, 527] on p "Add a note" at bounding box center [469, 525] width 147 height 9
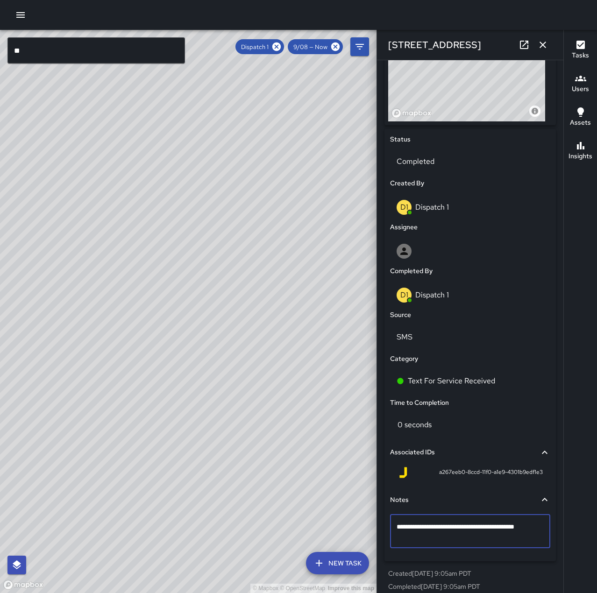
type textarea "**********"
click at [546, 41] on icon "button" at bounding box center [542, 44] width 11 height 11
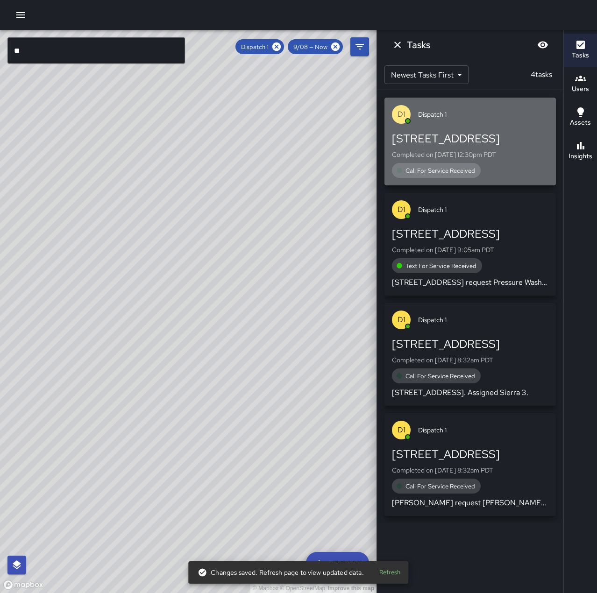
click at [468, 165] on div "Call For Service Received" at bounding box center [436, 170] width 89 height 15
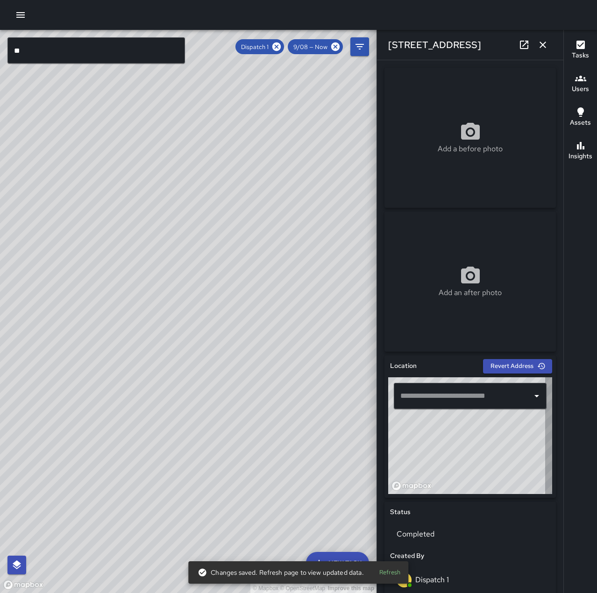
type input "**********"
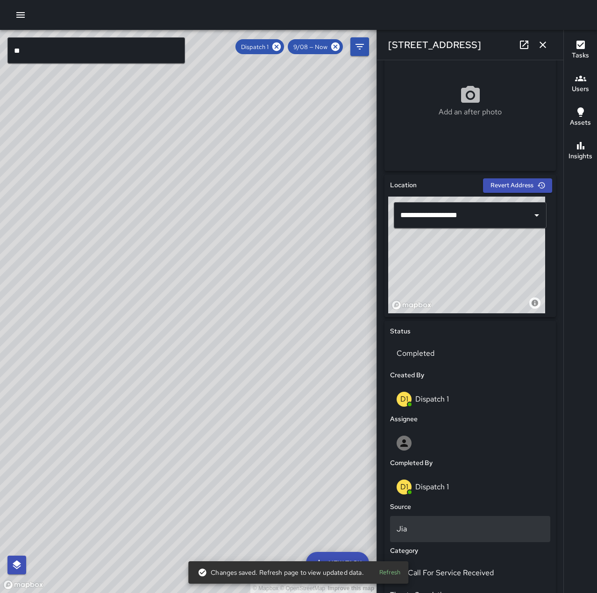
scroll to position [187, 0]
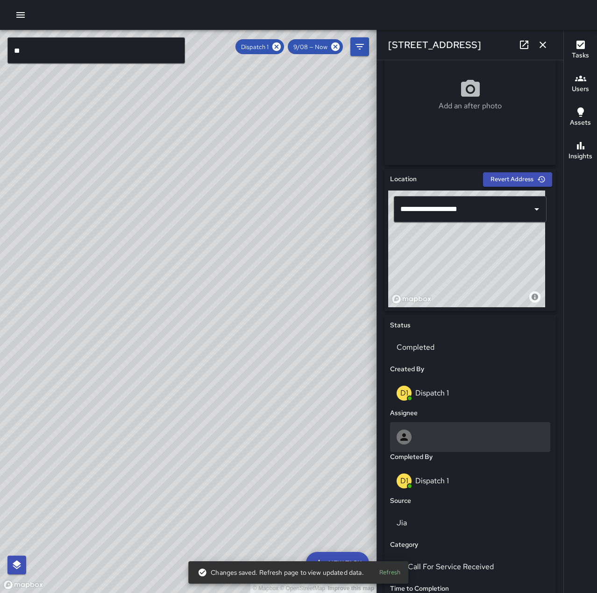
click at [419, 432] on div at bounding box center [469, 436] width 147 height 15
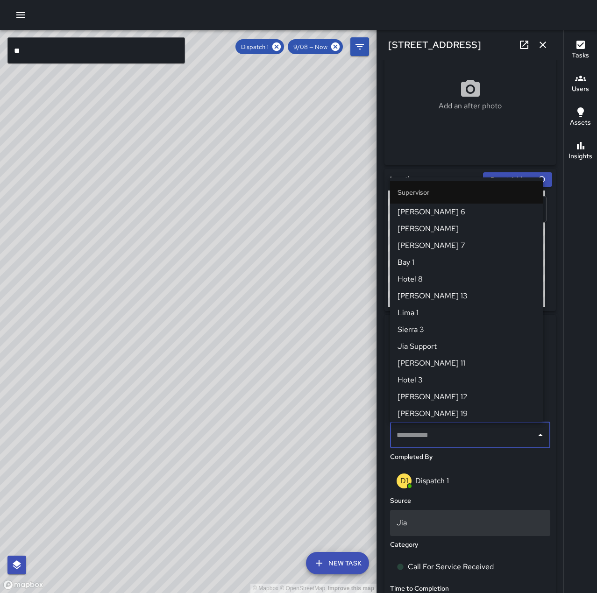
click at [421, 526] on p "Jia" at bounding box center [469, 522] width 147 height 11
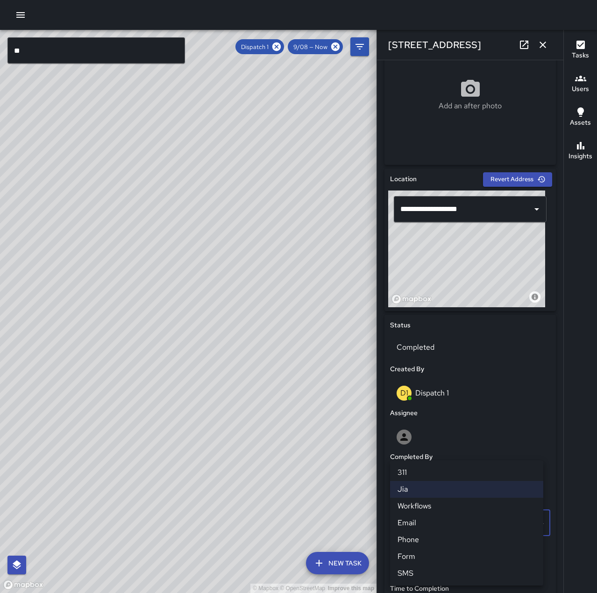
click at [425, 539] on li "Phone" at bounding box center [466, 539] width 153 height 17
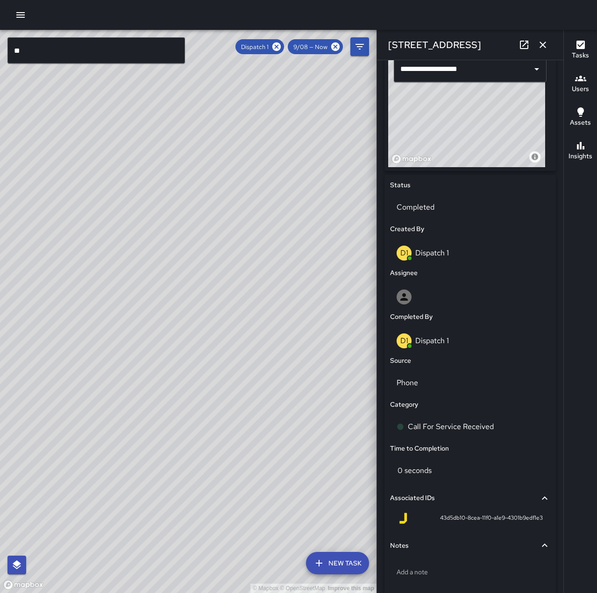
scroll to position [373, 0]
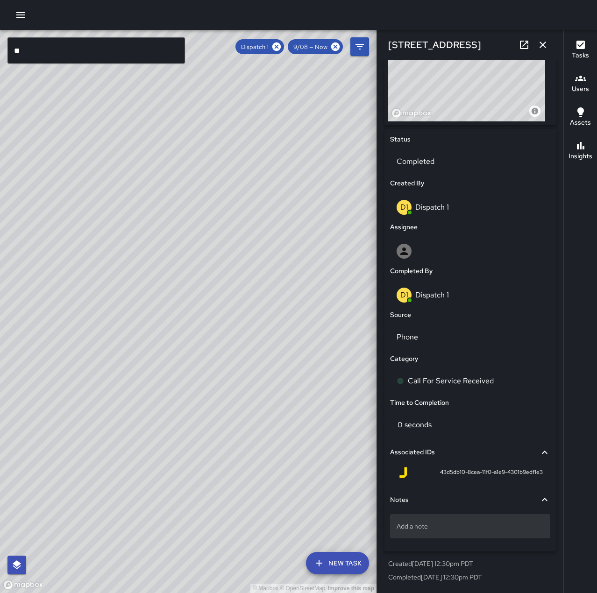
click at [433, 524] on p "Add a note" at bounding box center [469, 525] width 147 height 9
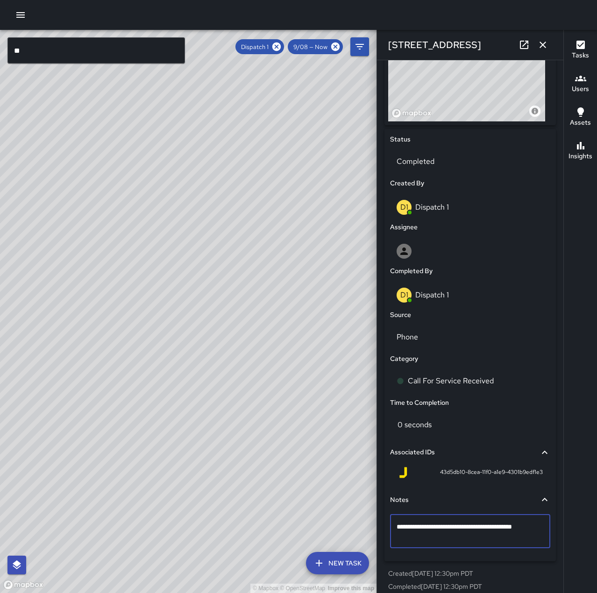
type textarea "**********"
click at [542, 44] on icon "button" at bounding box center [542, 45] width 7 height 7
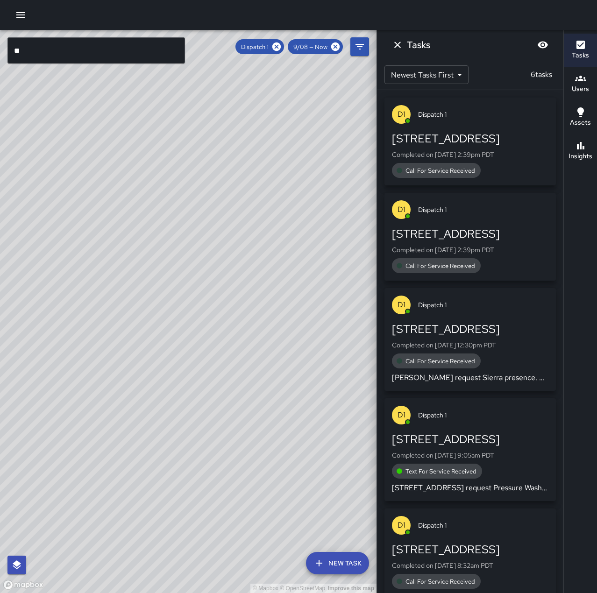
click at [410, 227] on div "1904 Franklin Street" at bounding box center [470, 233] width 156 height 15
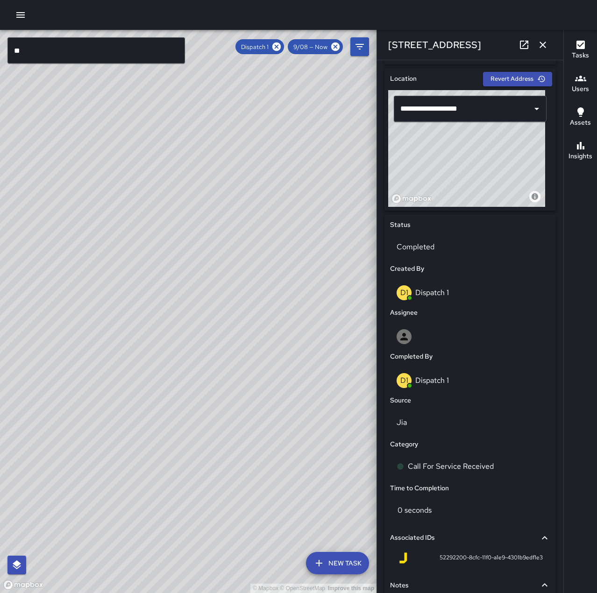
scroll to position [327, 0]
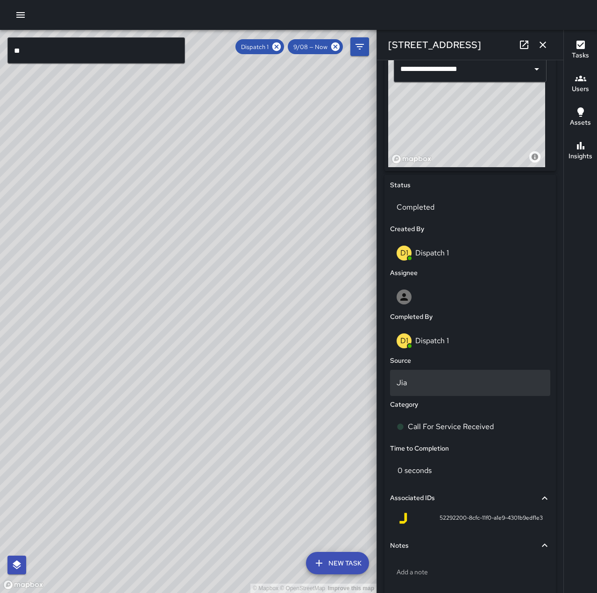
click at [433, 391] on div "Jia" at bounding box center [470, 383] width 160 height 26
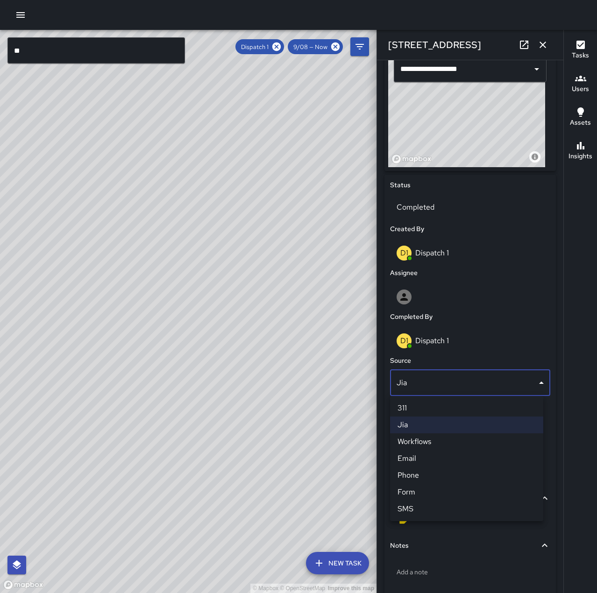
click at [434, 473] on li "Phone" at bounding box center [466, 475] width 153 height 17
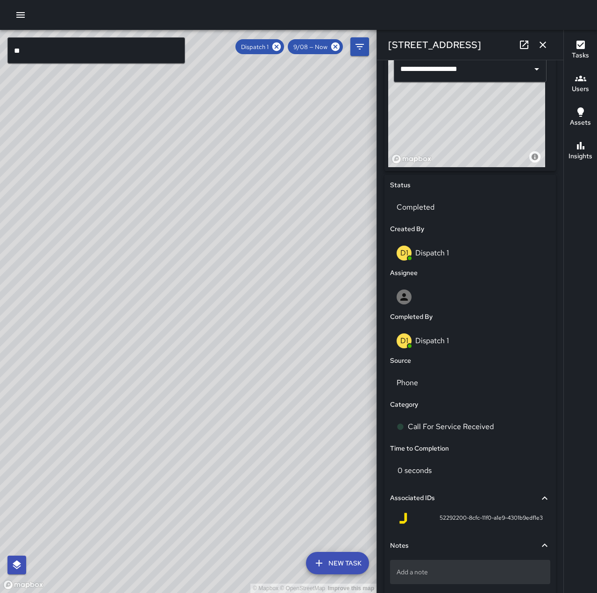
scroll to position [373, 0]
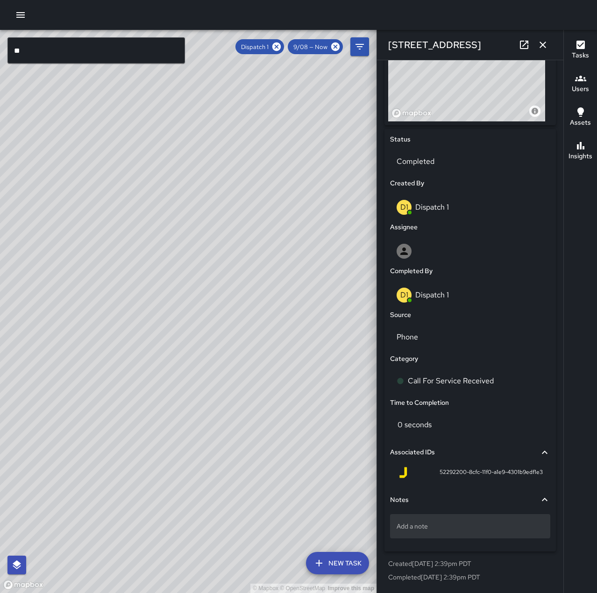
click at [443, 532] on div "Add a note" at bounding box center [470, 526] width 160 height 24
type textarea "**********"
click at [458, 523] on p "801 Washington st" at bounding box center [469, 525] width 147 height 9
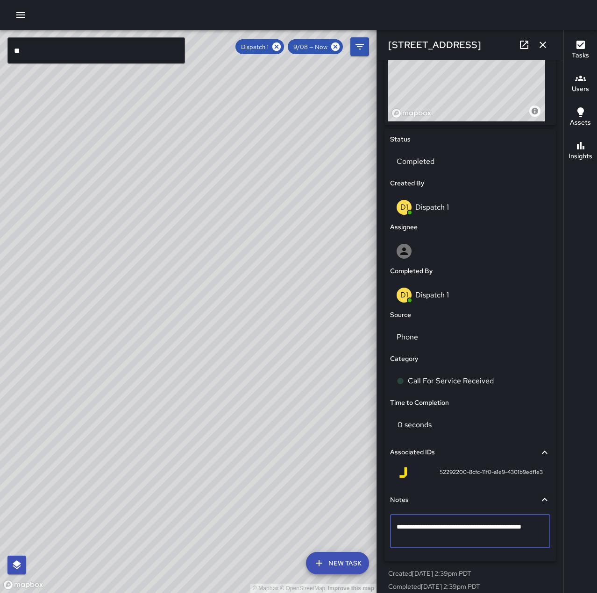
type textarea "**********"
click at [540, 45] on icon "button" at bounding box center [542, 44] width 11 height 11
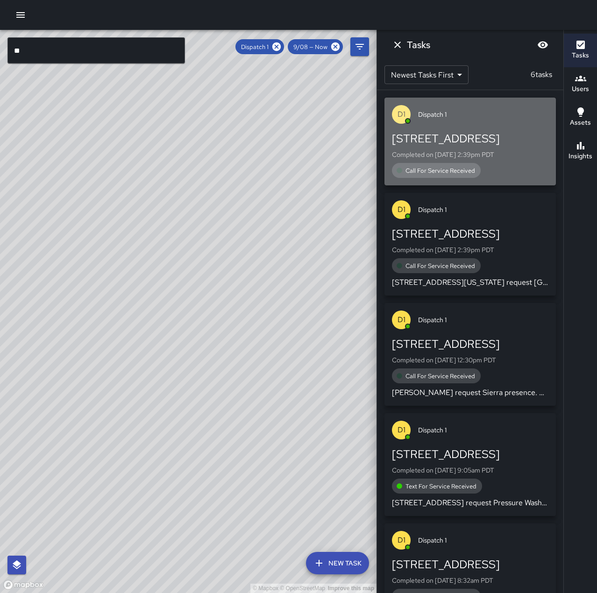
click at [481, 165] on div "Call For Service Received" at bounding box center [470, 170] width 156 height 15
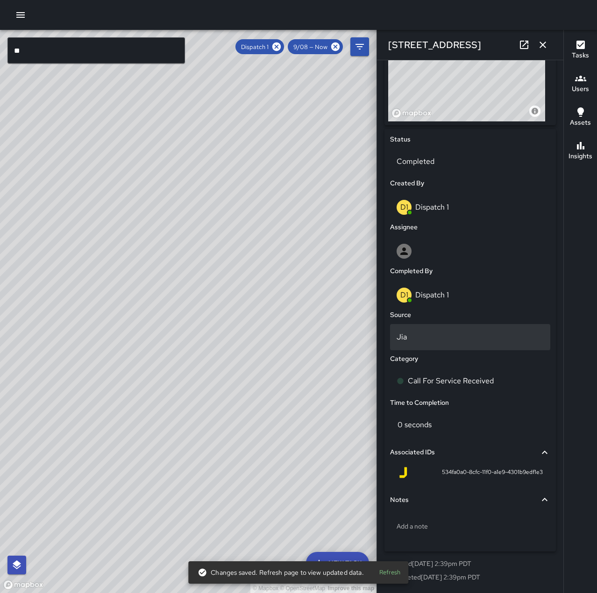
click at [429, 336] on p "Jia" at bounding box center [469, 336] width 147 height 11
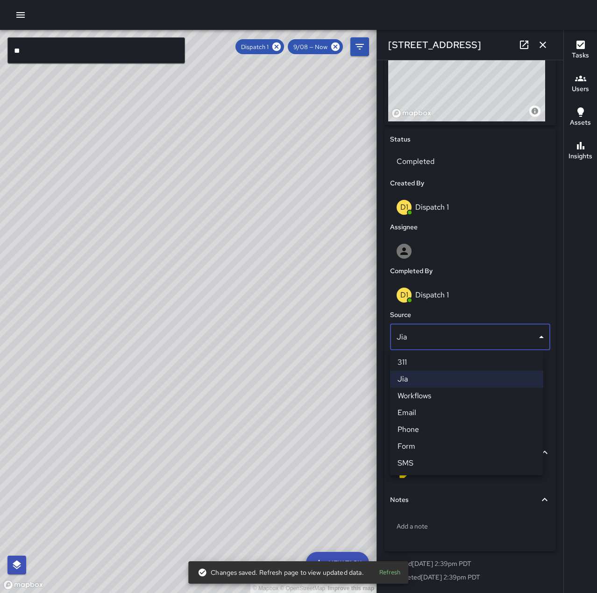
click at [436, 428] on li "Phone" at bounding box center [466, 429] width 153 height 17
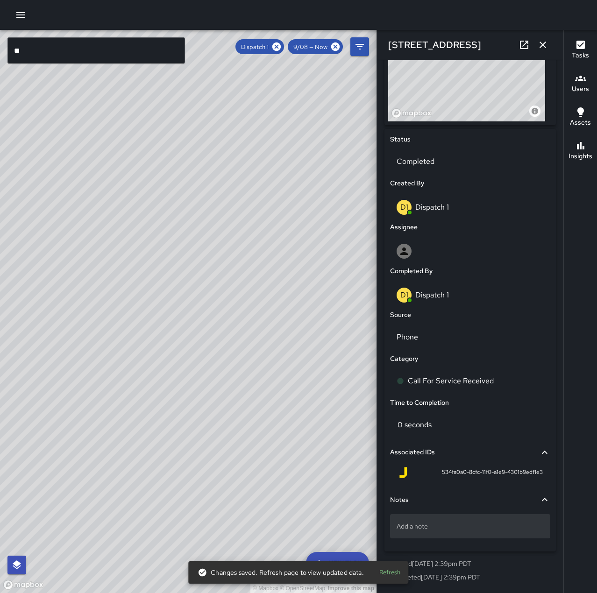
click at [447, 528] on p "Add a note" at bounding box center [469, 525] width 147 height 9
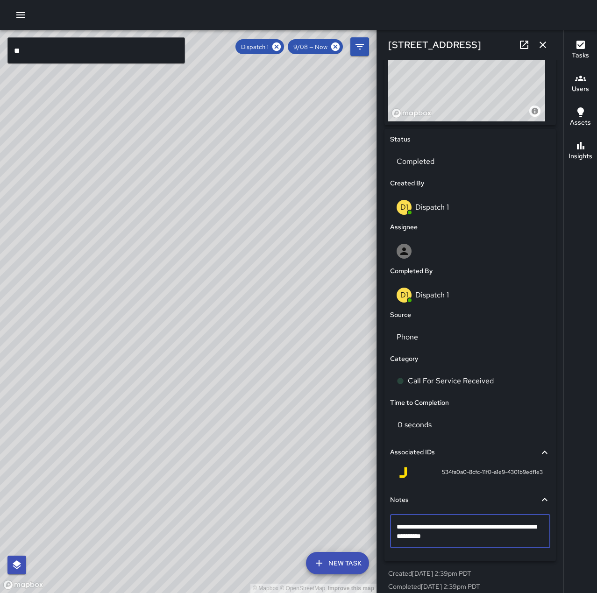
type textarea "**********"
click at [546, 44] on icon "button" at bounding box center [542, 44] width 11 height 11
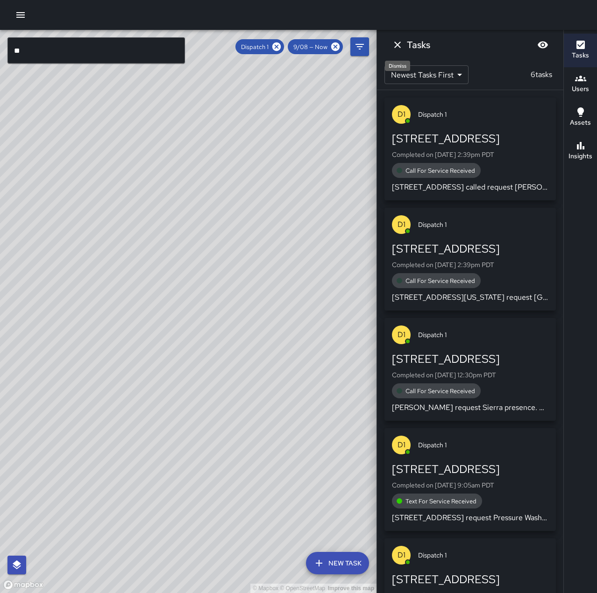
click at [397, 45] on icon "Dismiss" at bounding box center [397, 45] width 7 height 7
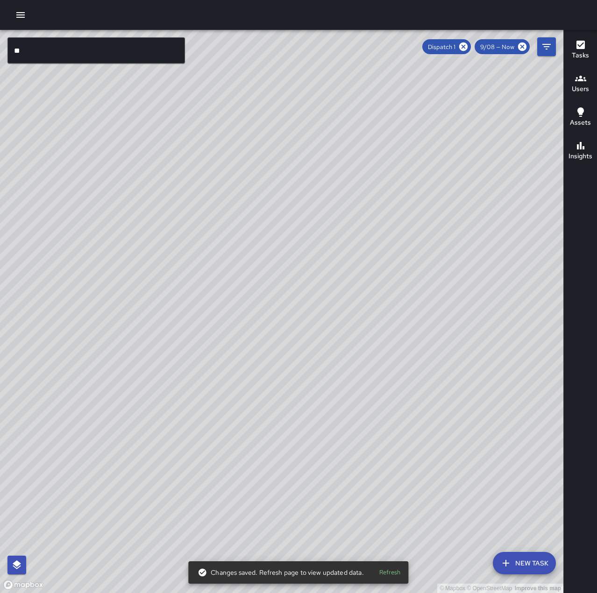
click at [464, 47] on icon at bounding box center [463, 47] width 10 height 10
